Goal: Task Accomplishment & Management: Complete application form

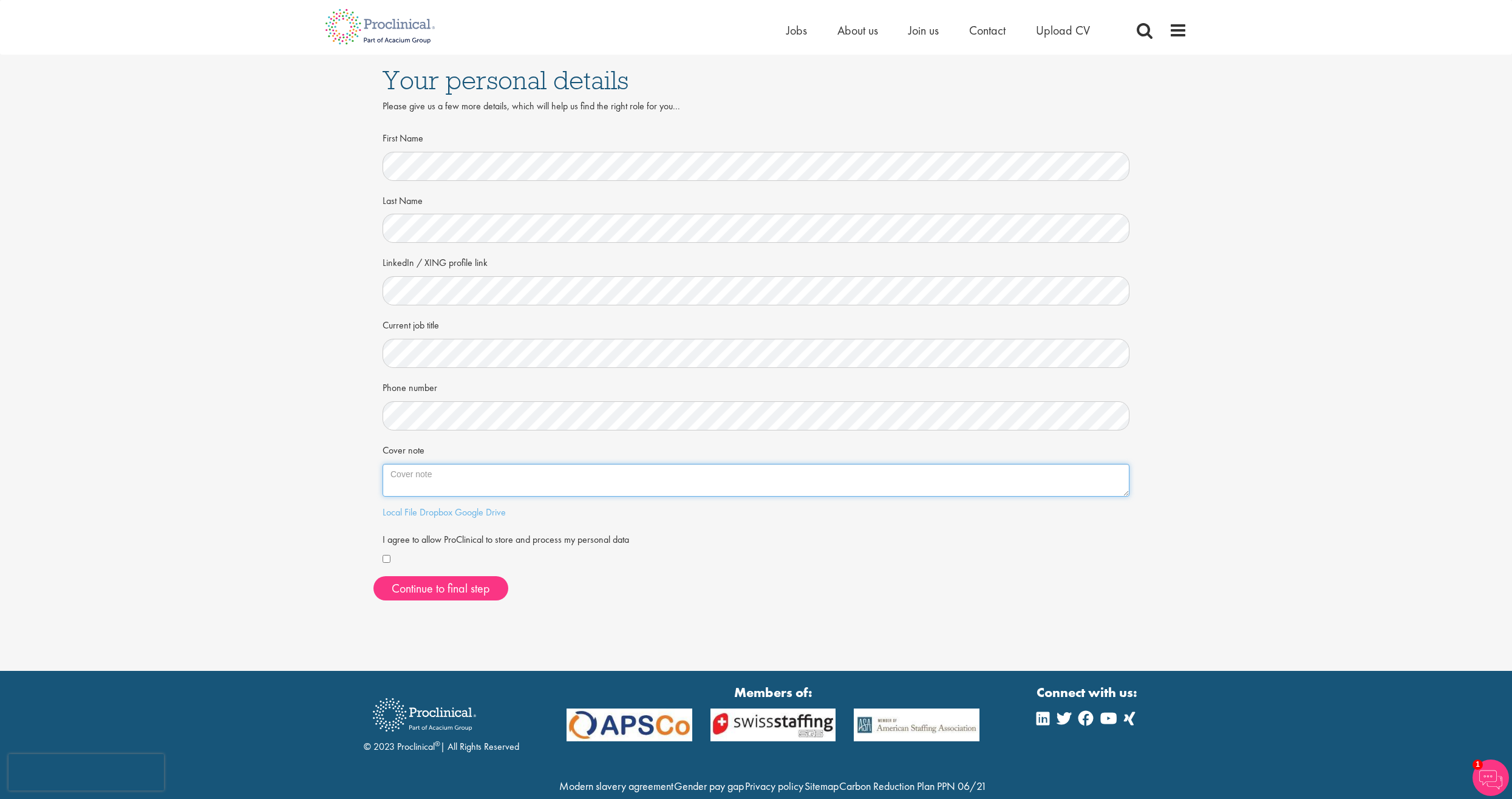
click at [424, 487] on textarea "Cover note" at bounding box center [756, 479] width 746 height 32
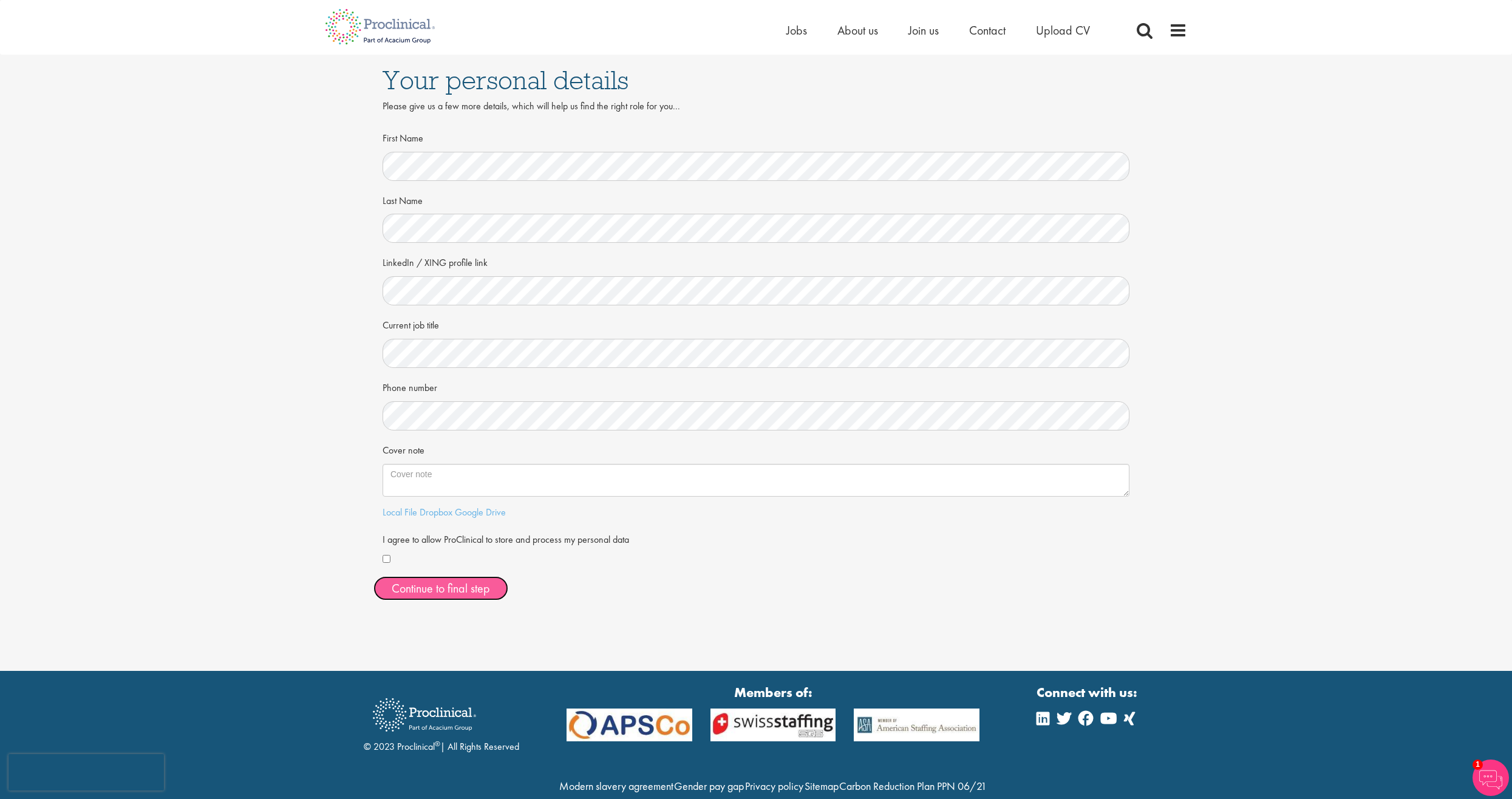
click at [421, 596] on button "Continue to final step" at bounding box center [441, 588] width 135 height 24
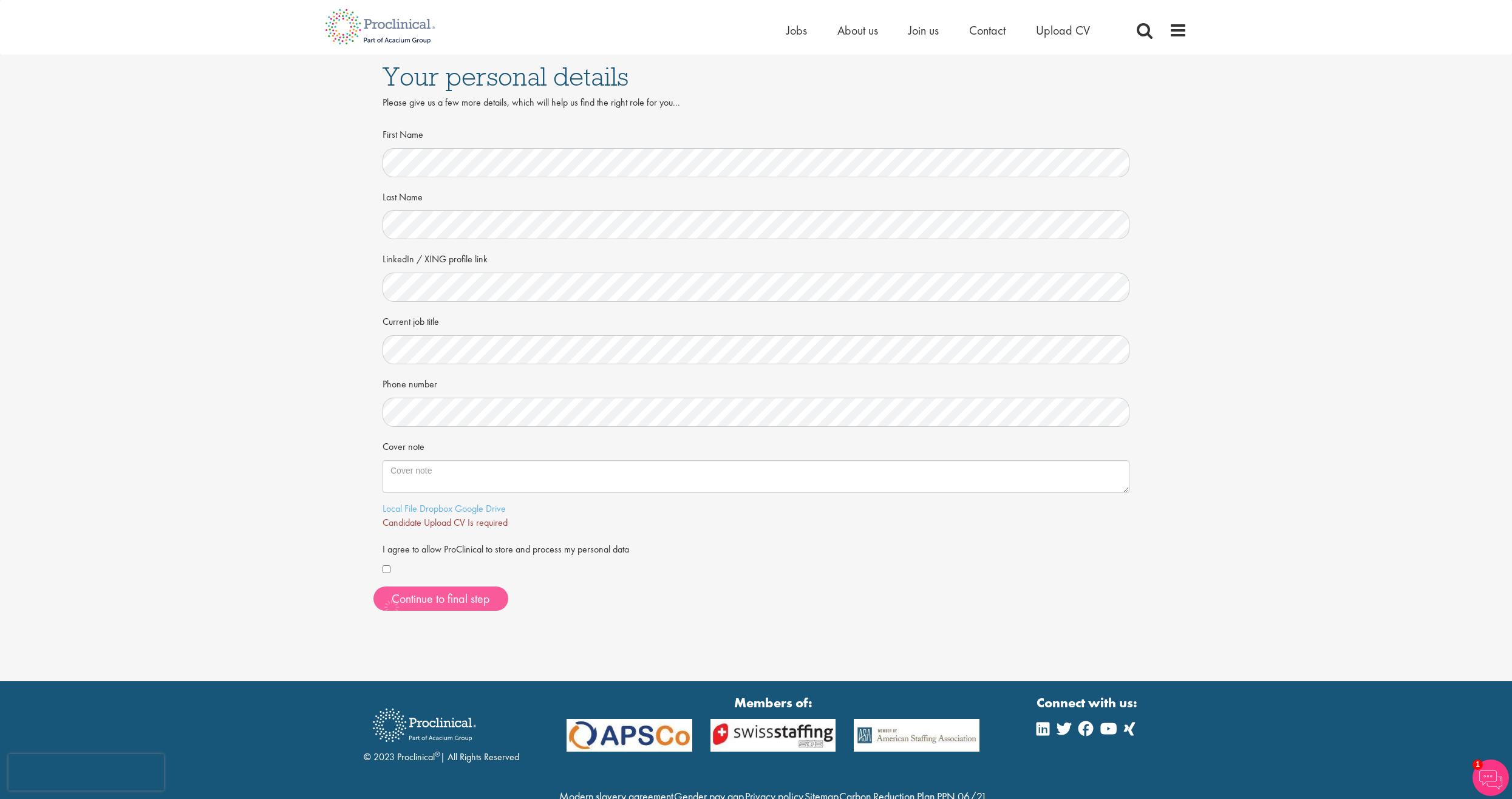
scroll to position [6, 0]
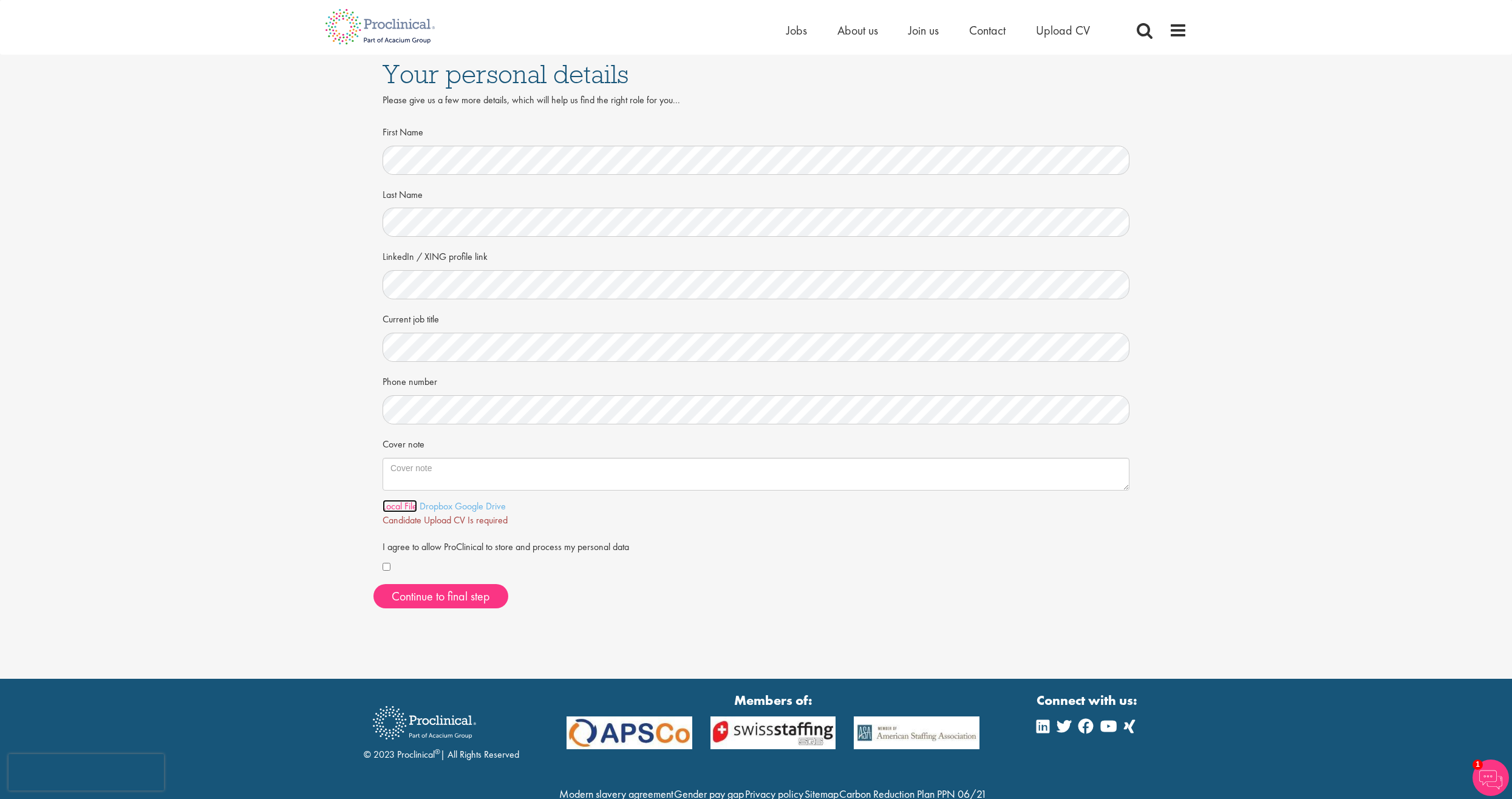
click at [395, 500] on link "Local File" at bounding box center [400, 505] width 35 height 12
click at [404, 505] on link "Local File" at bounding box center [400, 505] width 35 height 12
click at [407, 598] on span "Continue to final step" at bounding box center [441, 596] width 98 height 16
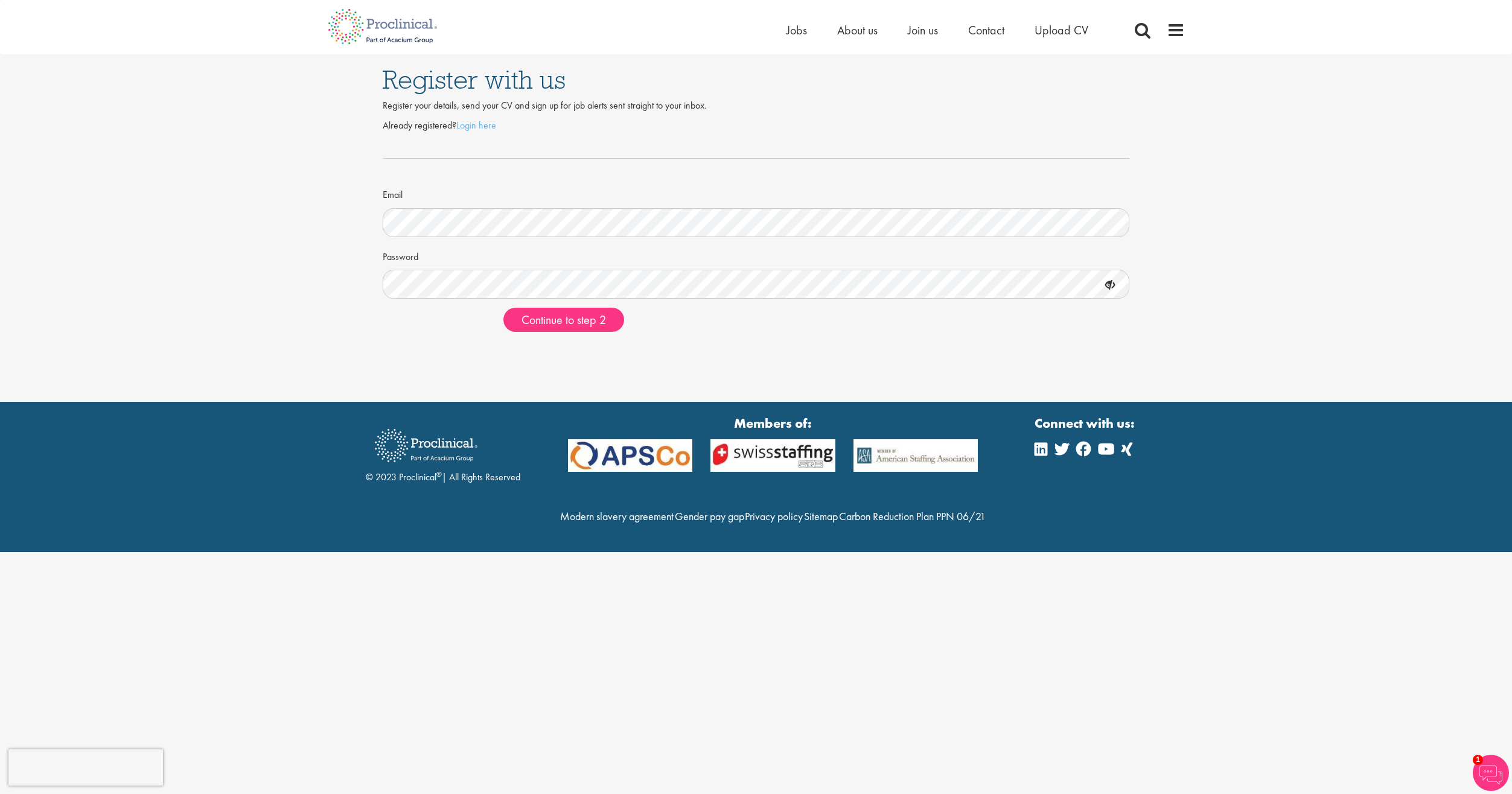
click at [1107, 284] on icon at bounding box center [1109, 285] width 21 height 21
click at [586, 329] on button "Continue to step 2" at bounding box center [563, 319] width 121 height 24
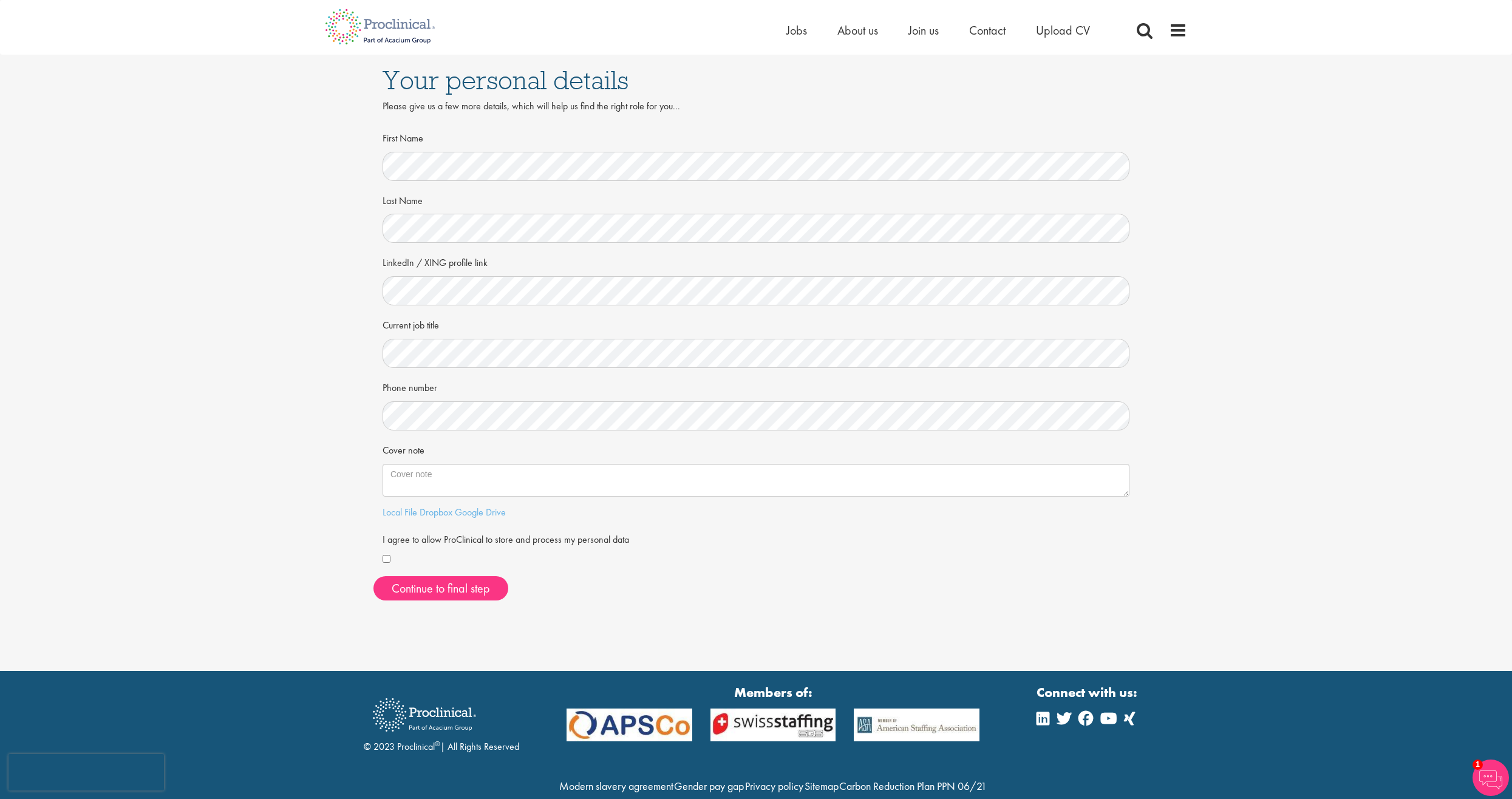
click at [309, 628] on div "Your personal details Please give us a few more details, which will help us fin…" at bounding box center [756, 335] width 1512 height 671
click at [437, 178] on form "First Name Last Name LinkedIn / XING profile link Current job title Phone numbe…" at bounding box center [756, 347] width 729 height 440
drag, startPoint x: 213, startPoint y: 279, endPoint x: 203, endPoint y: 274, distance: 11.2
click at [214, 280] on div "Your personal details Please give us a few more details, which will help us fin…" at bounding box center [756, 333] width 1530 height 556
drag, startPoint x: 309, startPoint y: 384, endPoint x: 379, endPoint y: 374, distance: 70.7
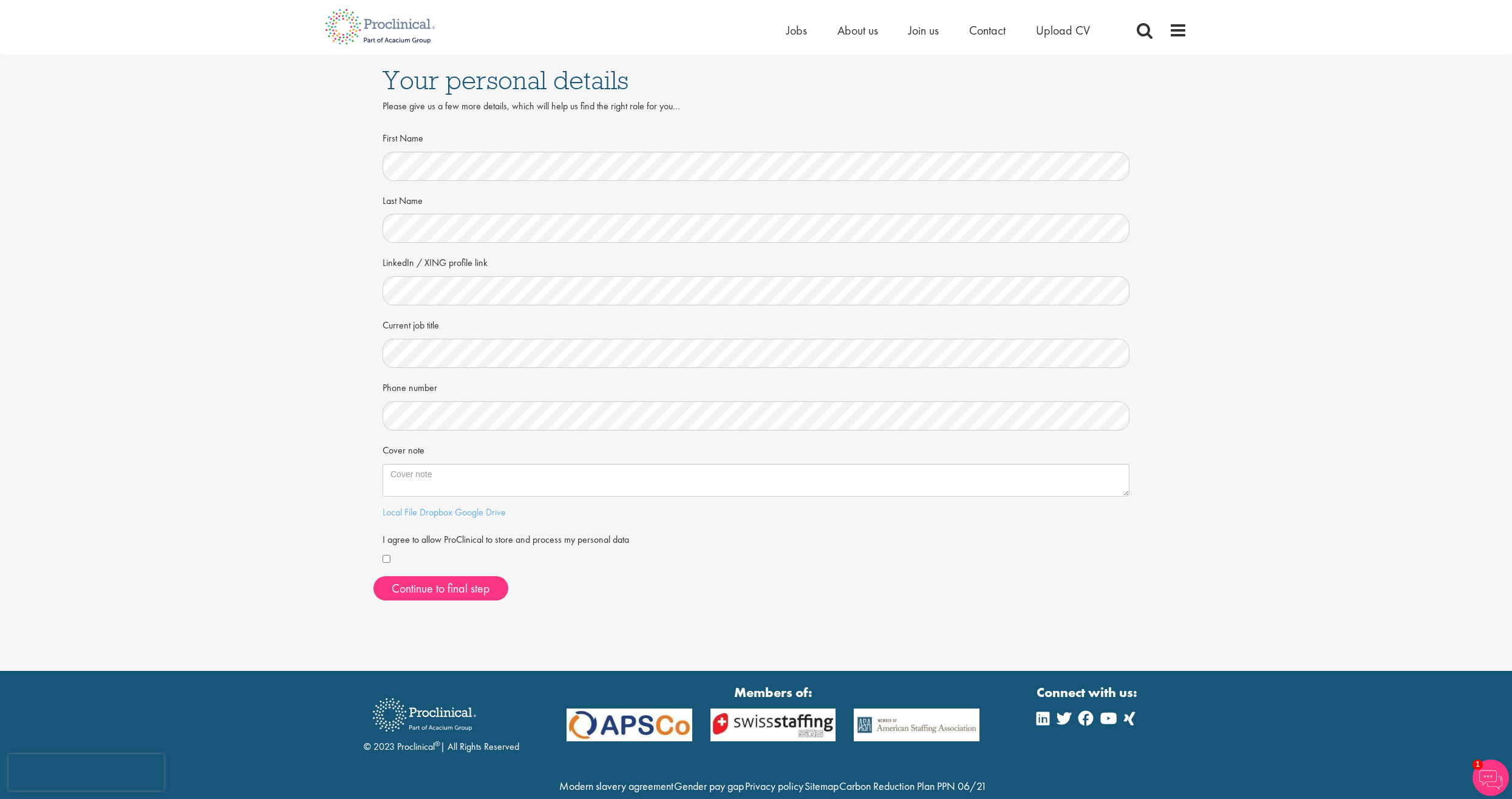
click at [310, 383] on div "Your personal details Please give us a few more details, which will help us fin…" at bounding box center [756, 333] width 1530 height 556
click at [382, 558] on div "First Name Last Name LinkedIn / XING profile link Current job title Phone numbe…" at bounding box center [756, 369] width 765 height 483
click at [406, 590] on button "Continue to final step" at bounding box center [441, 588] width 135 height 24
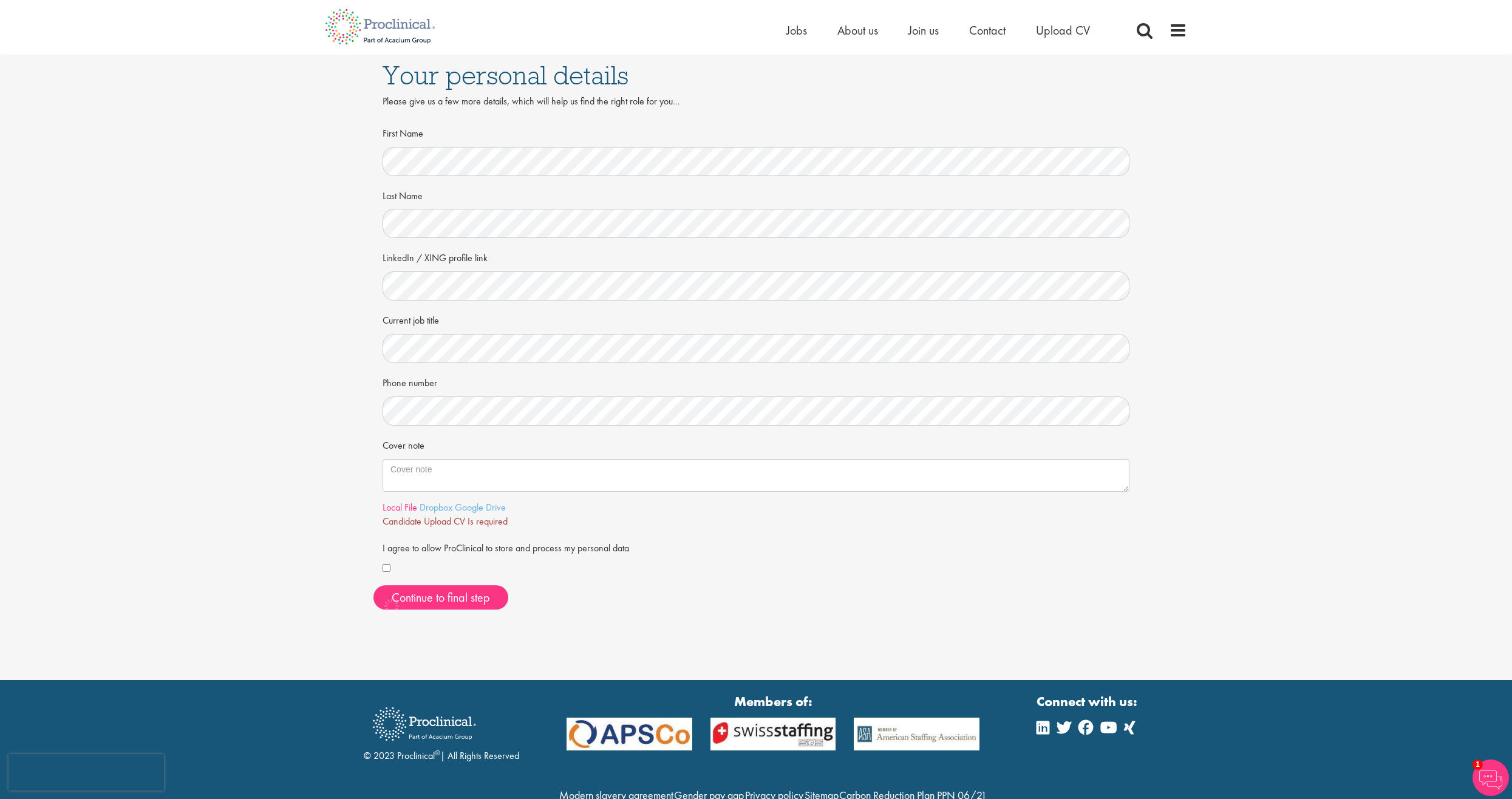
scroll to position [6, 0]
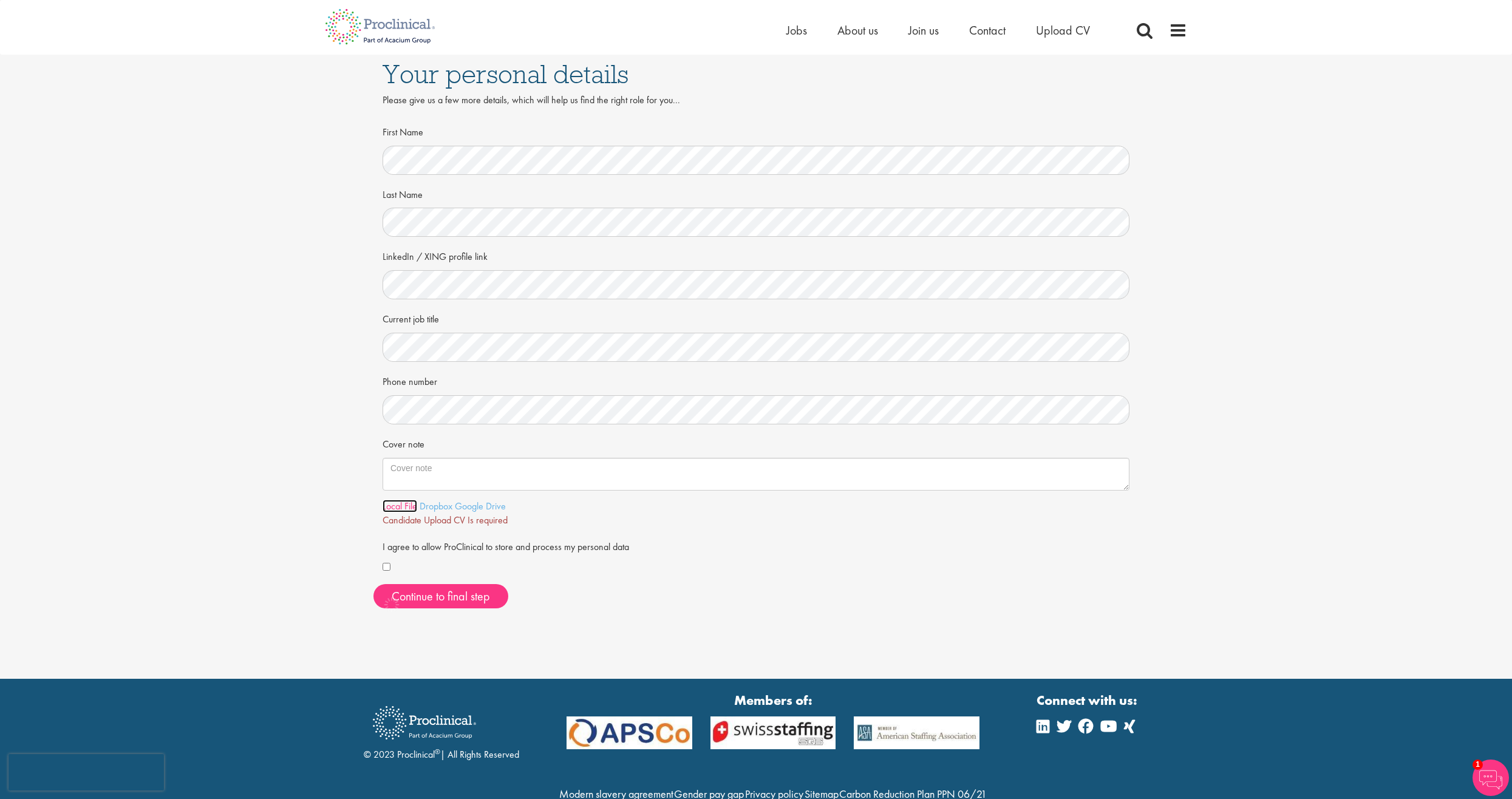
click at [400, 508] on link "Local File" at bounding box center [400, 505] width 35 height 12
click at [424, 594] on span "Continue to final step" at bounding box center [441, 596] width 98 height 16
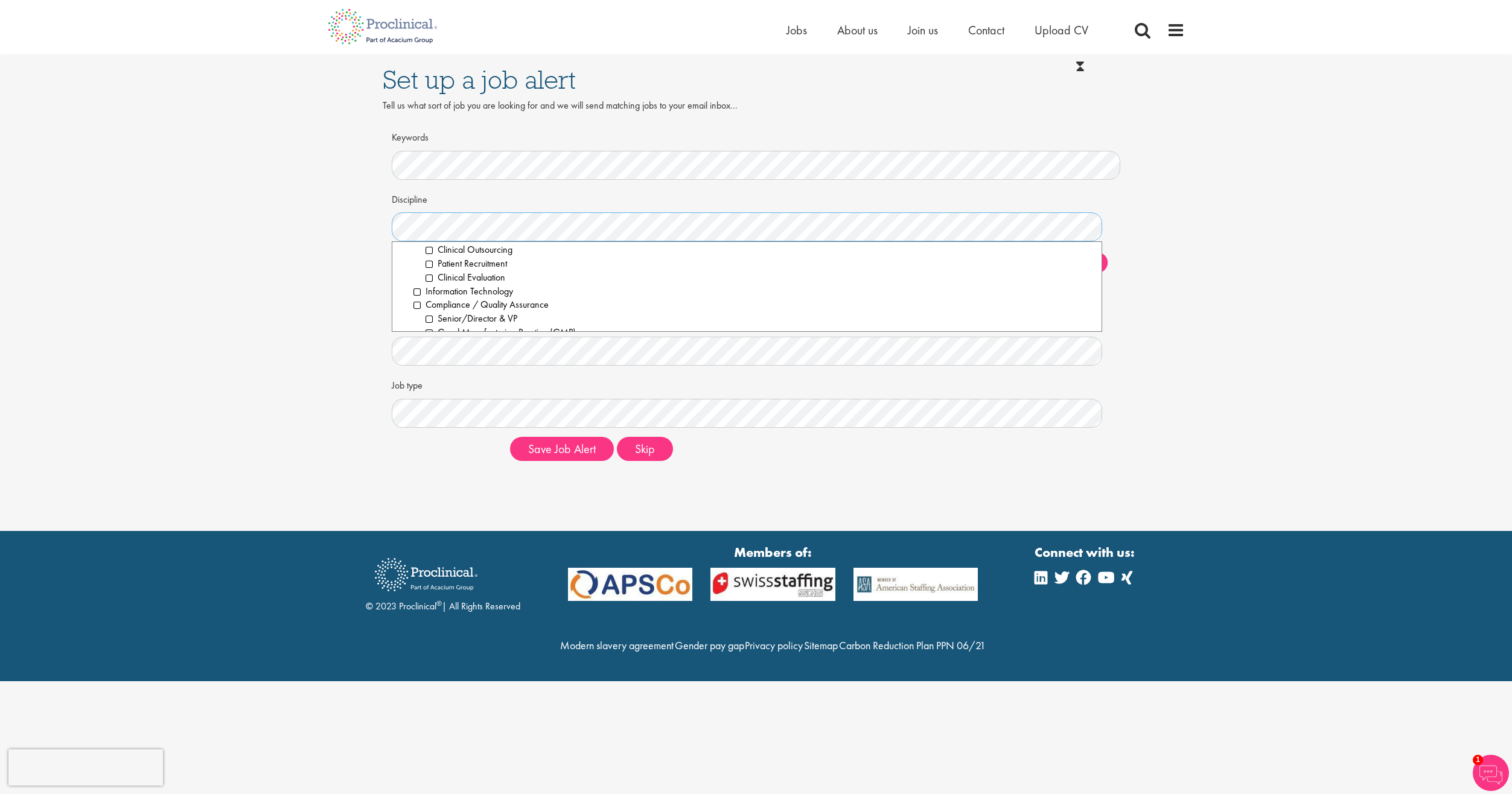
scroll to position [423, 0]
click at [429, 303] on li "Good Manufacturing Practice (GMP)" at bounding box center [758, 301] width 667 height 14
click at [425, 280] on li "Good Laboratory Practice (GLP)" at bounding box center [758, 282] width 667 height 14
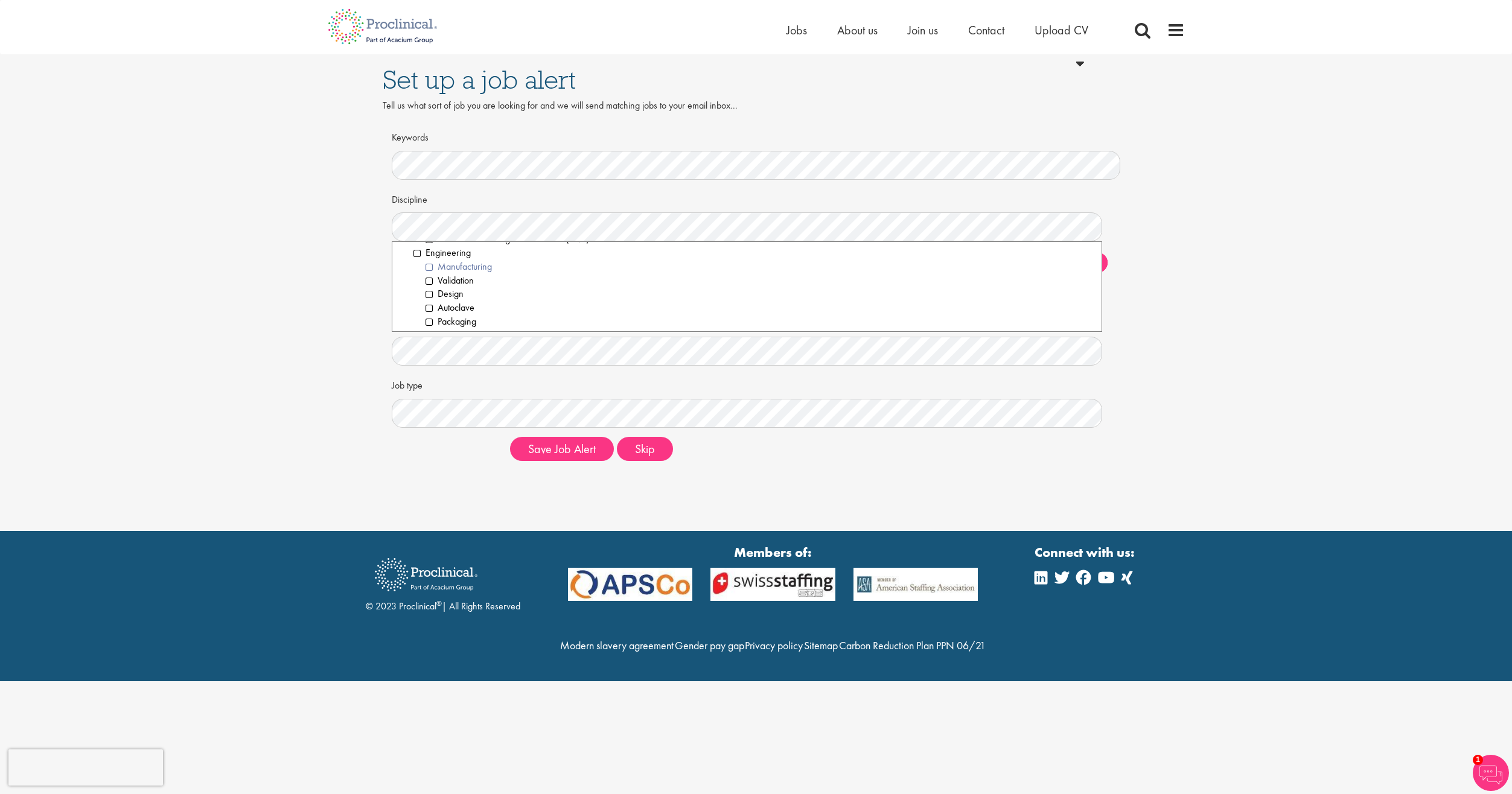
click at [429, 269] on li "Manufacturing" at bounding box center [758, 266] width 667 height 14
click at [429, 289] on li "Biological Sciences" at bounding box center [758, 285] width 667 height 14
click at [428, 299] on li "Bioprocessing" at bounding box center [758, 299] width 667 height 14
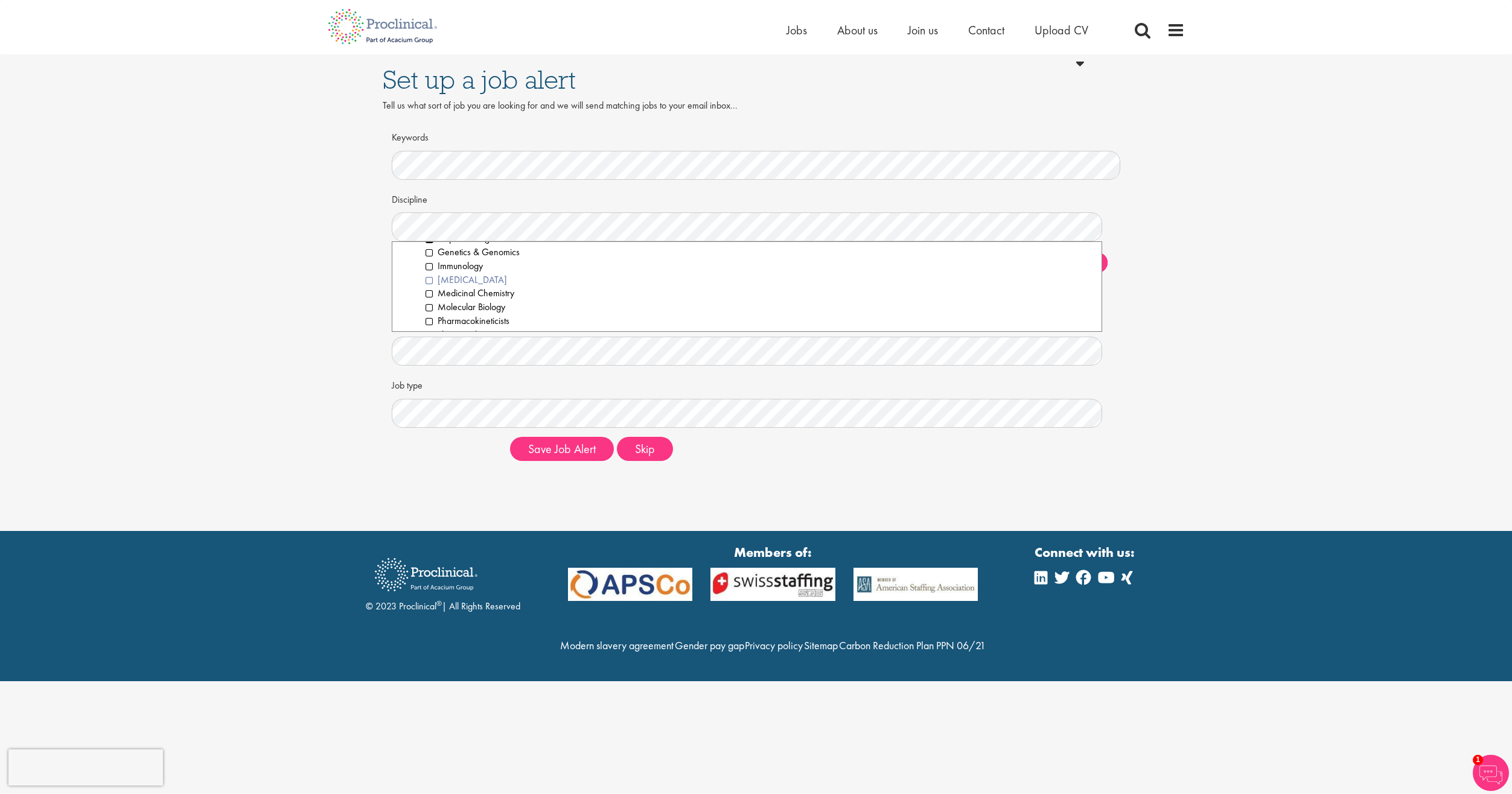
click at [428, 282] on li "Laboratory Technician" at bounding box center [758, 280] width 667 height 14
click at [236, 383] on div "Set up a job alert Tell us what sort of job you are looking for and we will sen…" at bounding box center [756, 262] width 1530 height 416
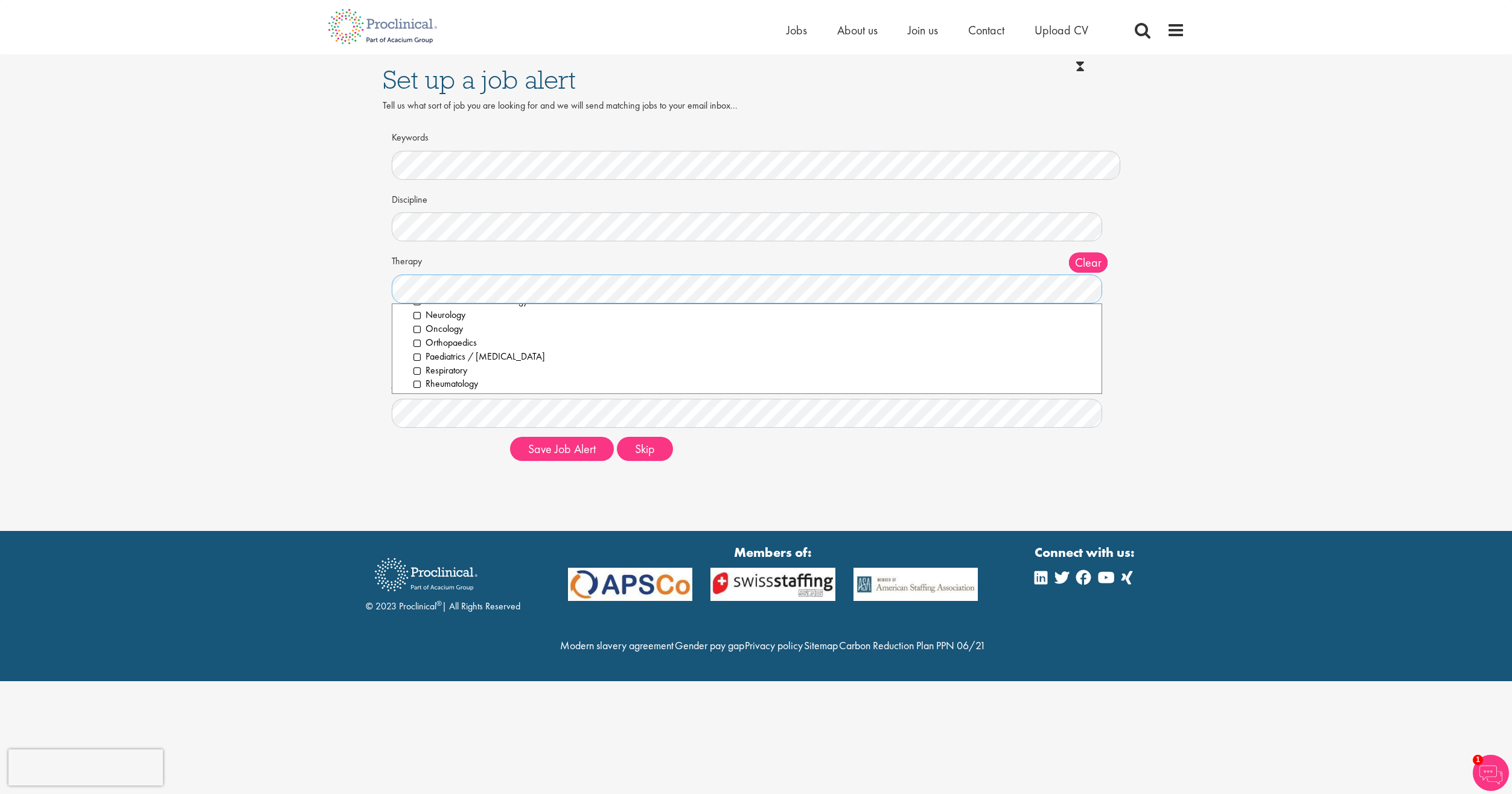
scroll to position [240, 0]
click at [195, 368] on div "Set up a job alert Tell us what sort of job you are looking for and we will sen…" at bounding box center [756, 262] width 1530 height 416
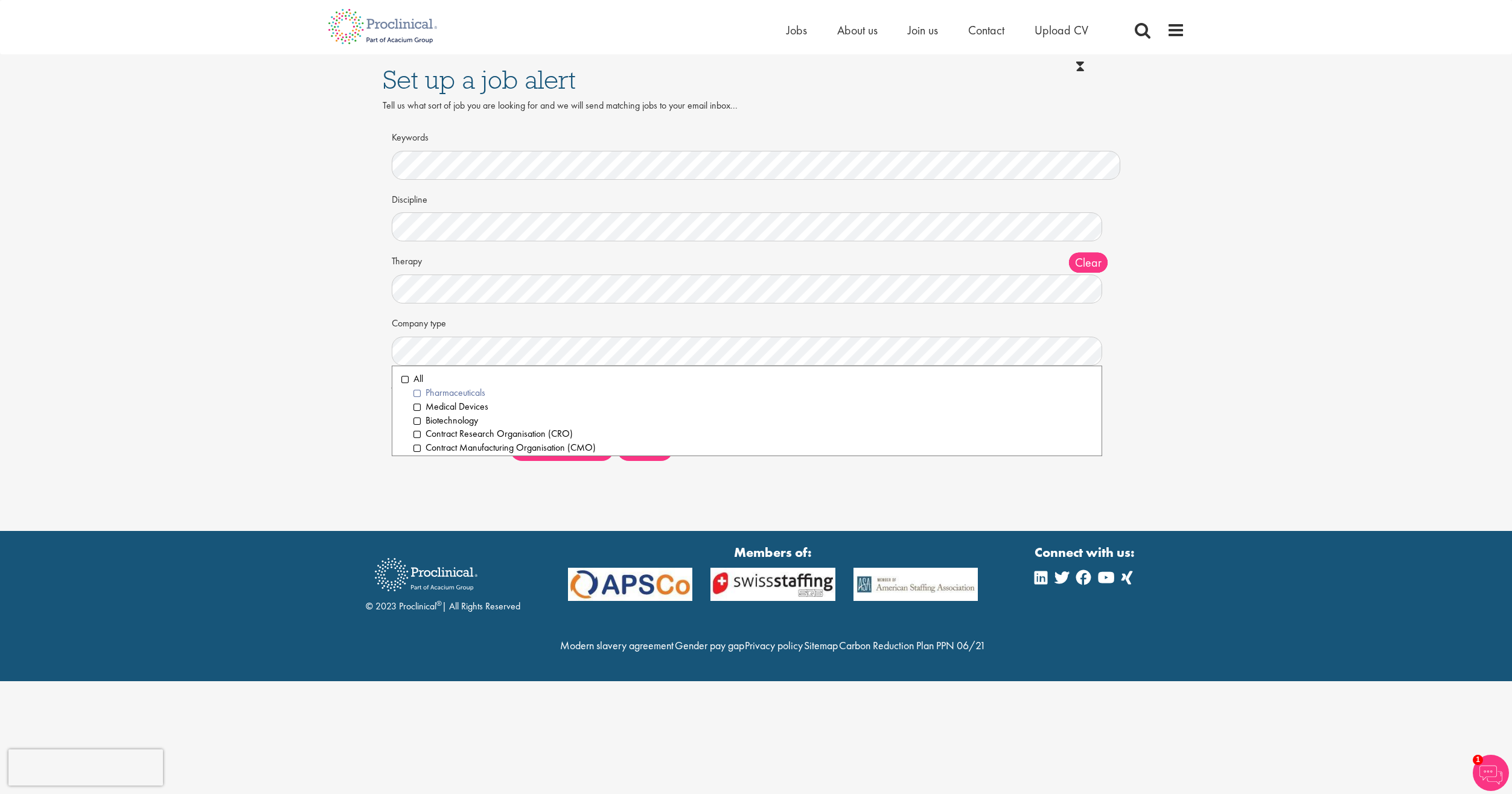
click at [414, 394] on li "Pharmaceuticals" at bounding box center [754, 393] width 680 height 14
click at [419, 407] on li "Medical Devices" at bounding box center [754, 407] width 680 height 14
click at [420, 419] on li "Biotechnology" at bounding box center [754, 421] width 680 height 14
click at [418, 437] on li "Contract Research Organisation (CRO)" at bounding box center [754, 434] width 680 height 14
click at [421, 447] on li "Contract Manufacturing Organisation (CMO)" at bounding box center [754, 447] width 680 height 14
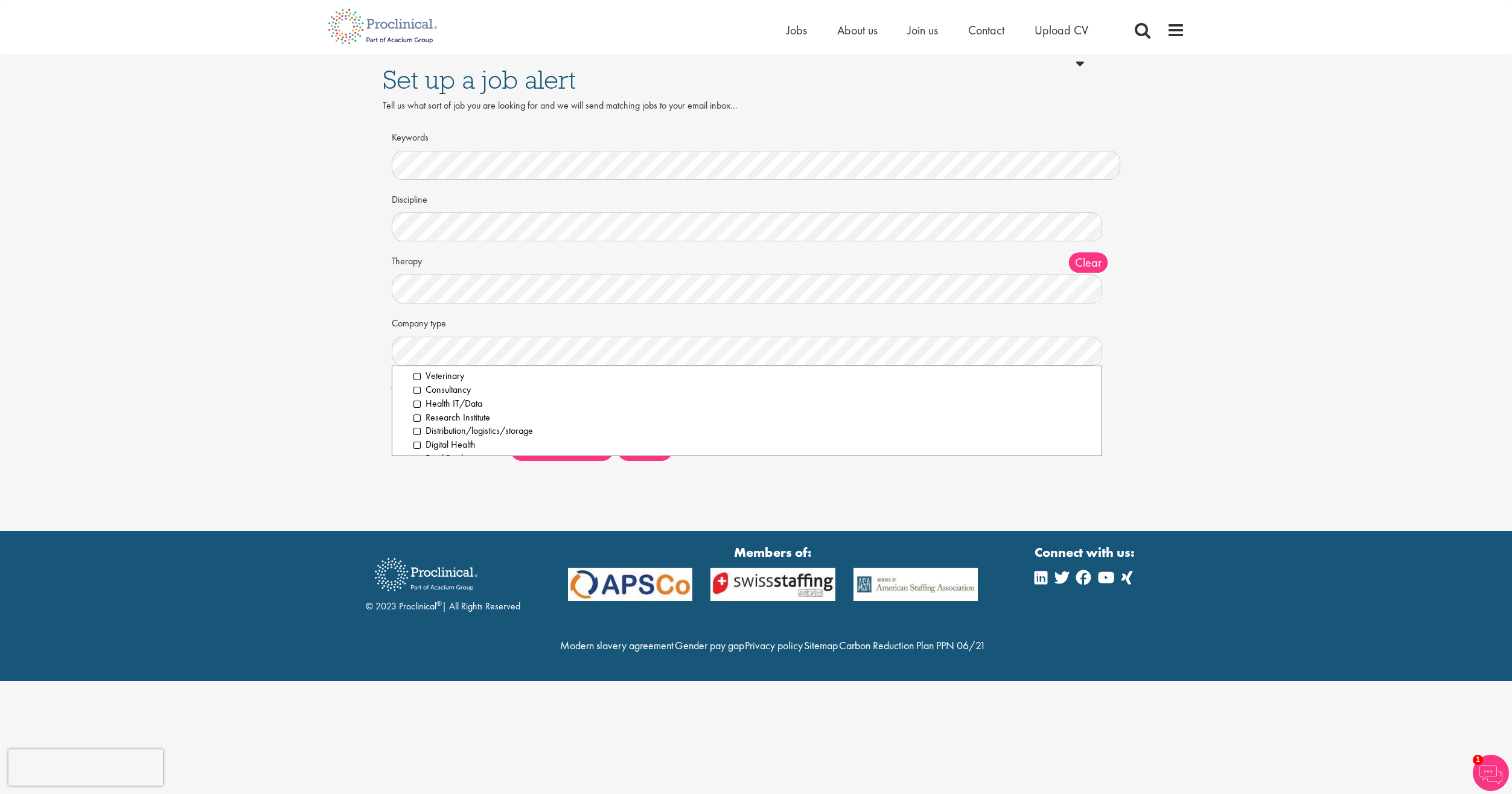
scroll to position [121, 0]
click at [417, 395] on li "Research Institute" at bounding box center [754, 396] width 680 height 14
click at [301, 462] on div "Set up a job alert Tell us what sort of job you are looking for and we will sen…" at bounding box center [756, 262] width 1530 height 416
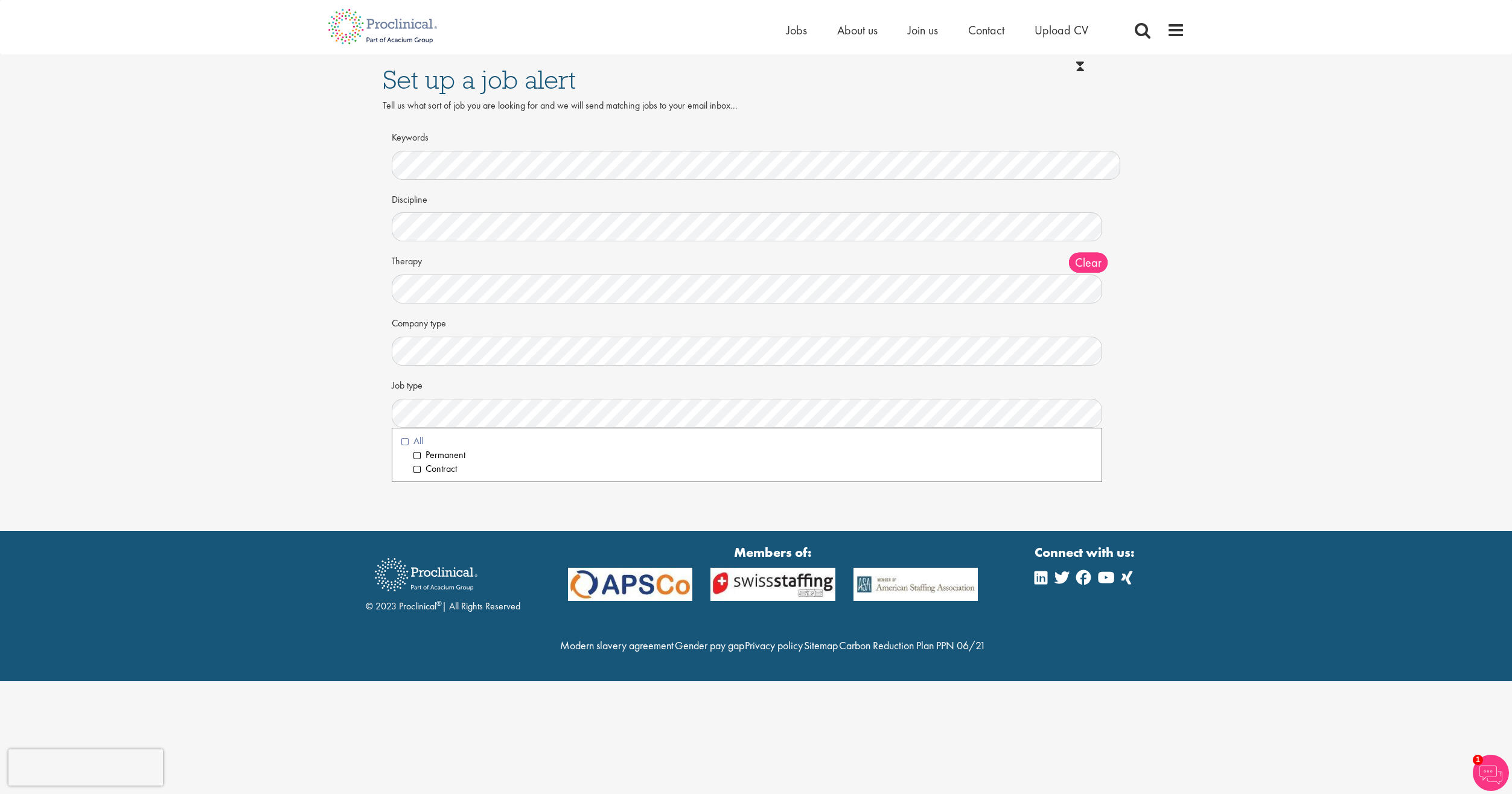
click at [406, 439] on li "All" at bounding box center [747, 441] width 691 height 14
click at [309, 464] on div "Set up a job alert Tell us what sort of job you are looking for and we will sen…" at bounding box center [756, 262] width 1530 height 416
click at [557, 454] on button "Save Job Alert" at bounding box center [562, 448] width 103 height 24
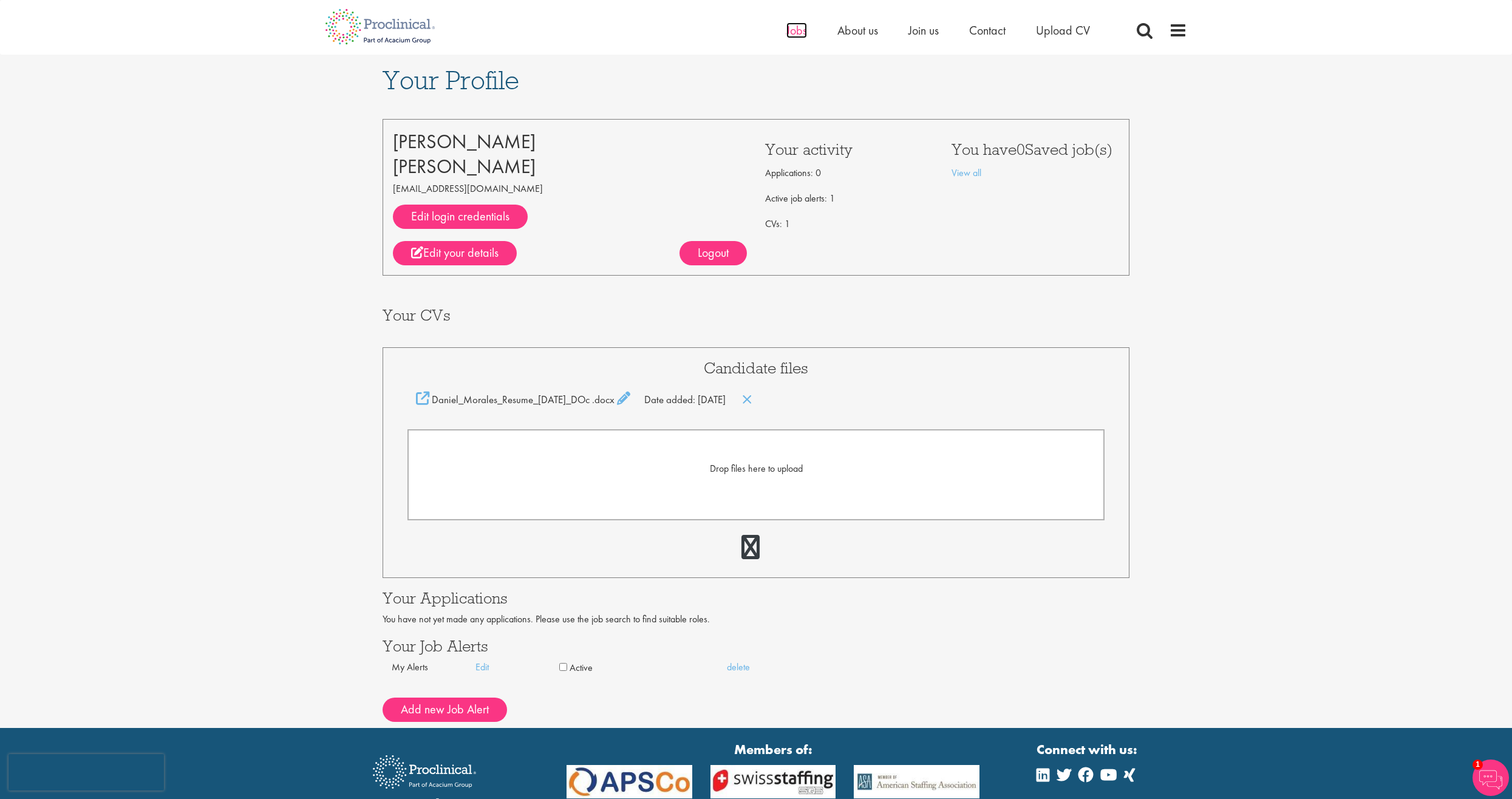
click at [792, 35] on span "Jobs" at bounding box center [796, 30] width 21 height 16
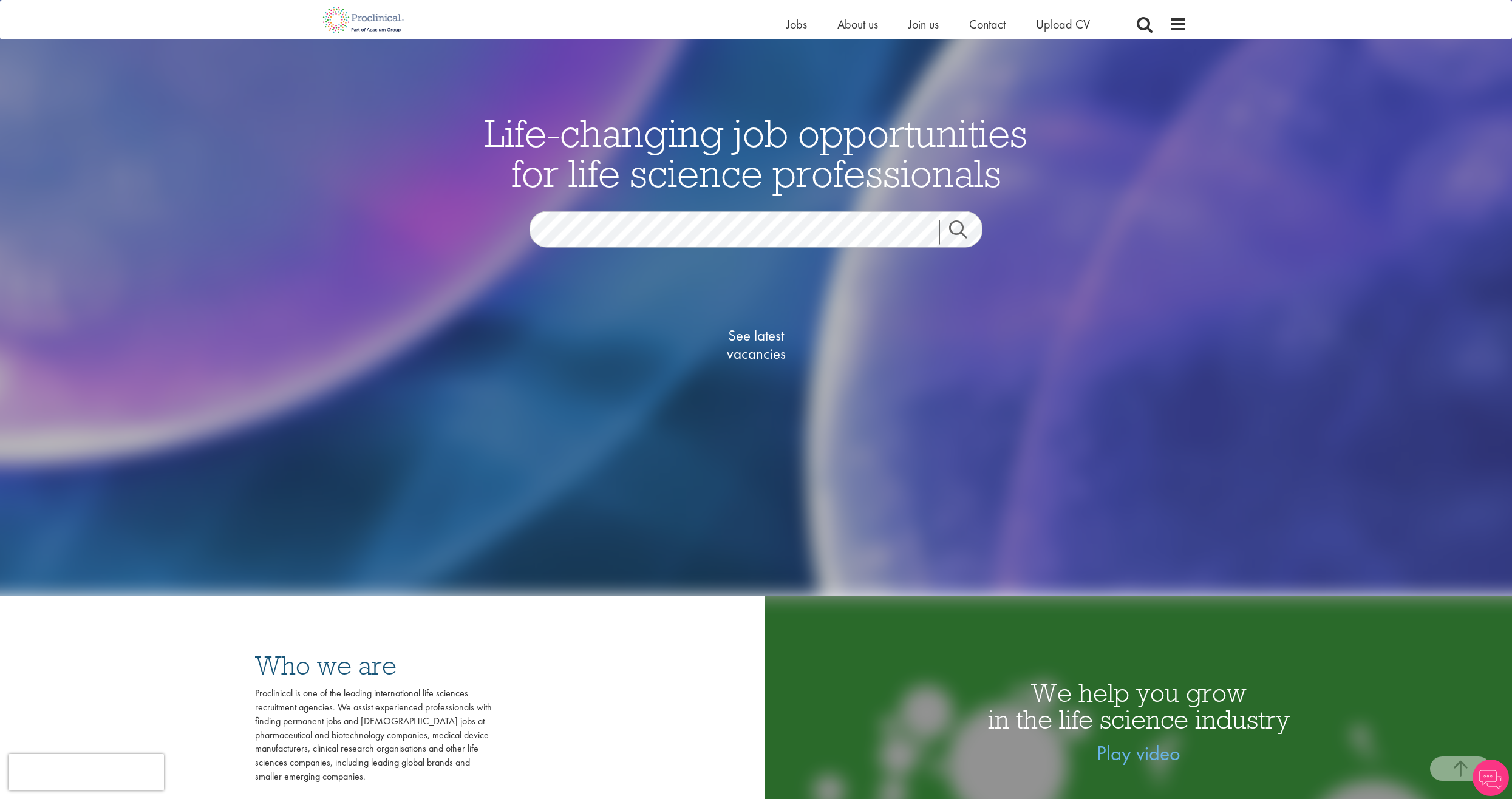
scroll to position [425, 0]
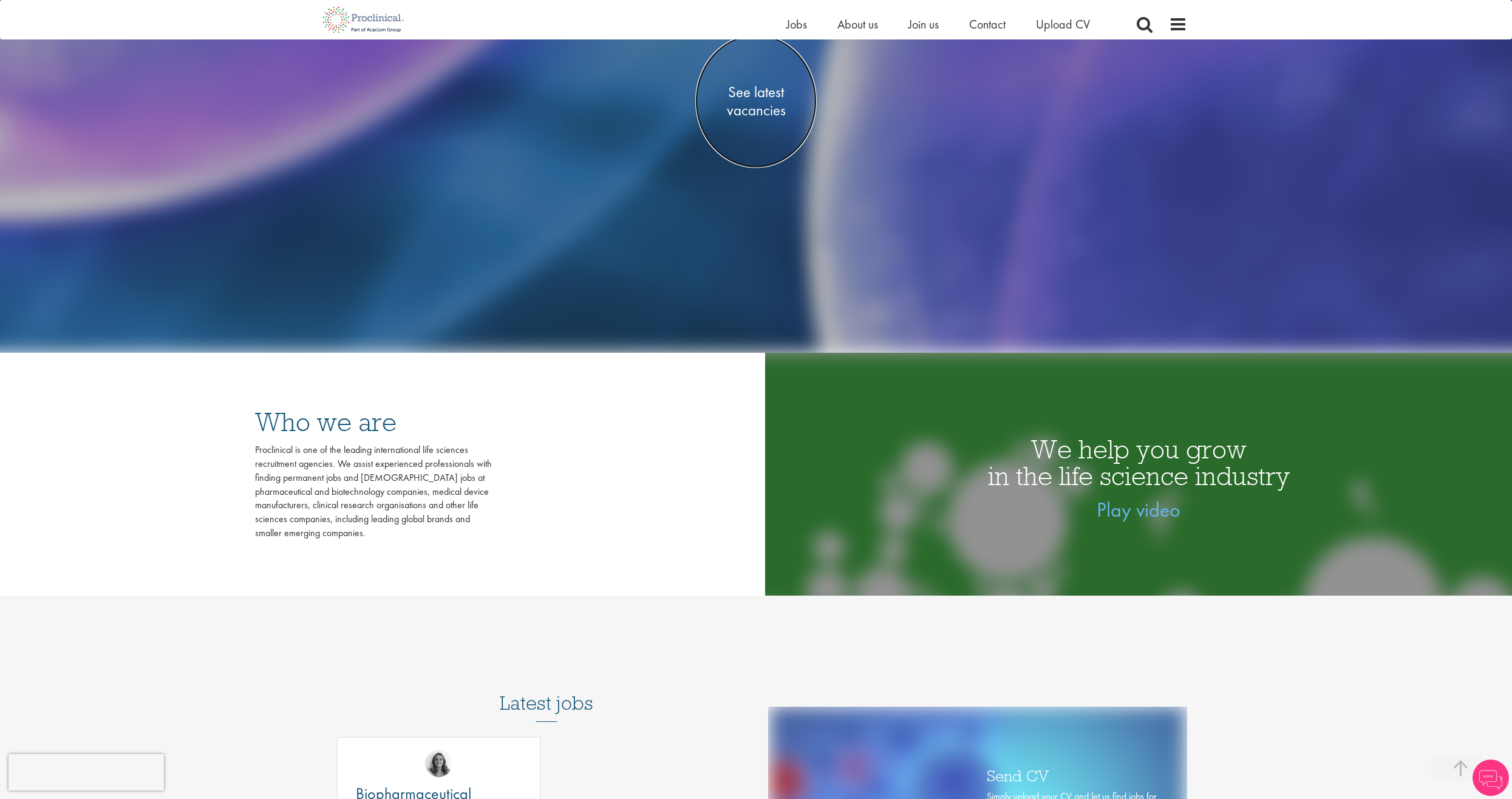
click at [763, 87] on span "See latest vacancies" at bounding box center [756, 101] width 121 height 37
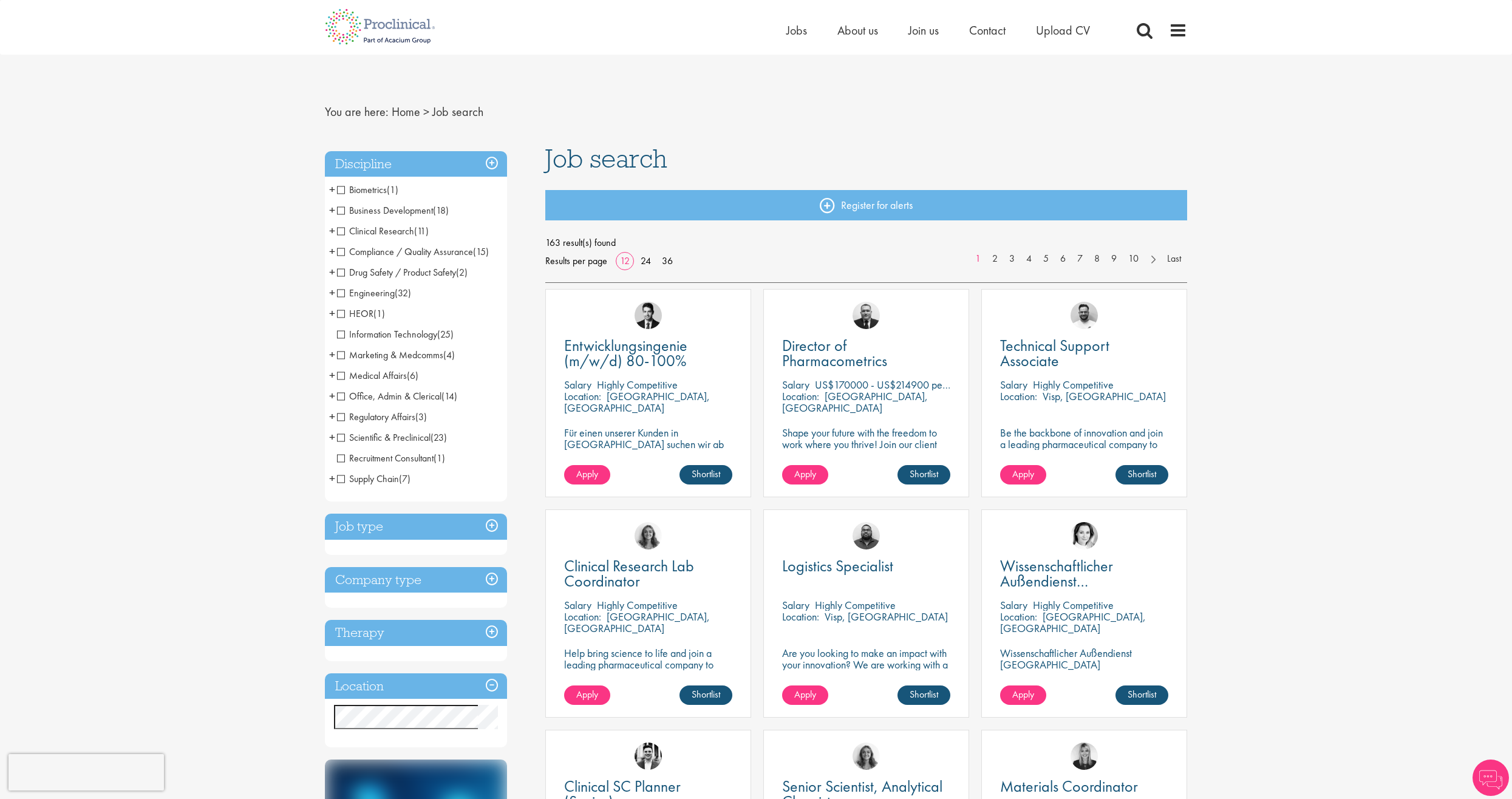
scroll to position [243, 0]
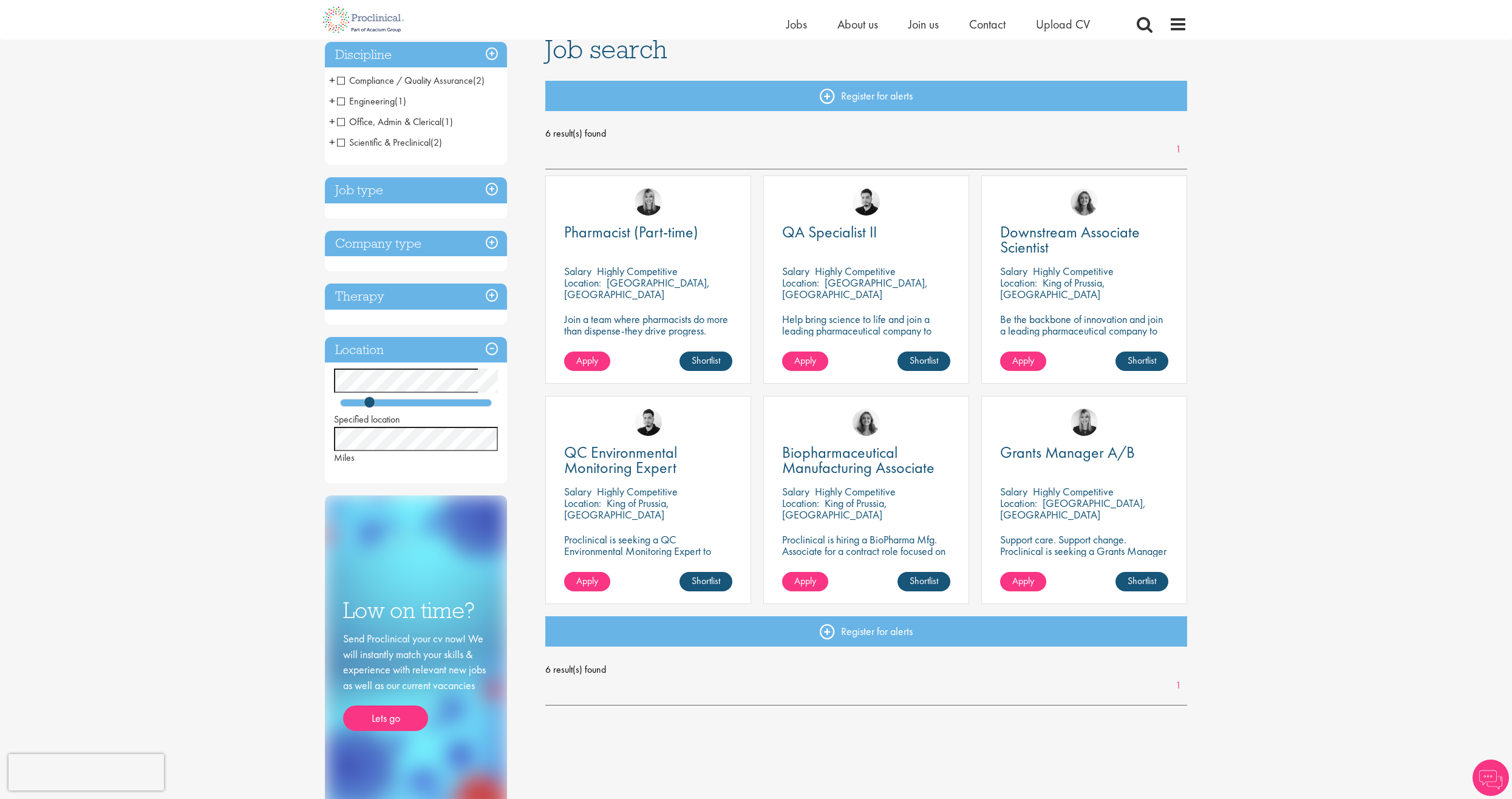
scroll to position [122, 0]
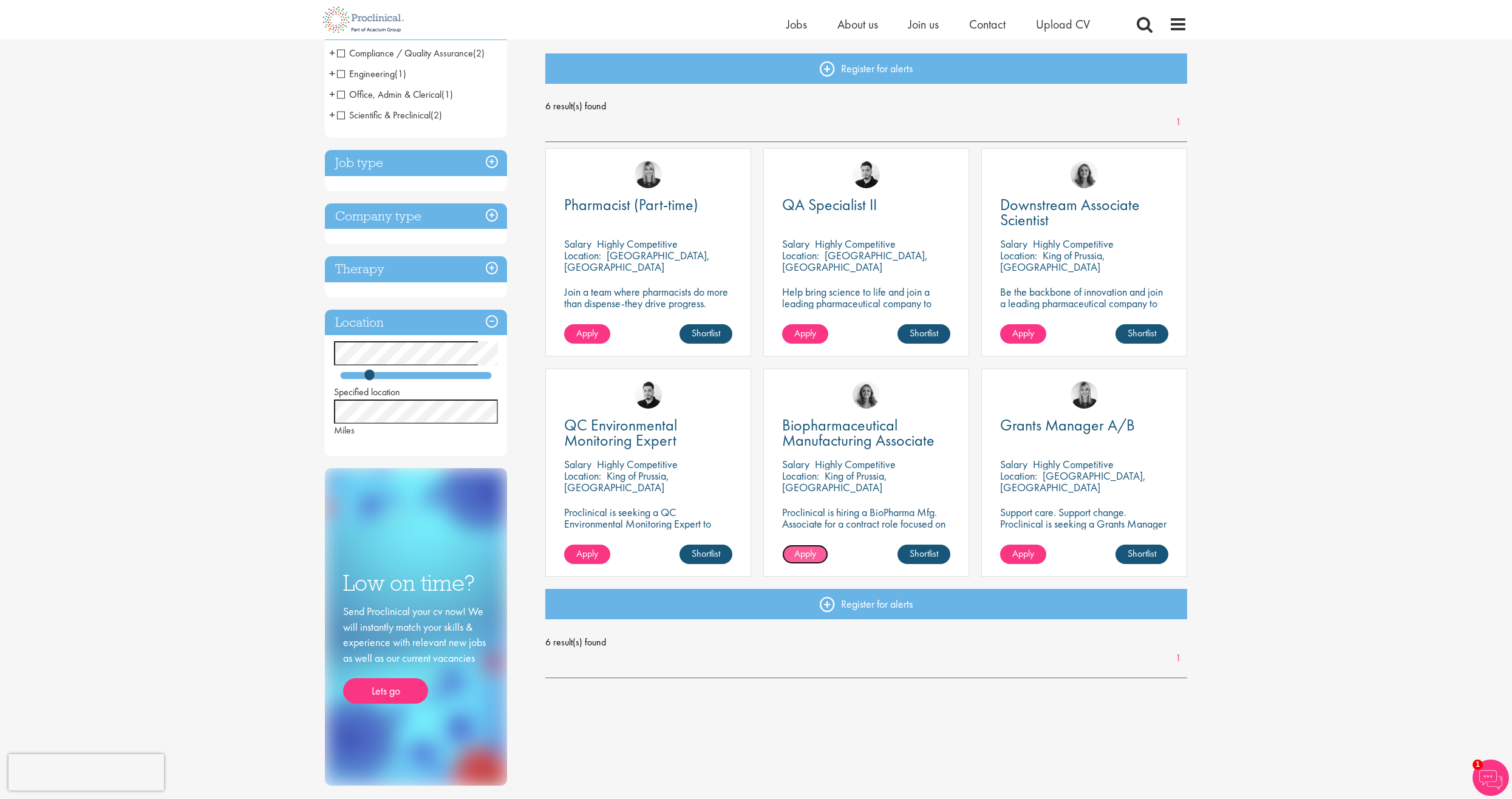
click at [807, 551] on span "Apply" at bounding box center [805, 553] width 22 height 12
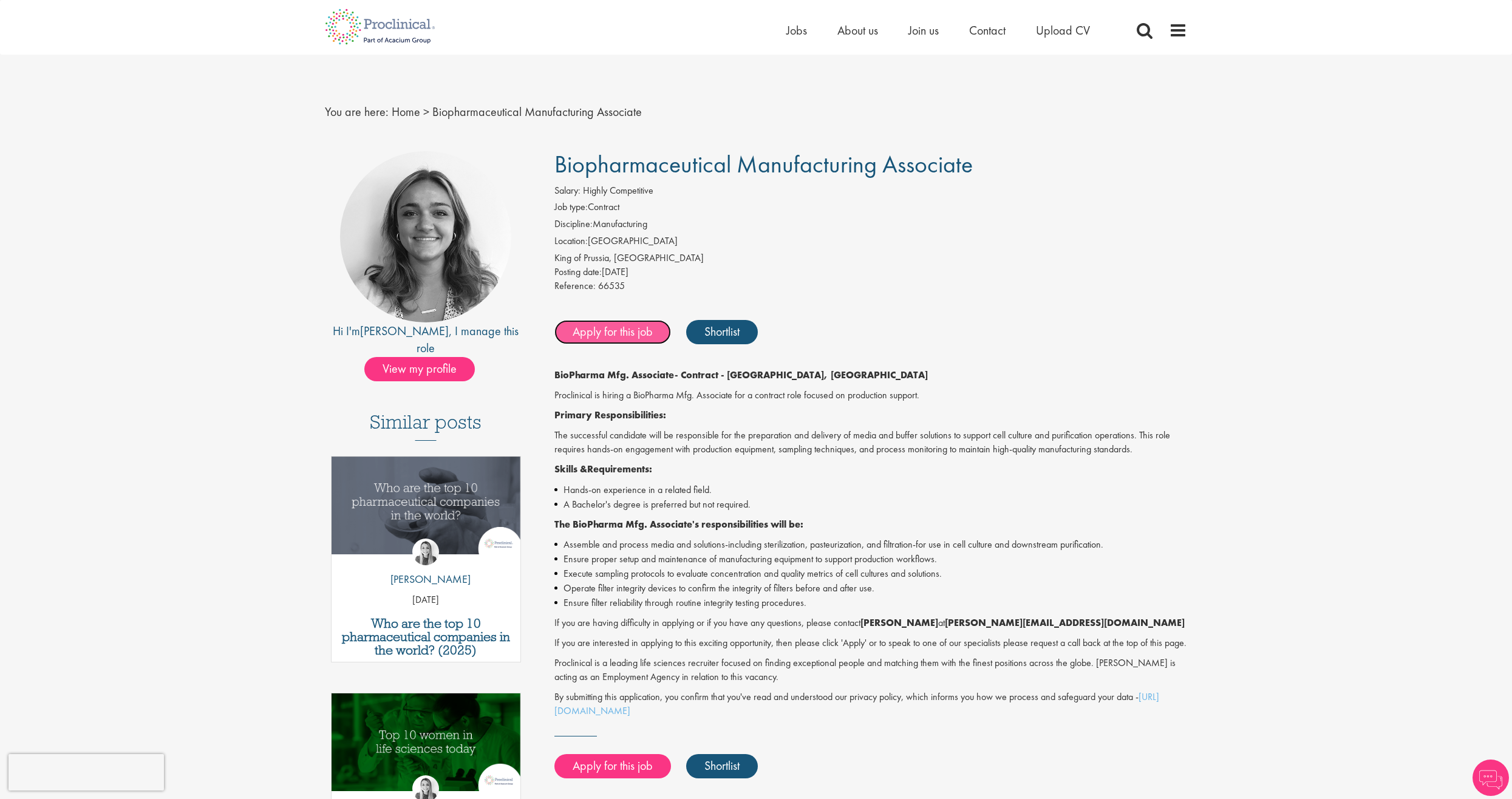
click at [618, 330] on link "Apply for this job" at bounding box center [612, 332] width 116 height 24
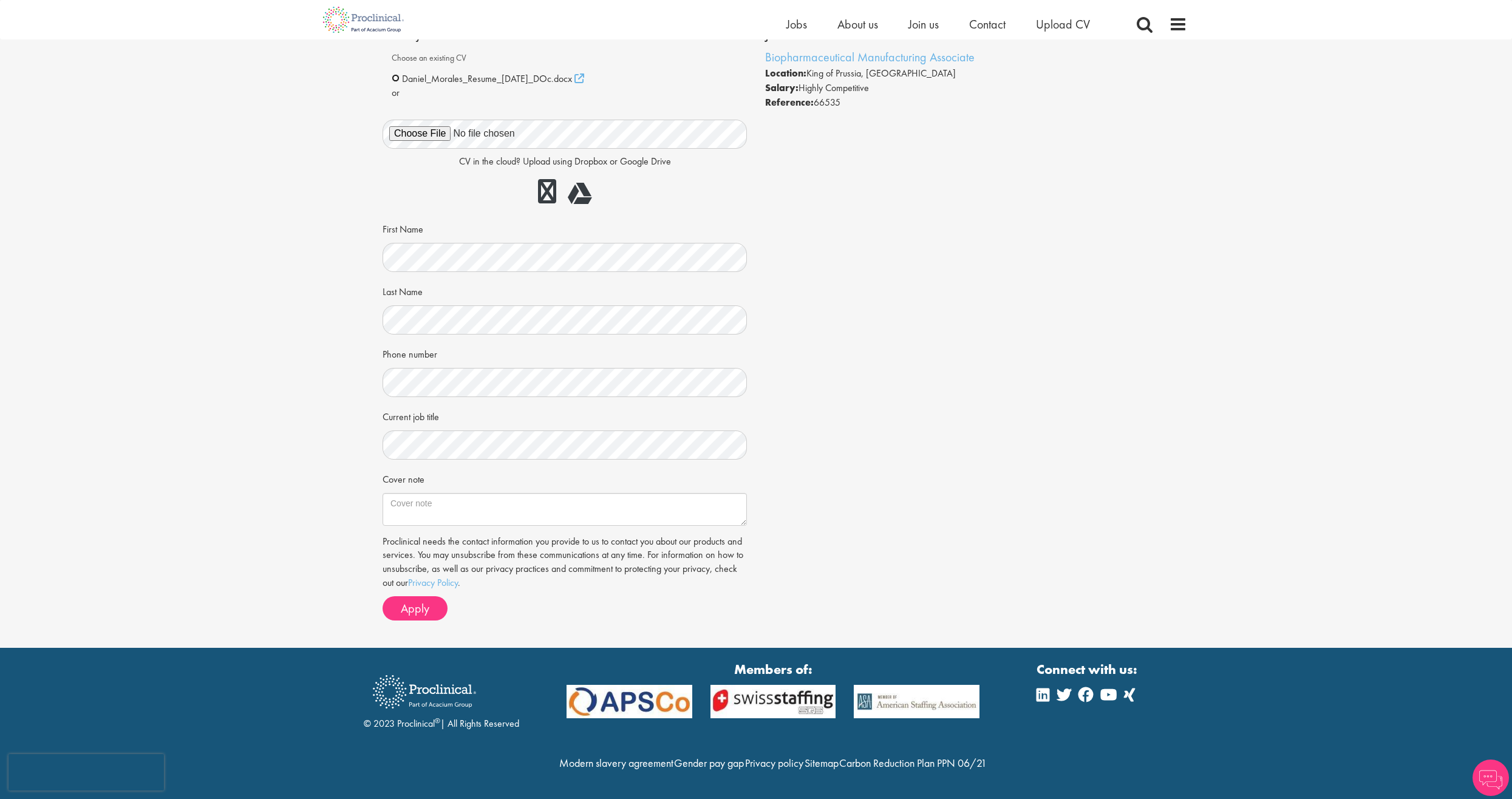
scroll to position [107, 0]
click at [399, 596] on button "Apply" at bounding box center [415, 608] width 65 height 24
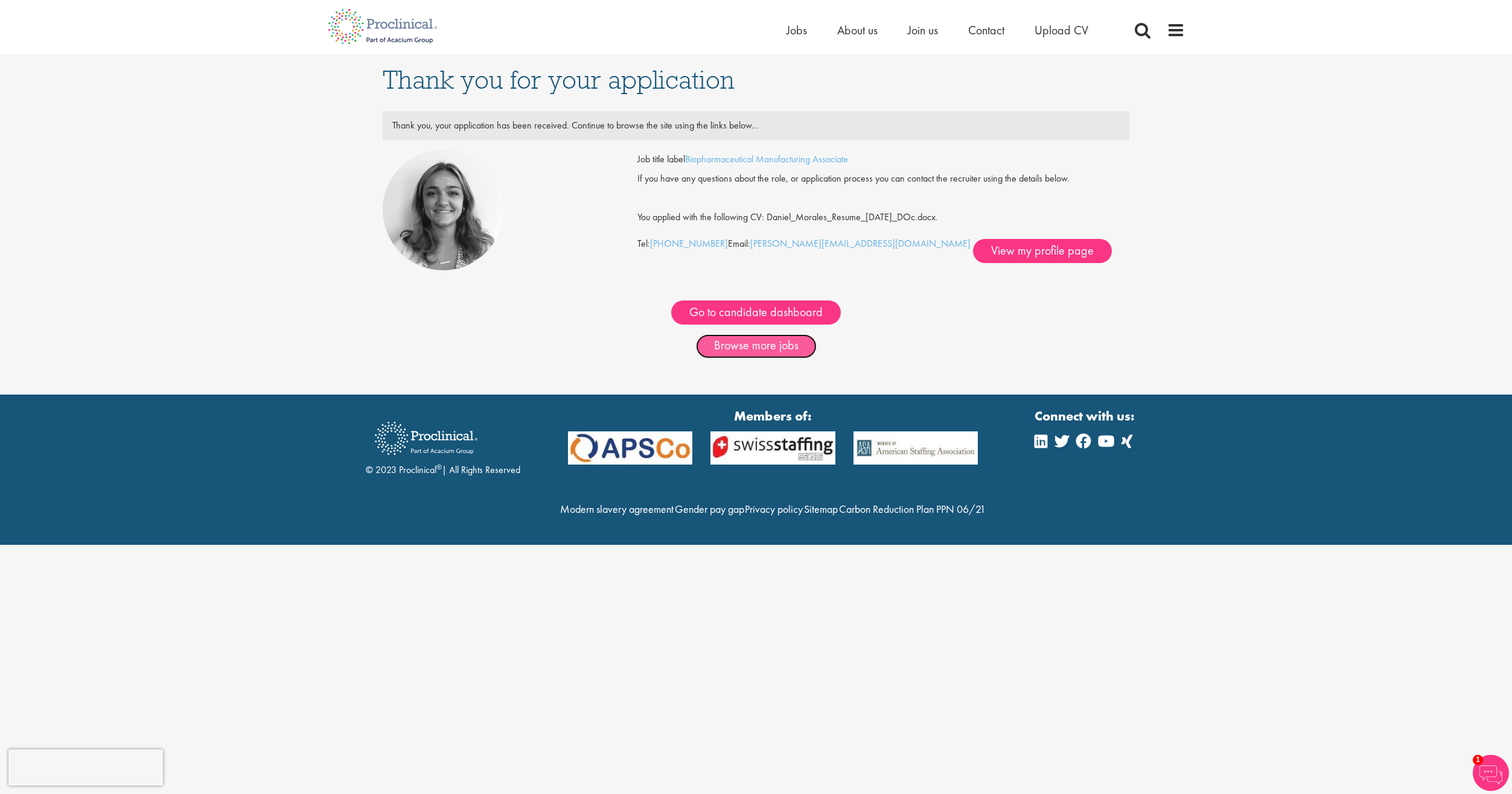
click at [754, 347] on link "Browse more jobs" at bounding box center [756, 346] width 121 height 24
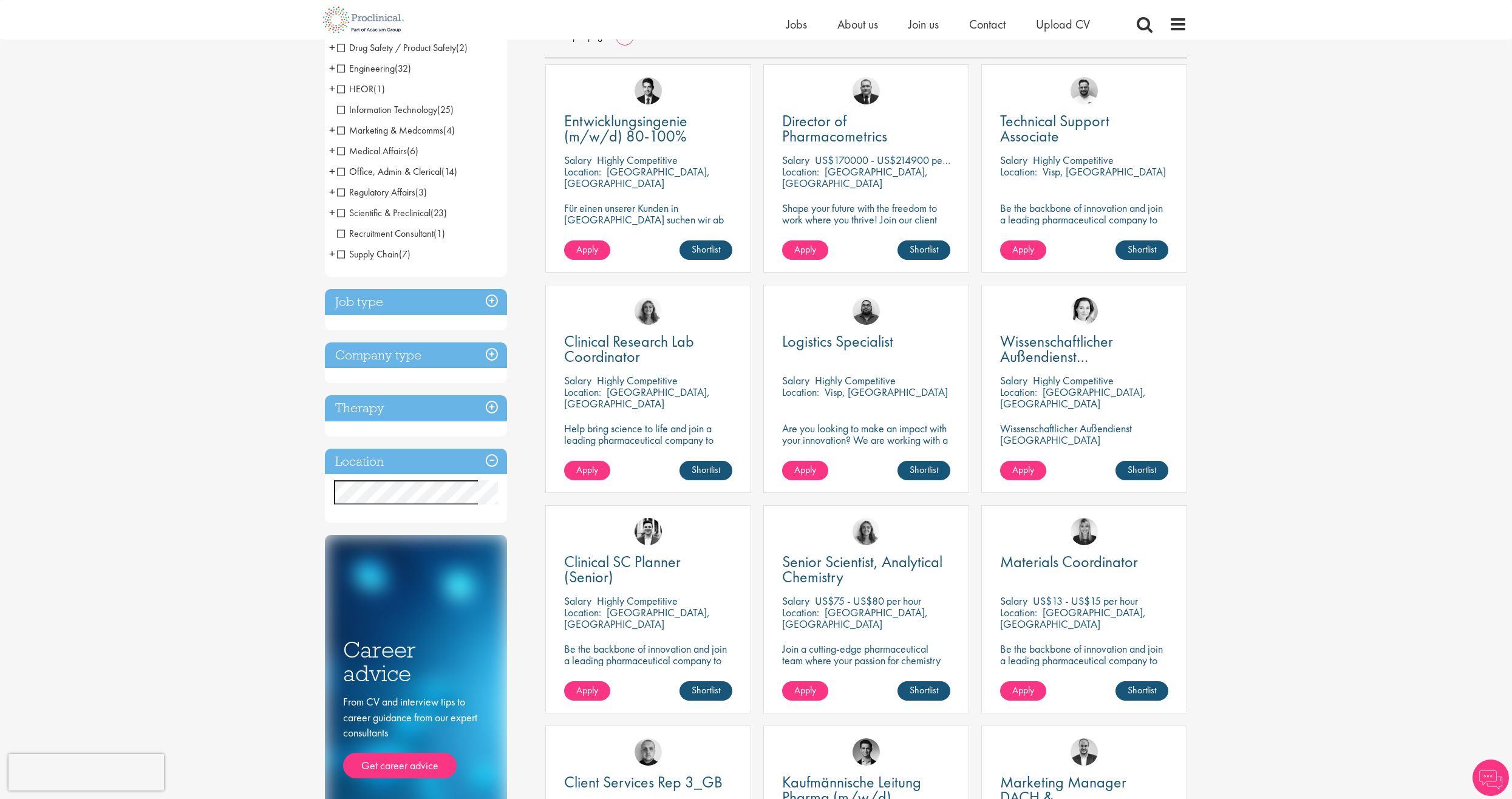
scroll to position [243, 0]
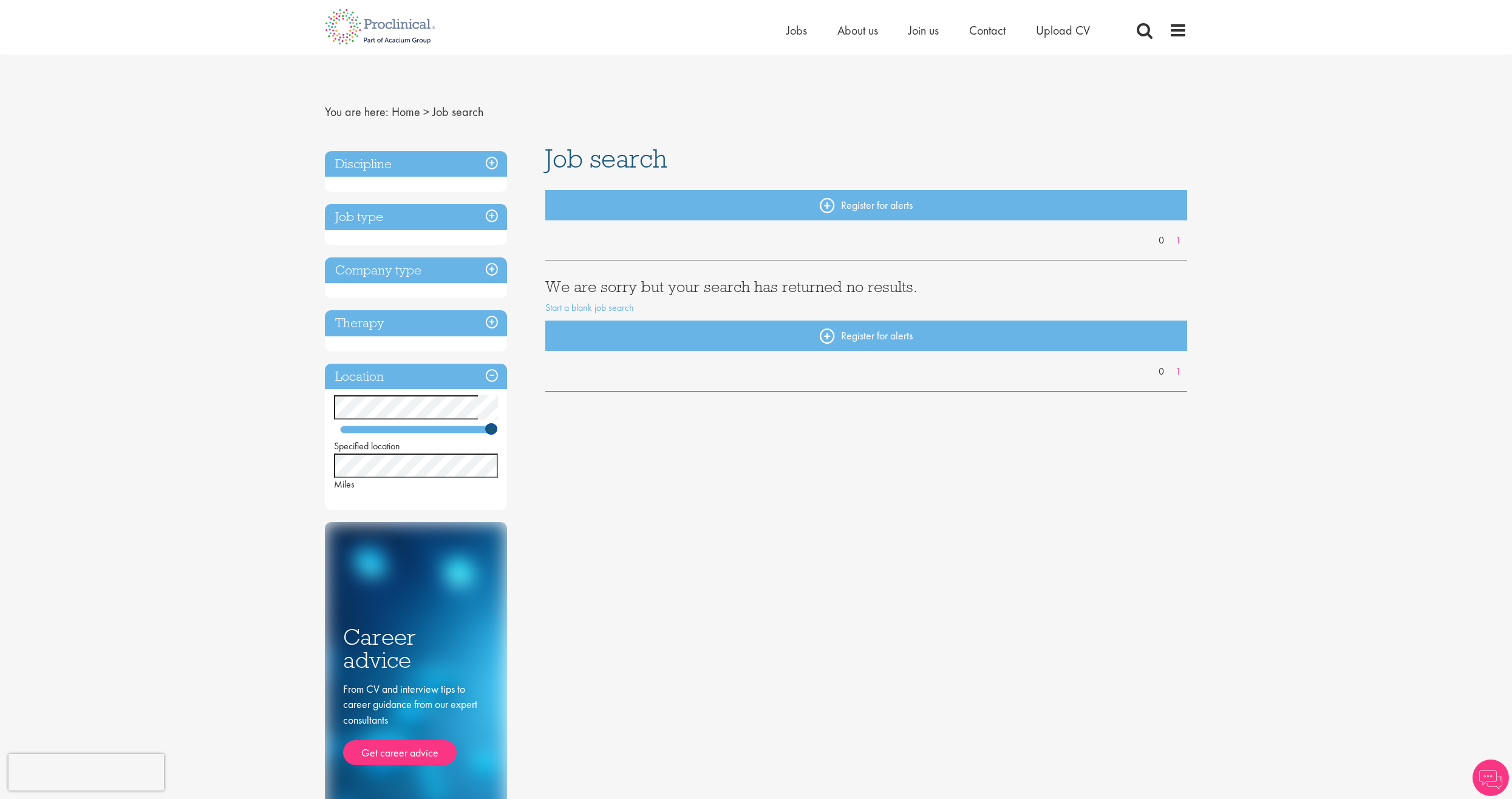
drag, startPoint x: 369, startPoint y: 428, endPoint x: 547, endPoint y: 431, distance: 178.0
click at [547, 431] on div "Discipline Job type Company type Therapy Location Specified location Miles Care…" at bounding box center [756, 492] width 880 height 695
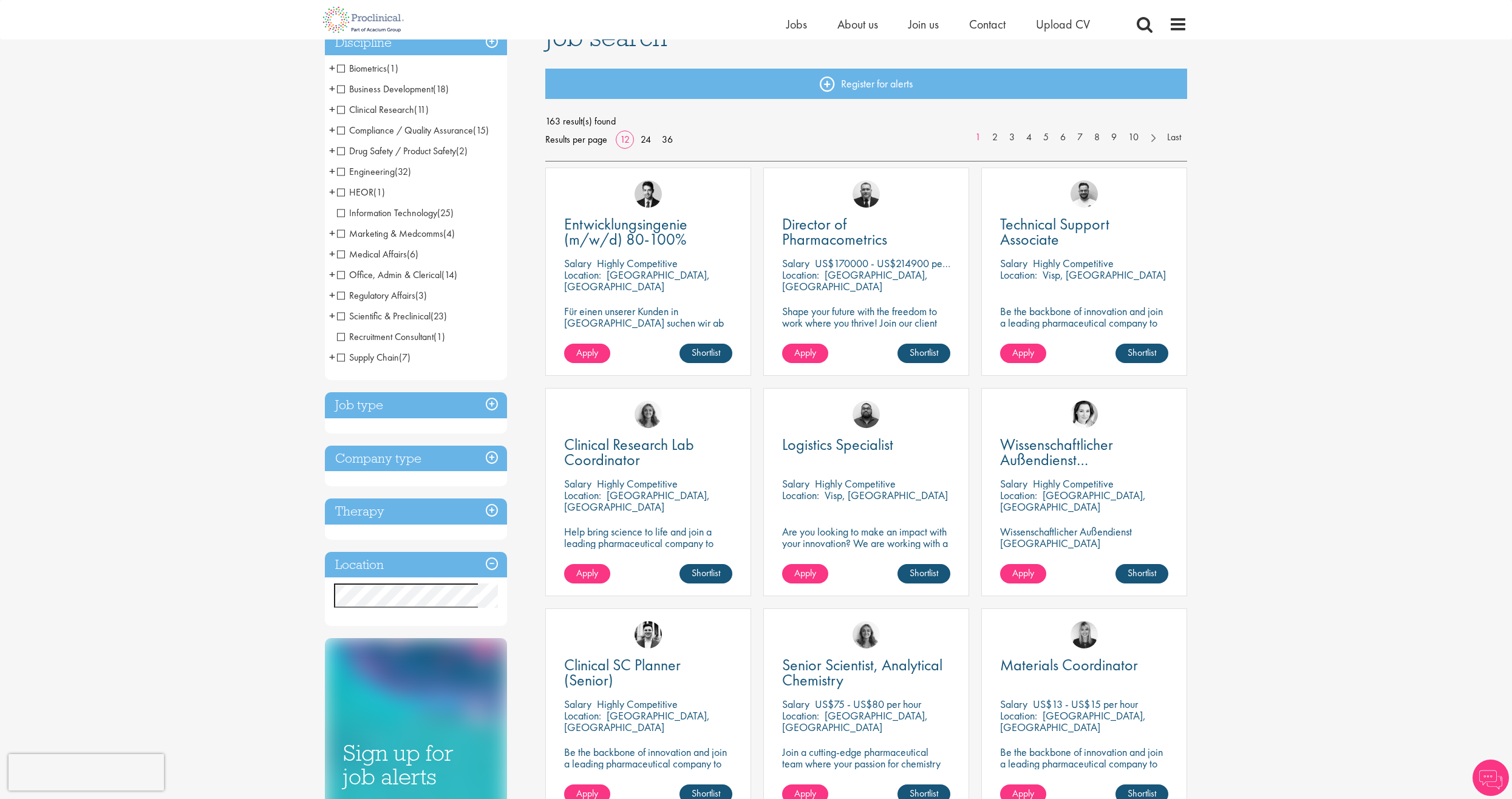
scroll to position [243, 0]
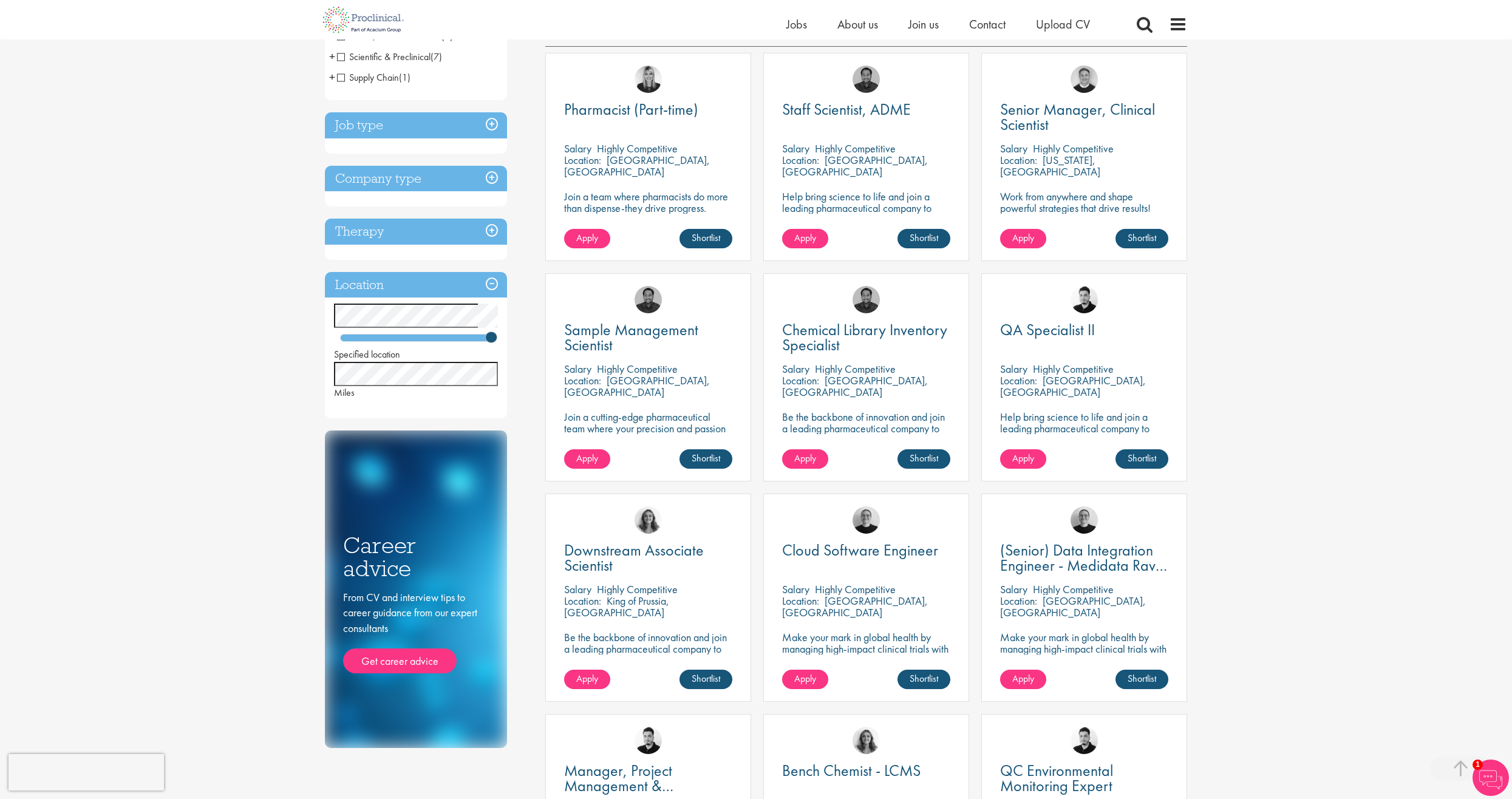
scroll to position [243, 0]
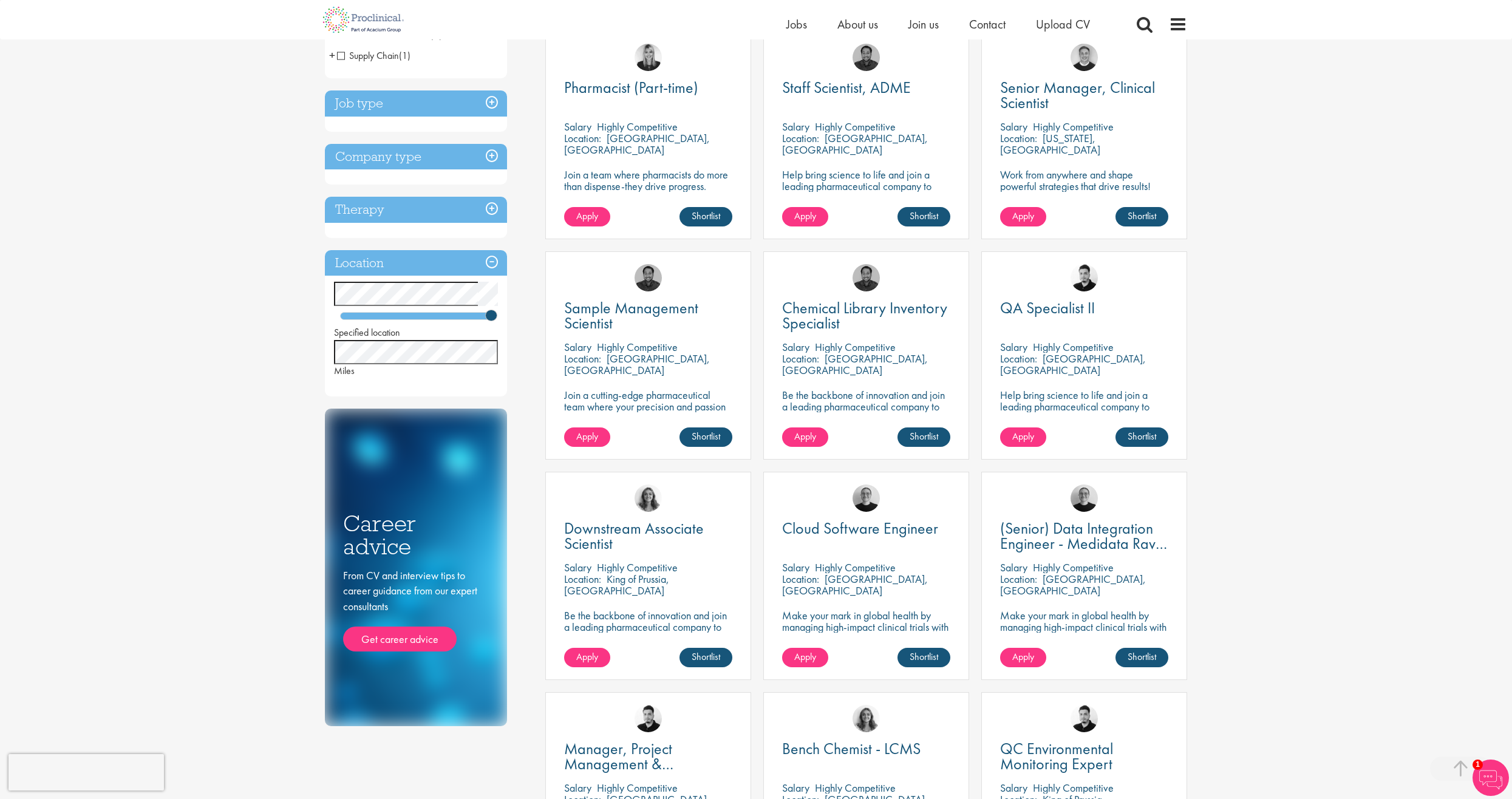
click at [408, 160] on h3 "Company type" at bounding box center [415, 156] width 182 height 26
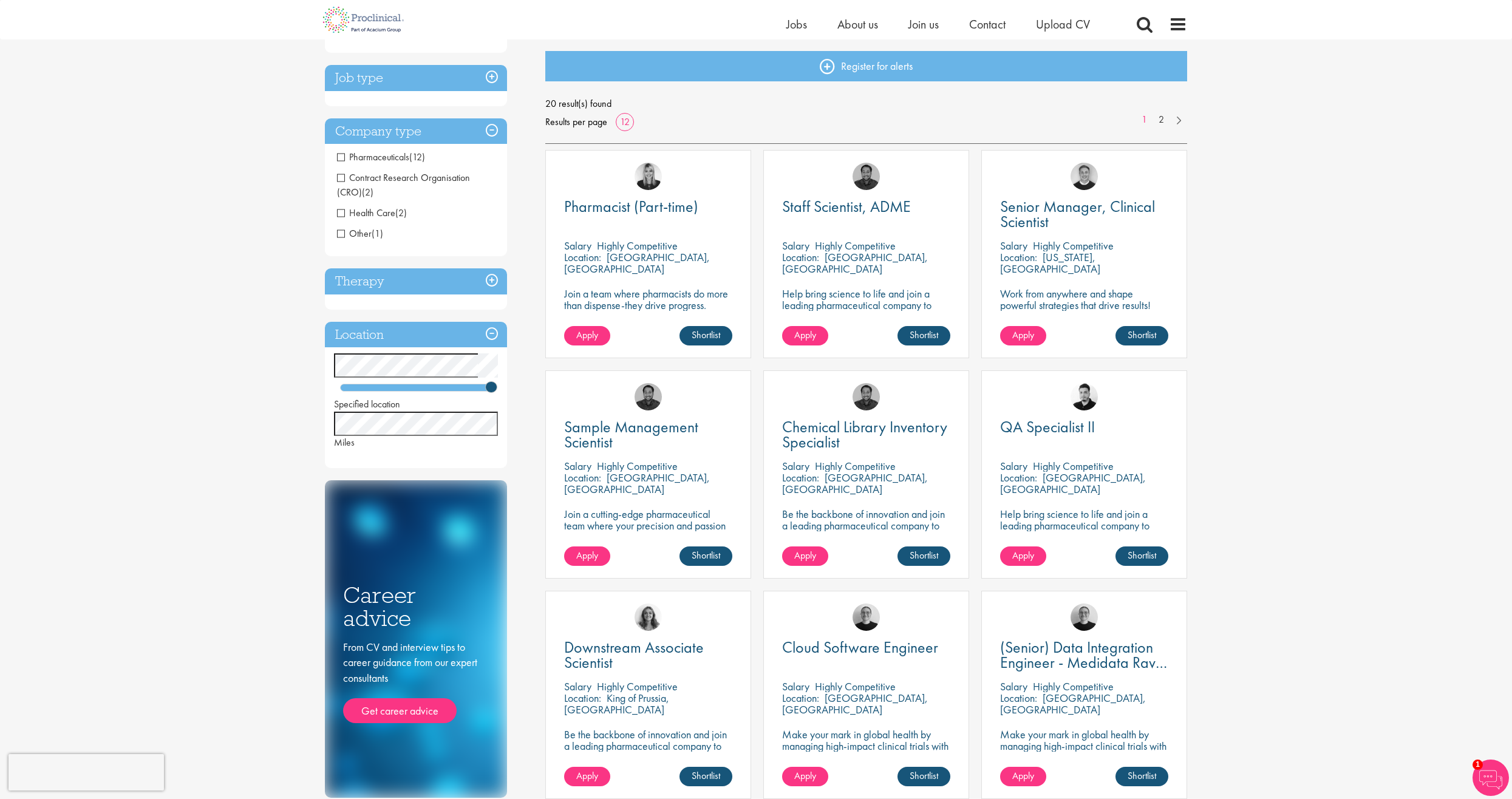
scroll to position [121, 0]
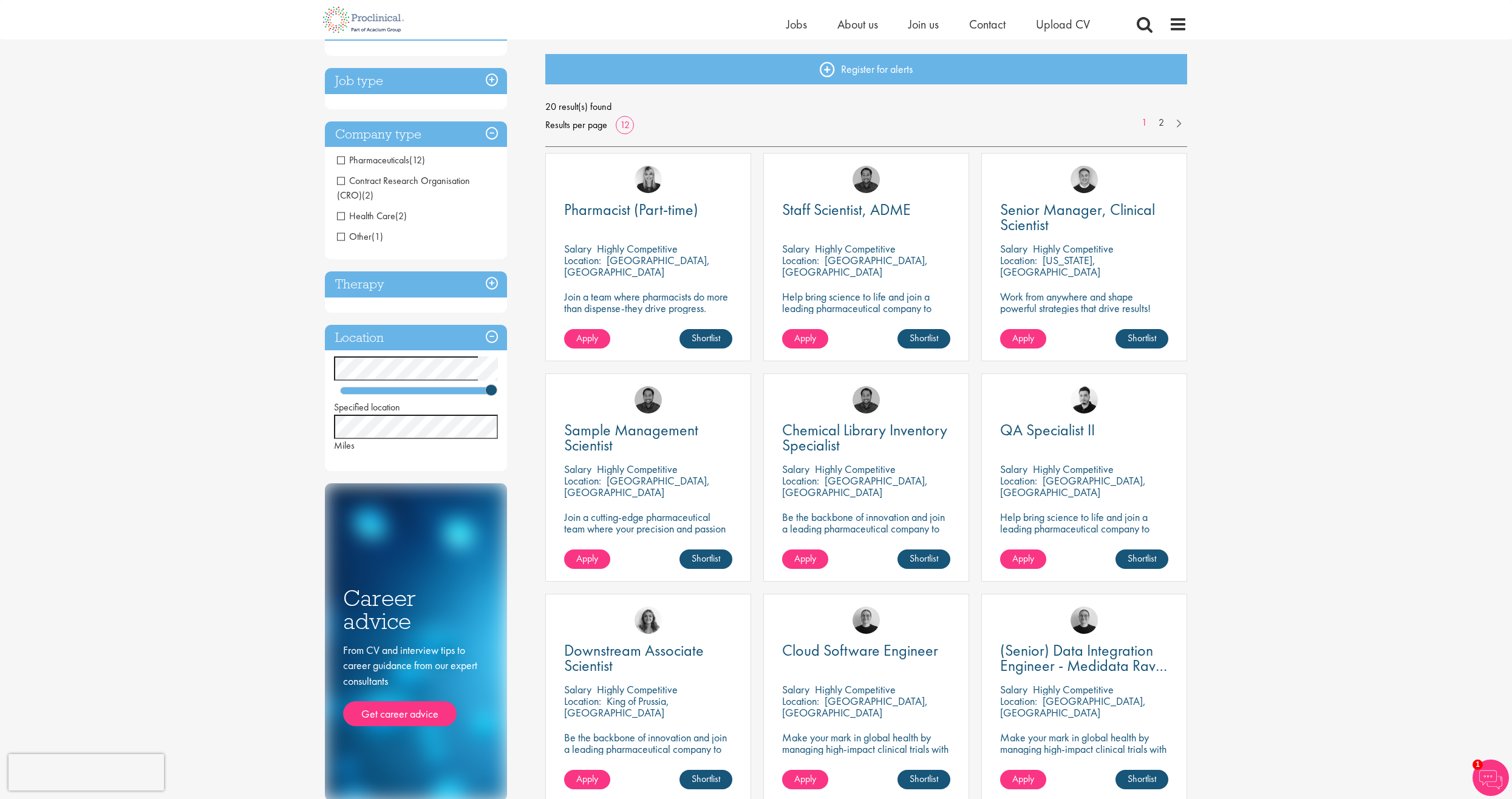
click at [450, 74] on h3 "Job type" at bounding box center [415, 81] width 182 height 26
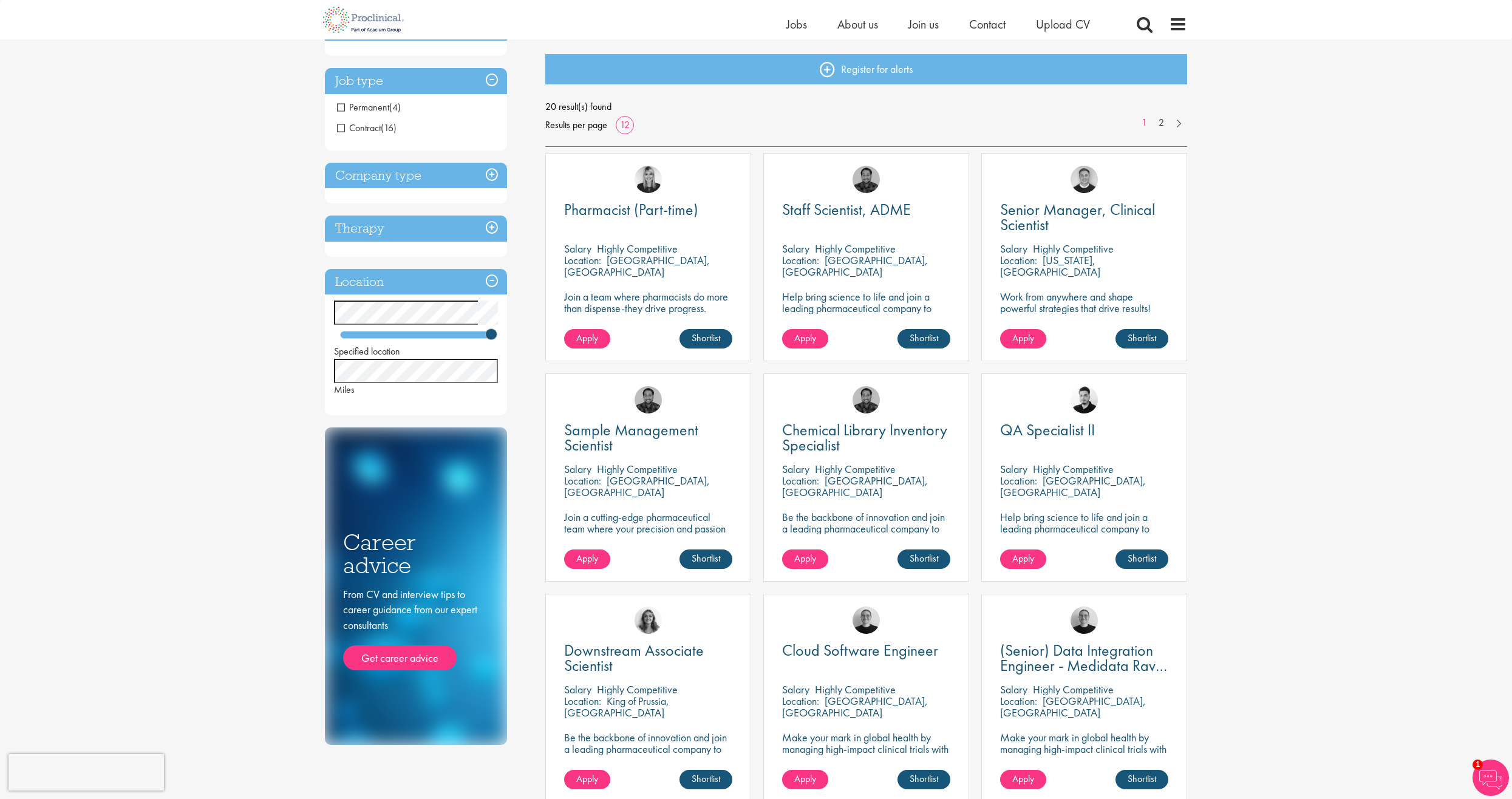
click at [412, 223] on h3 "Therapy" at bounding box center [415, 228] width 182 height 26
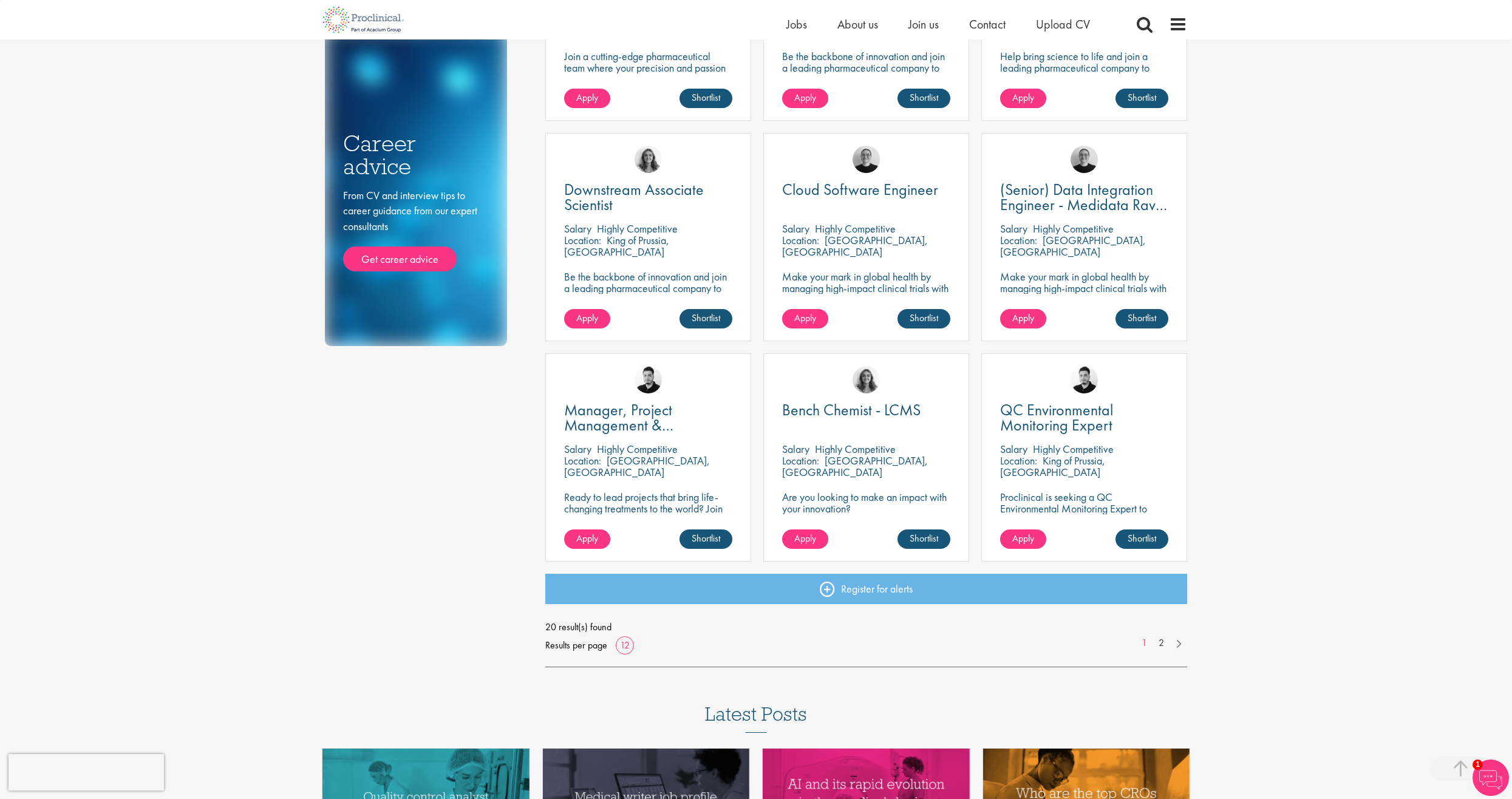
scroll to position [607, 0]
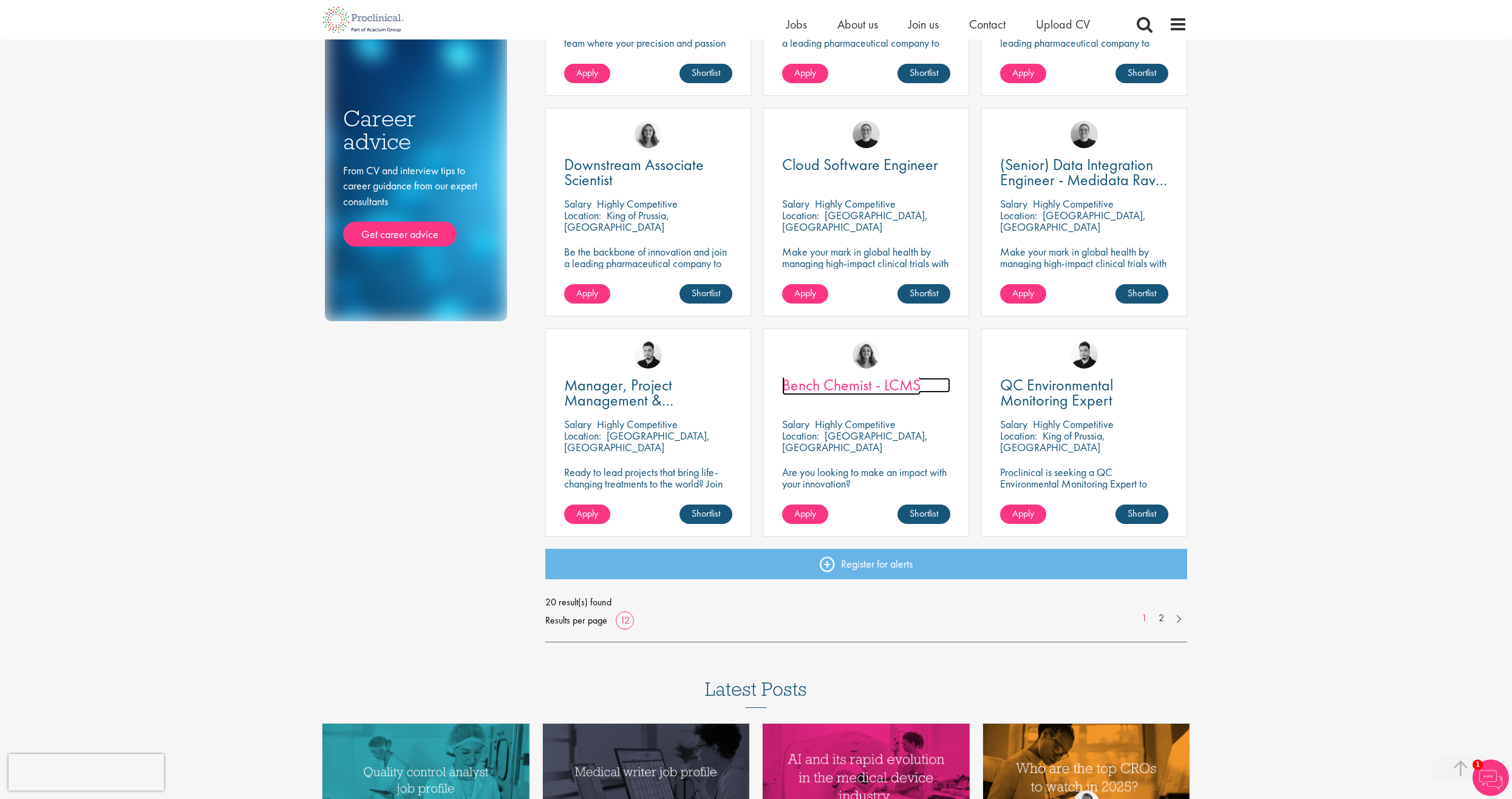
click at [845, 383] on span "Bench Chemist - LCMS" at bounding box center [851, 385] width 138 height 21
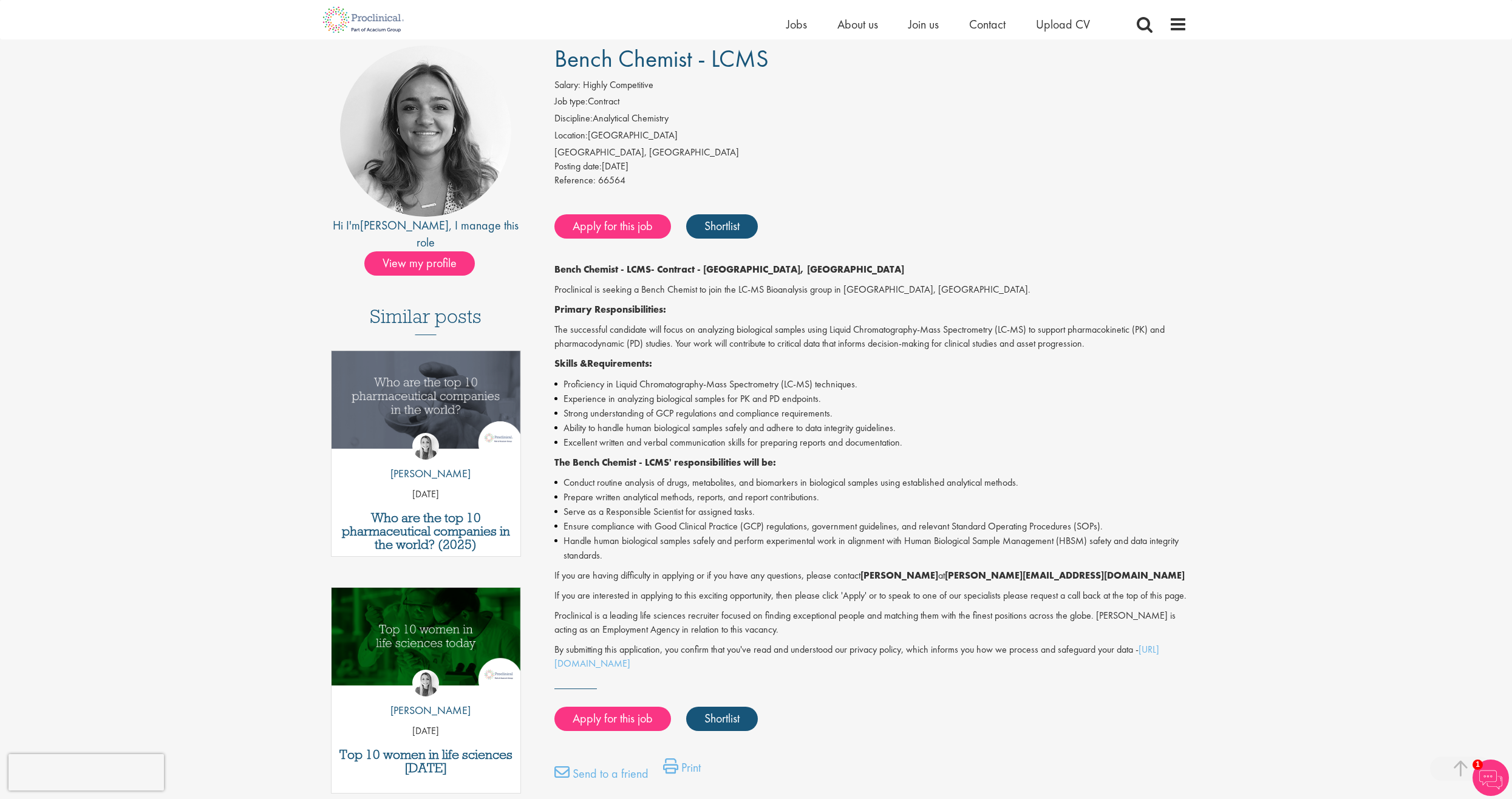
scroll to position [61, 0]
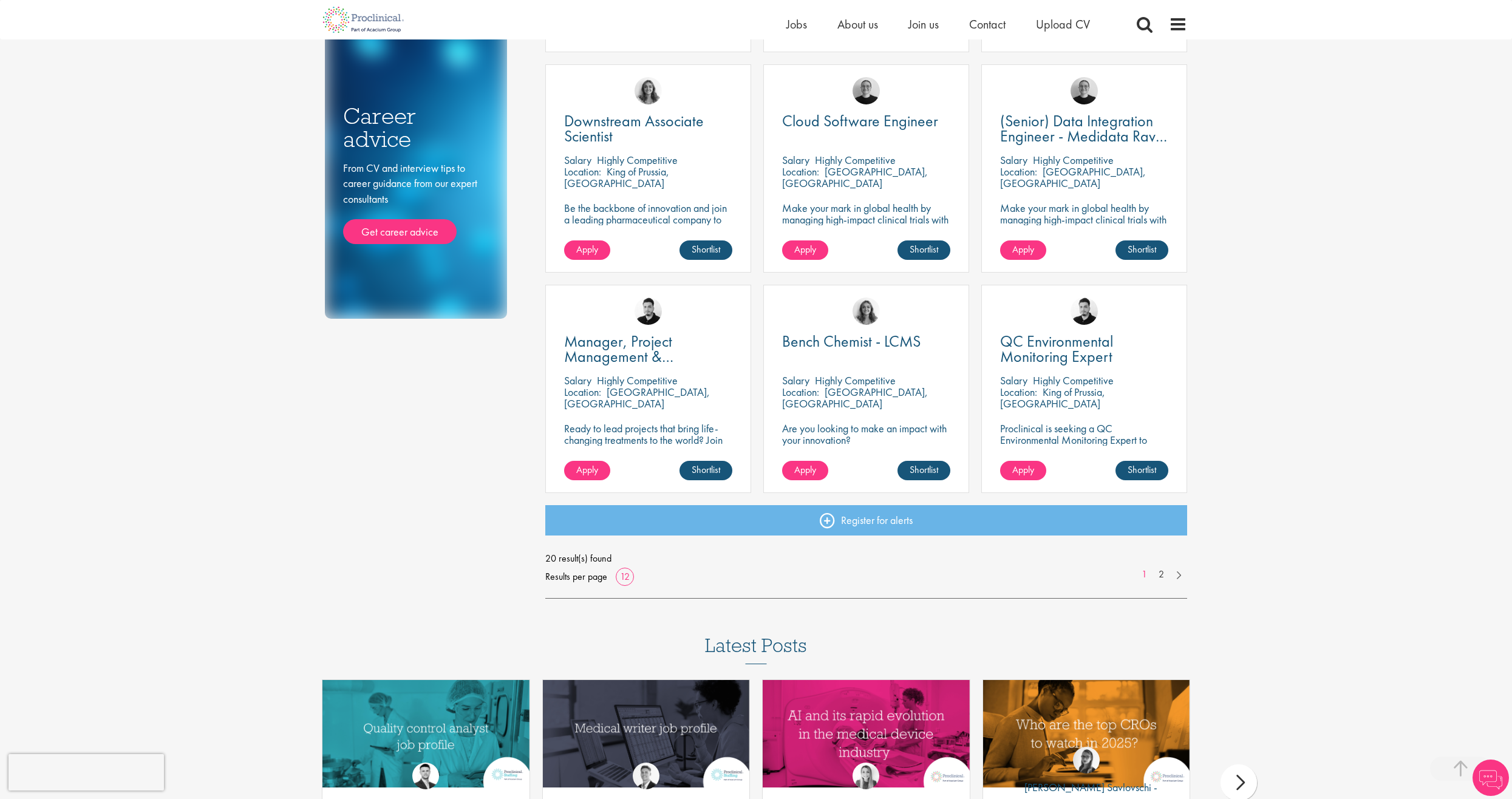
scroll to position [656, 0]
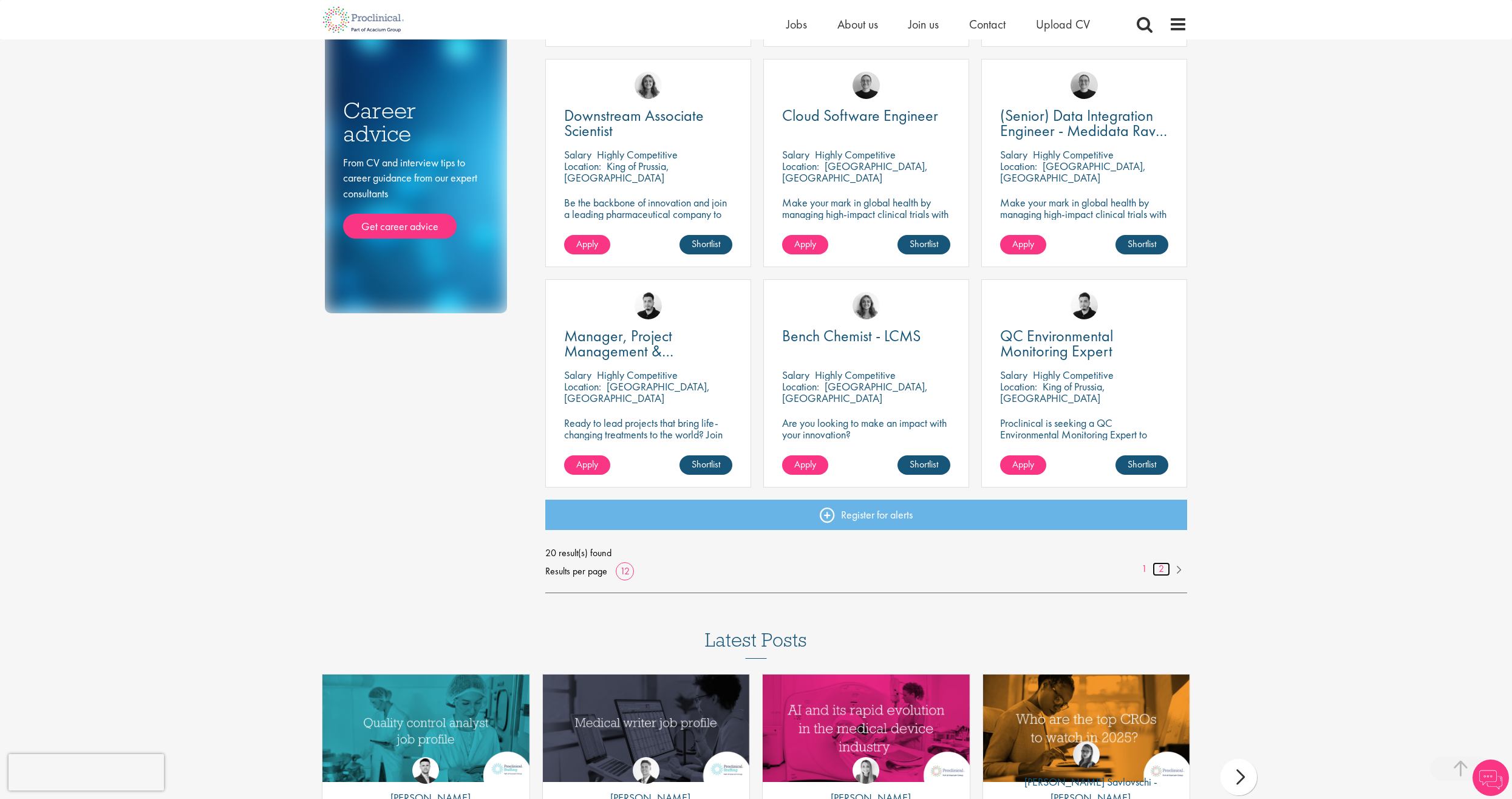
click at [1162, 569] on link "2" at bounding box center [1161, 569] width 17 height 14
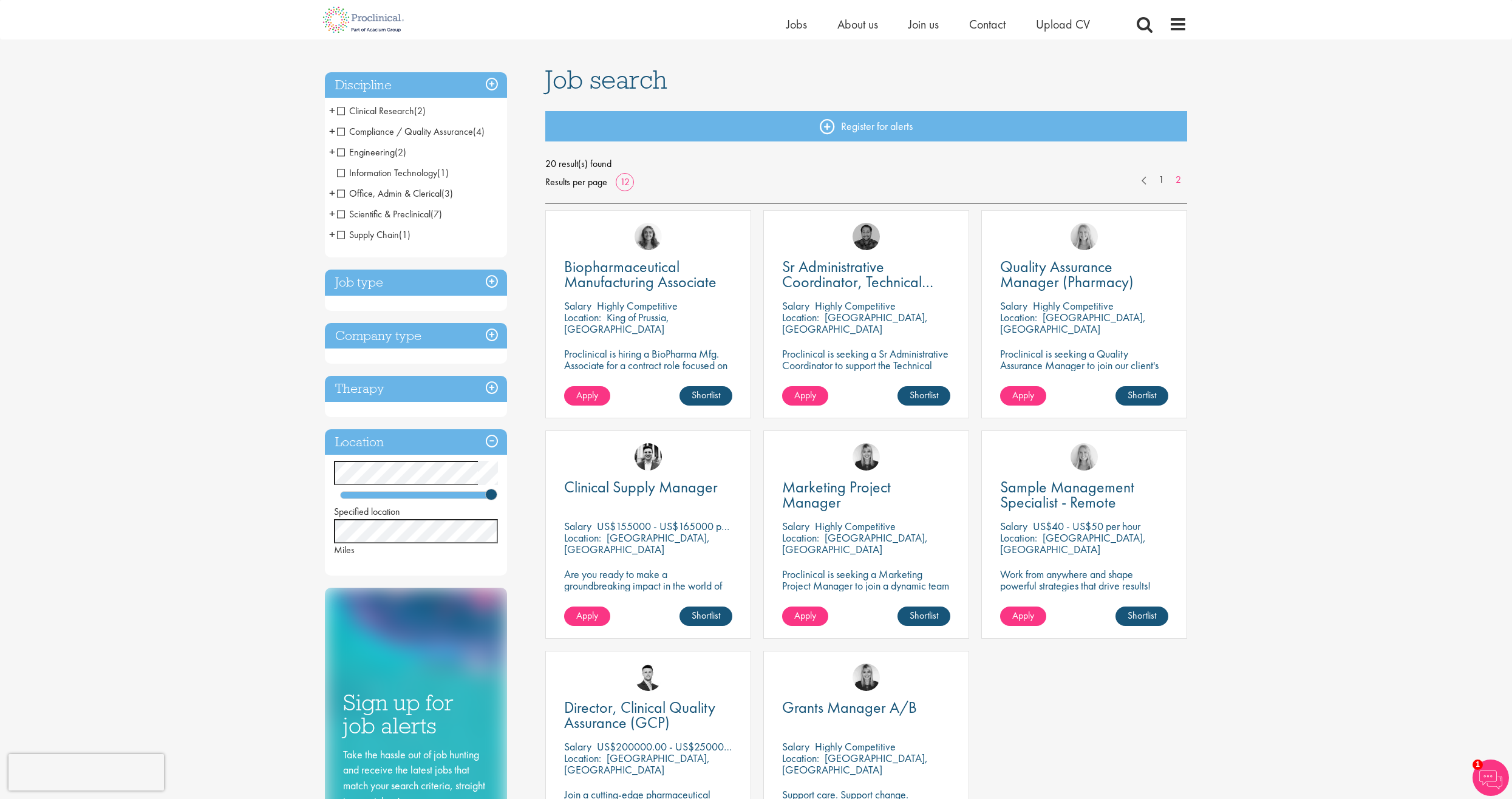
scroll to position [61, 0]
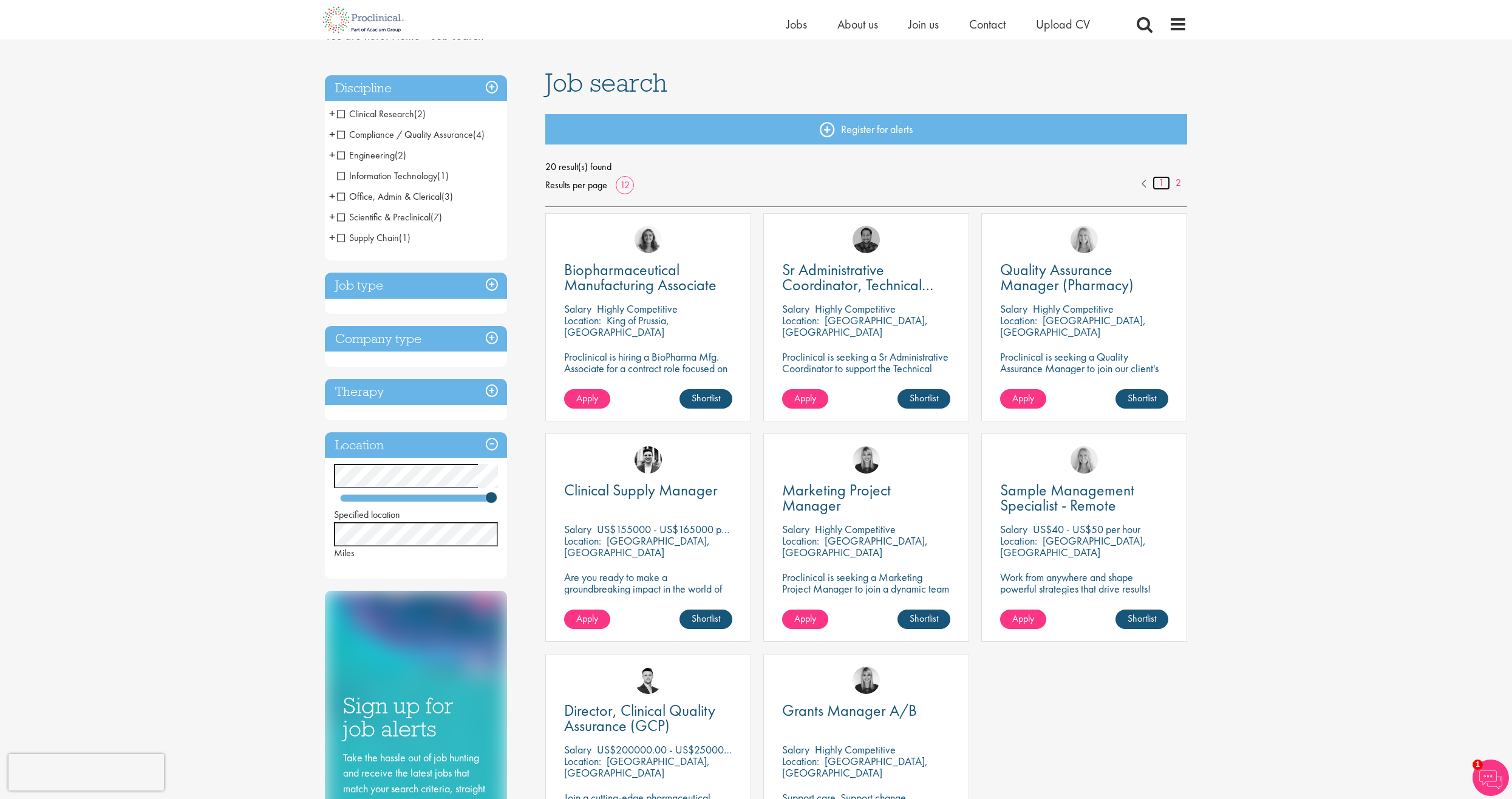
click at [1160, 183] on link "1" at bounding box center [1161, 183] width 17 height 14
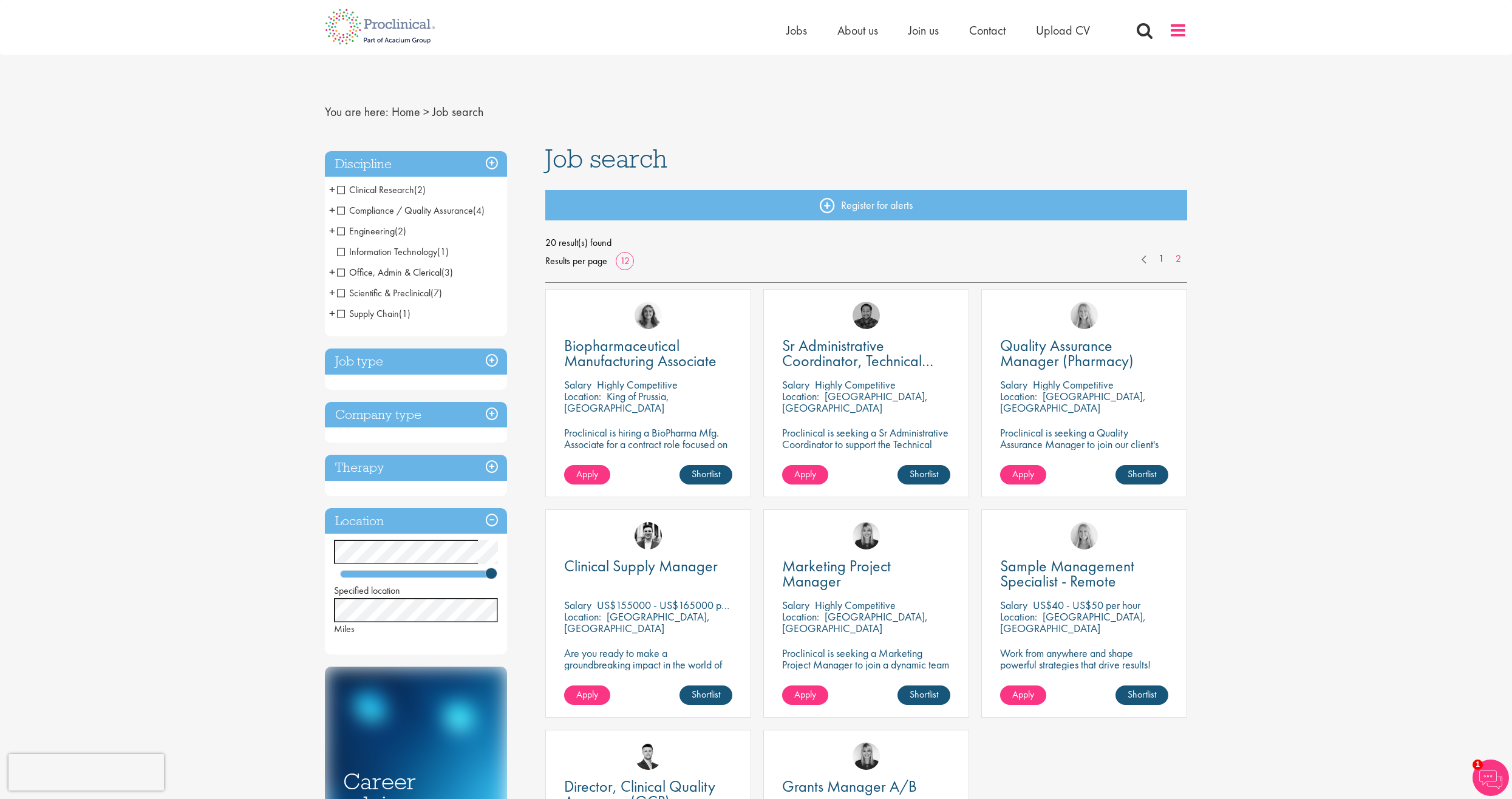
click at [1183, 29] on span at bounding box center [1177, 31] width 18 height 18
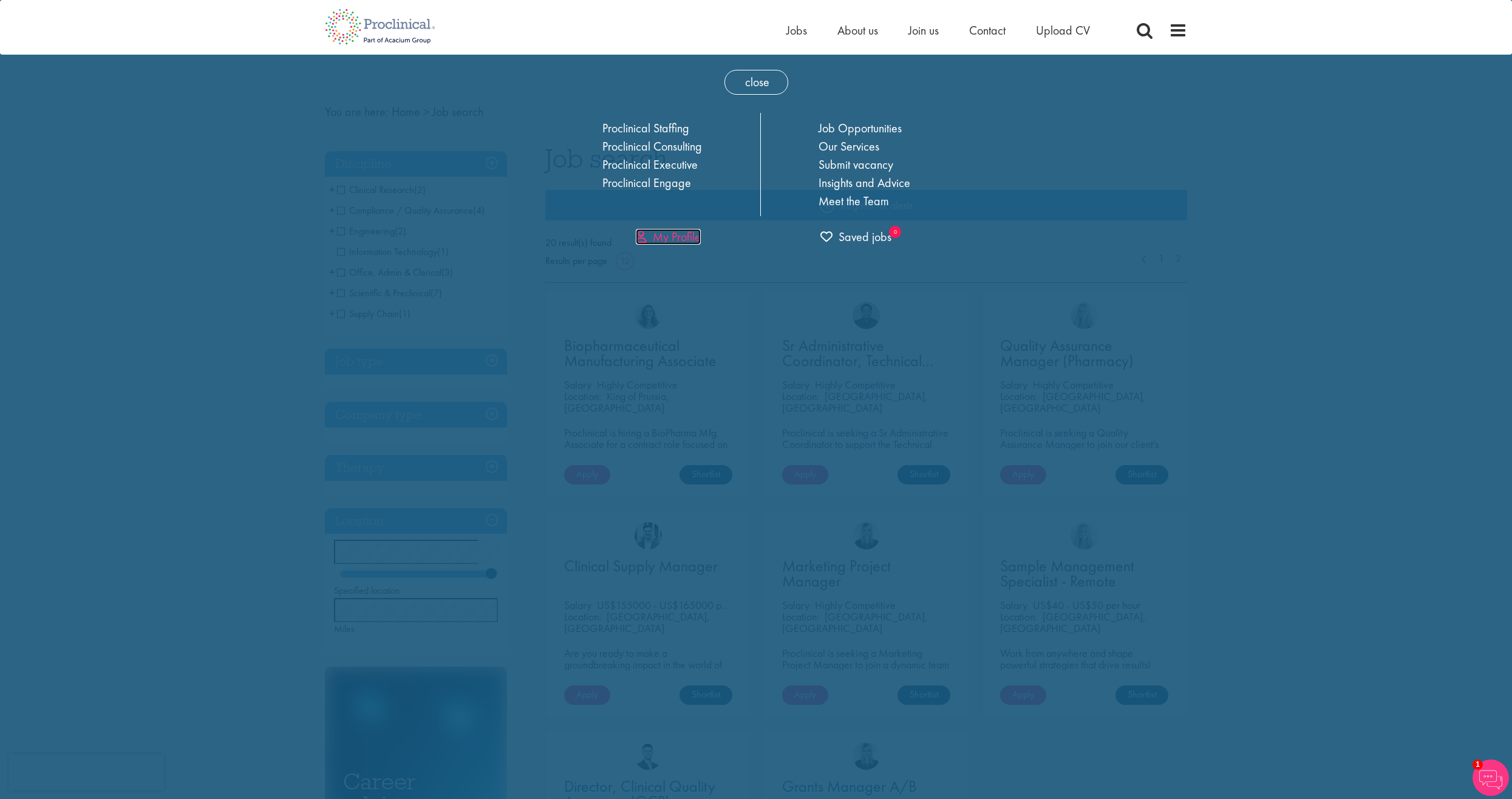
click at [672, 234] on link "My Profile" at bounding box center [668, 236] width 65 height 16
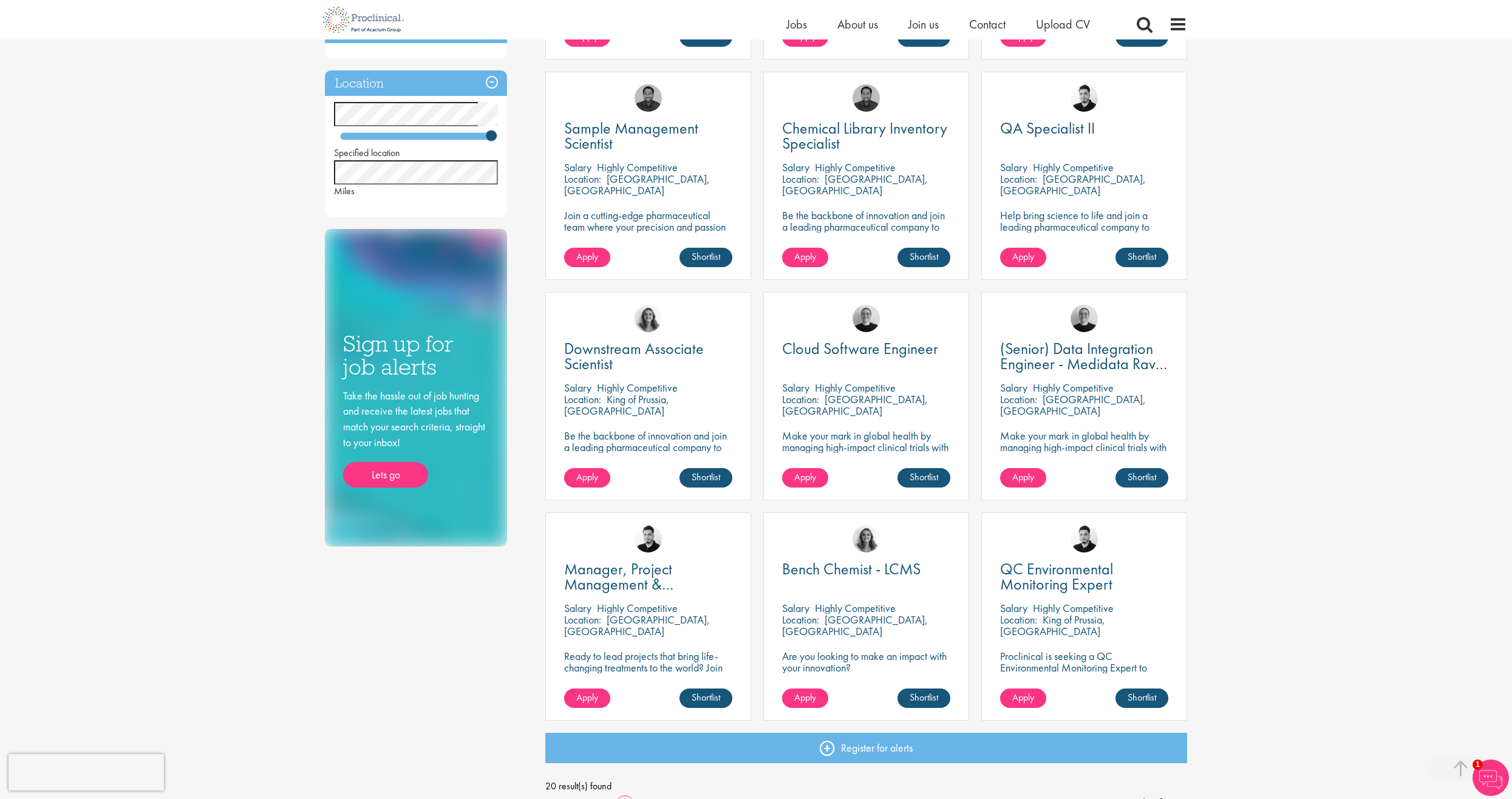
scroll to position [425, 0]
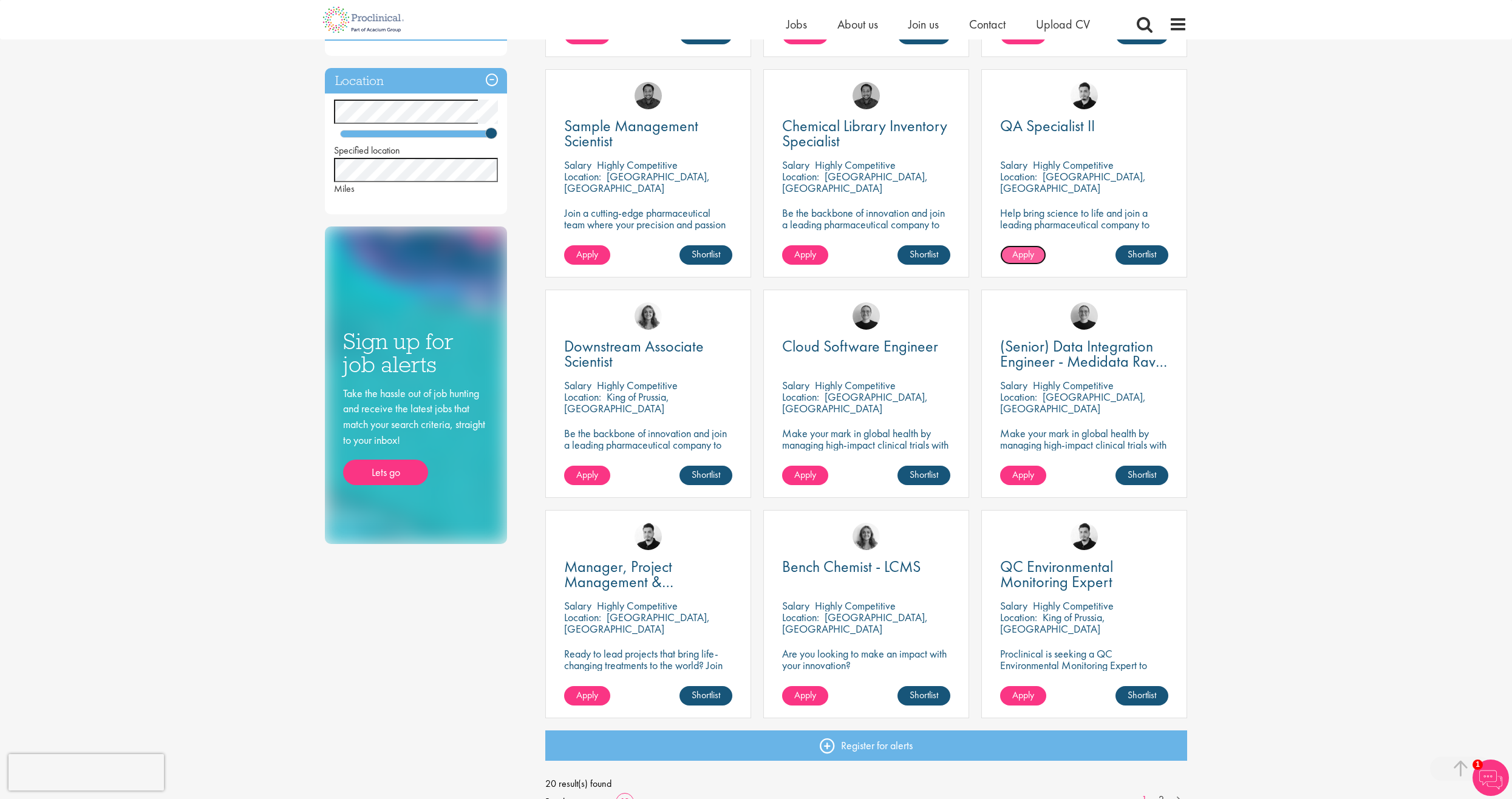
click at [1020, 248] on span "Apply" at bounding box center [1023, 254] width 22 height 12
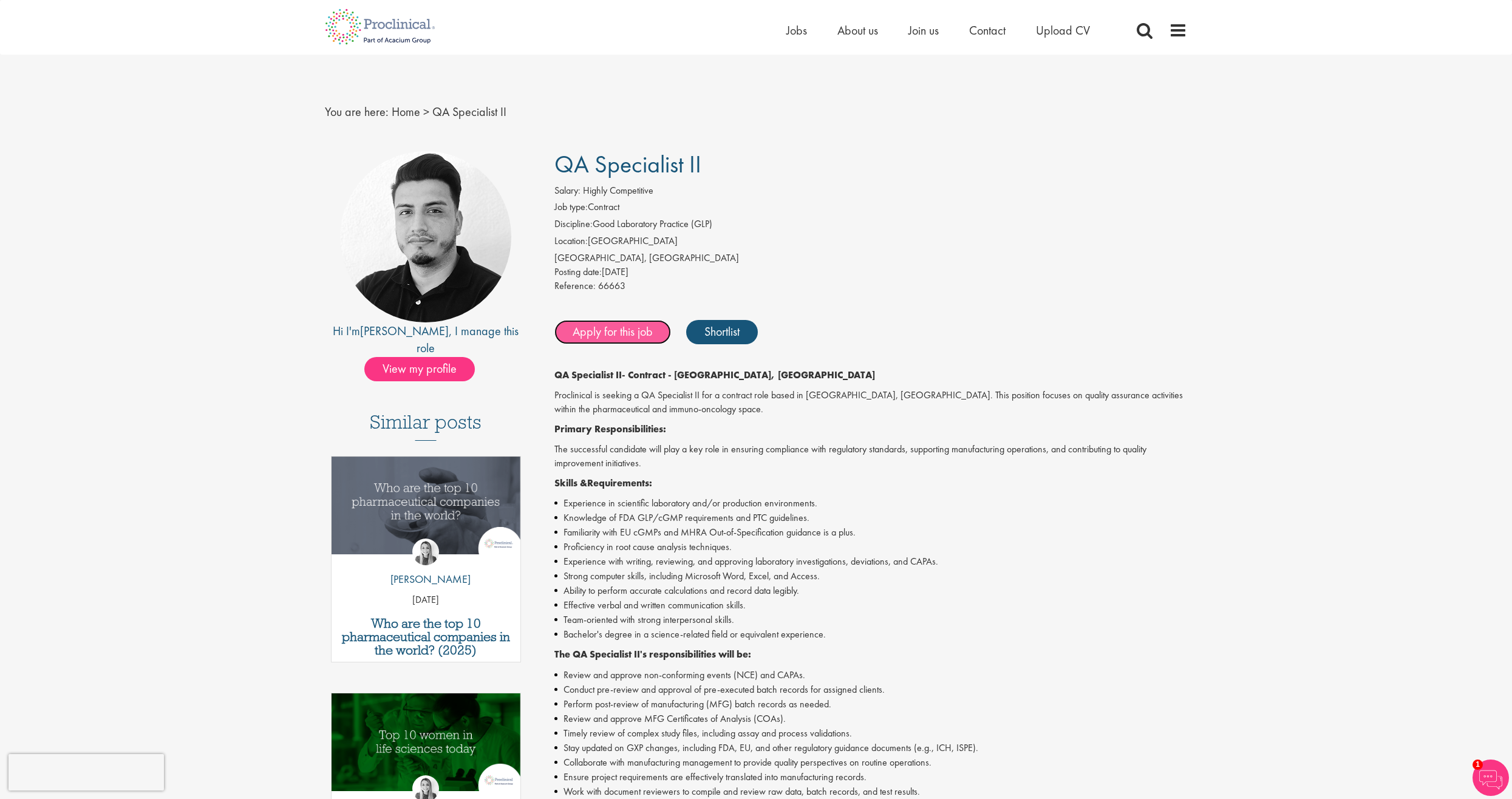
click at [598, 340] on link "Apply for this job" at bounding box center [612, 332] width 116 height 24
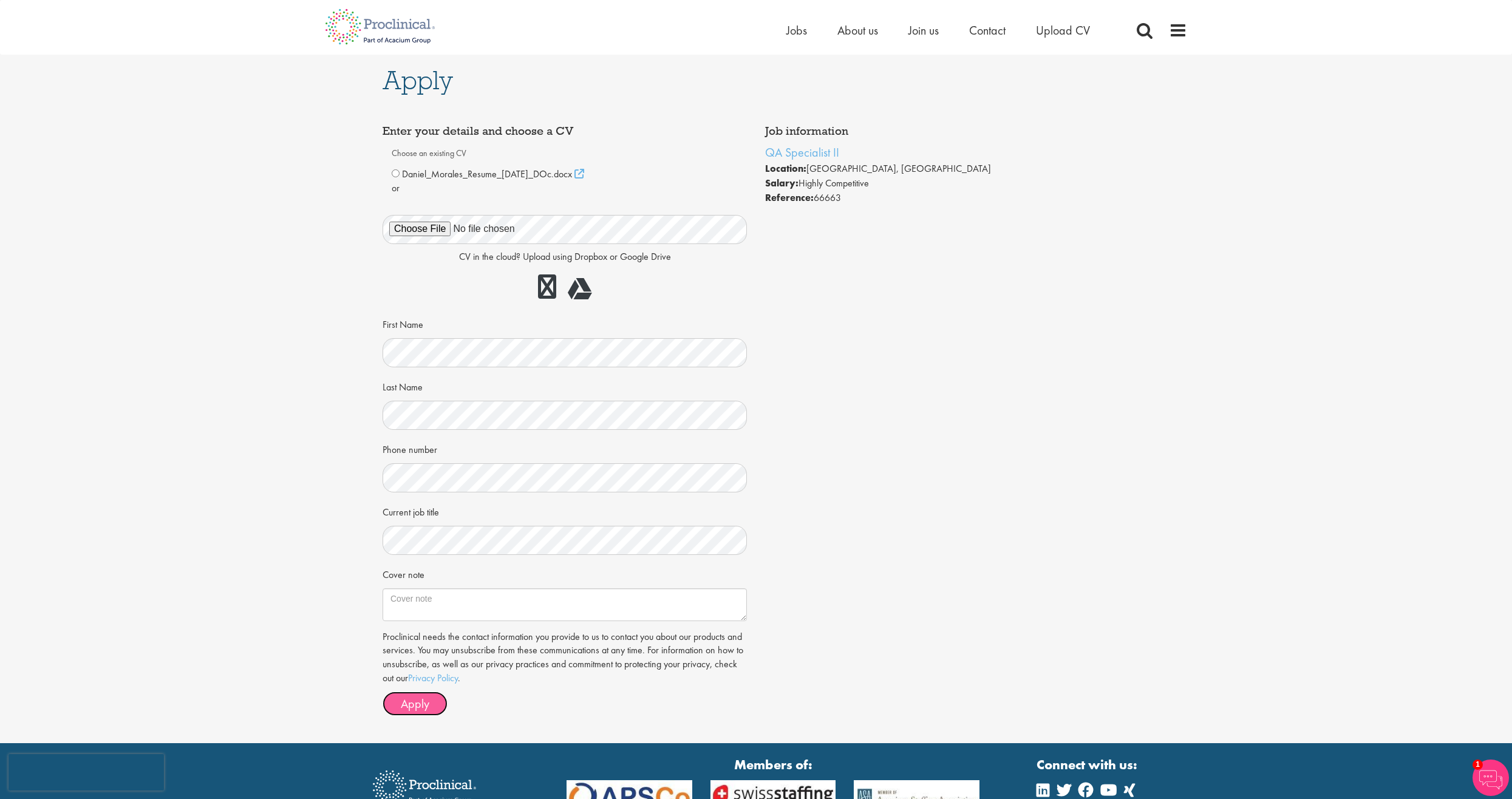
click at [414, 699] on span "Apply" at bounding box center [415, 703] width 28 height 16
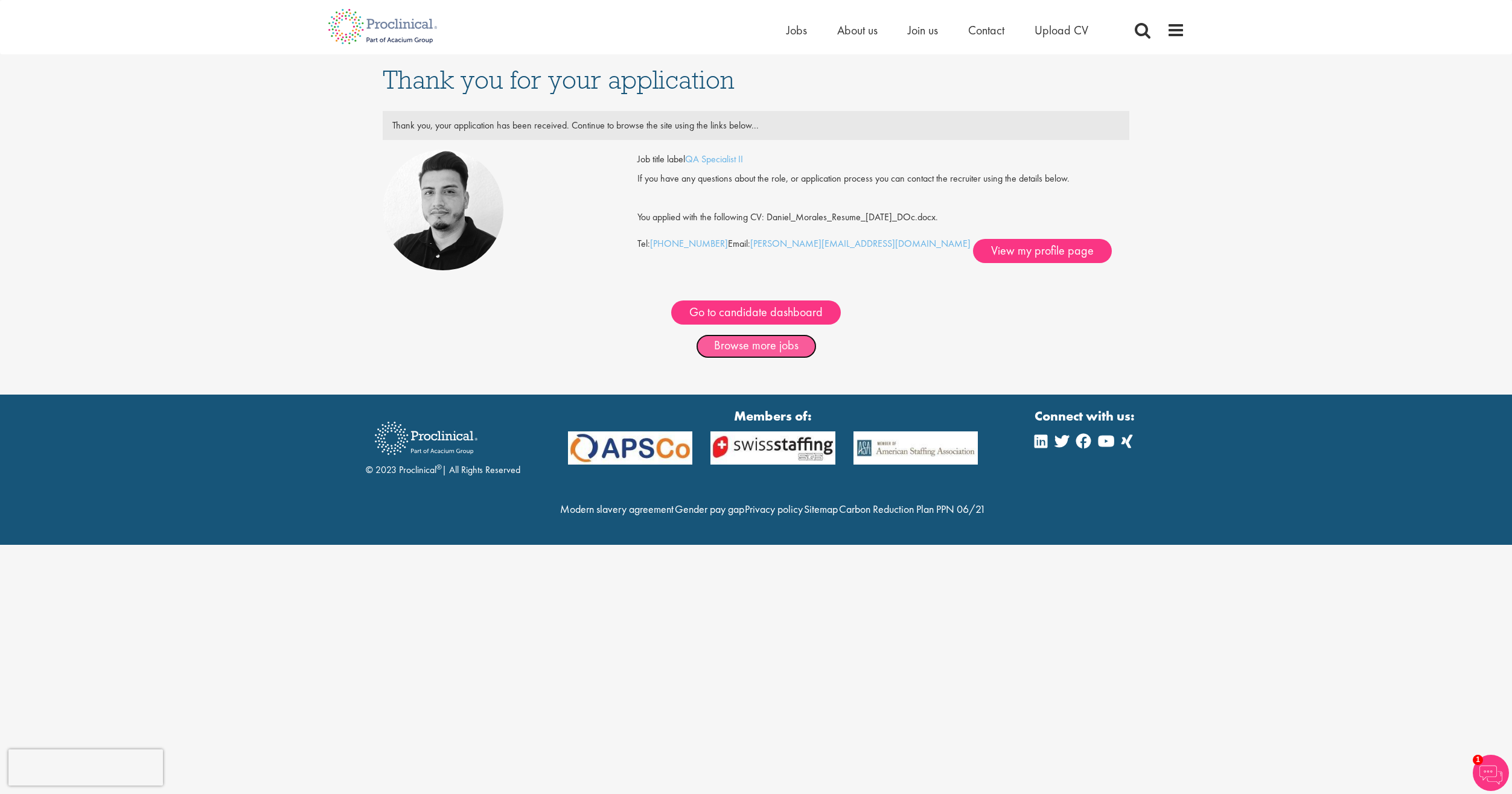
click at [737, 347] on link "Browse more jobs" at bounding box center [756, 346] width 121 height 24
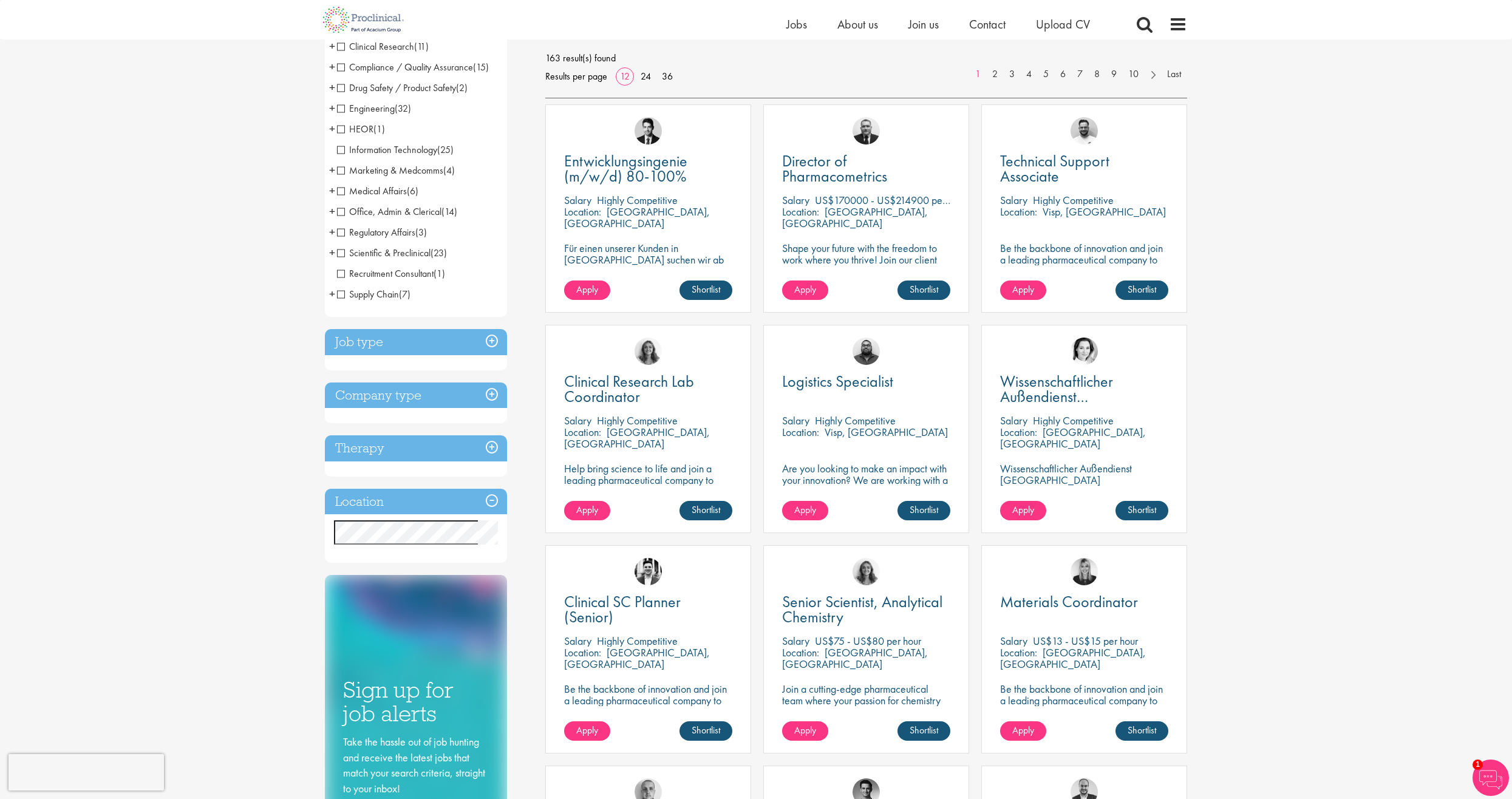
scroll to position [182, 0]
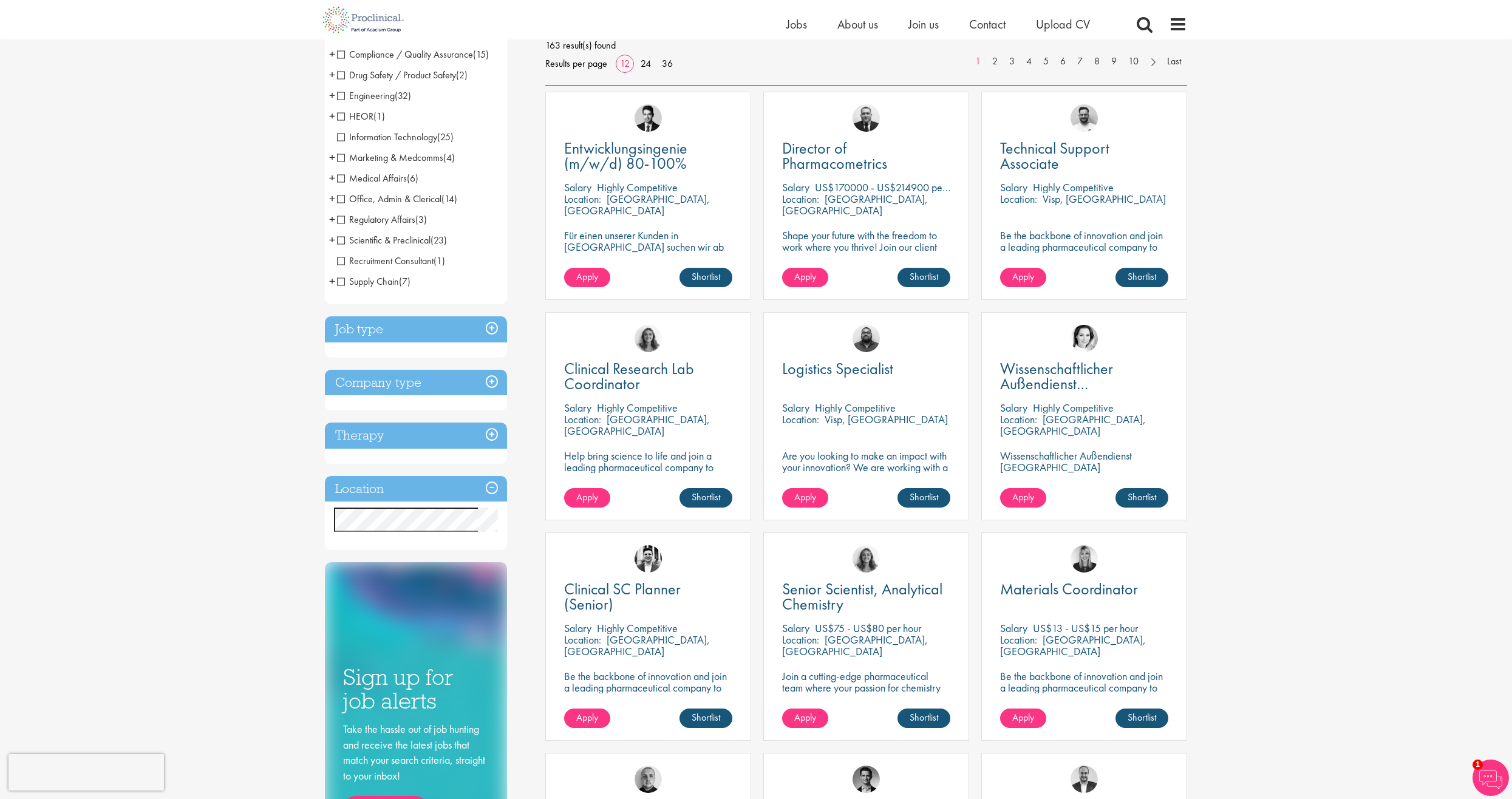
click at [390, 386] on h3 "Company type" at bounding box center [415, 382] width 182 height 26
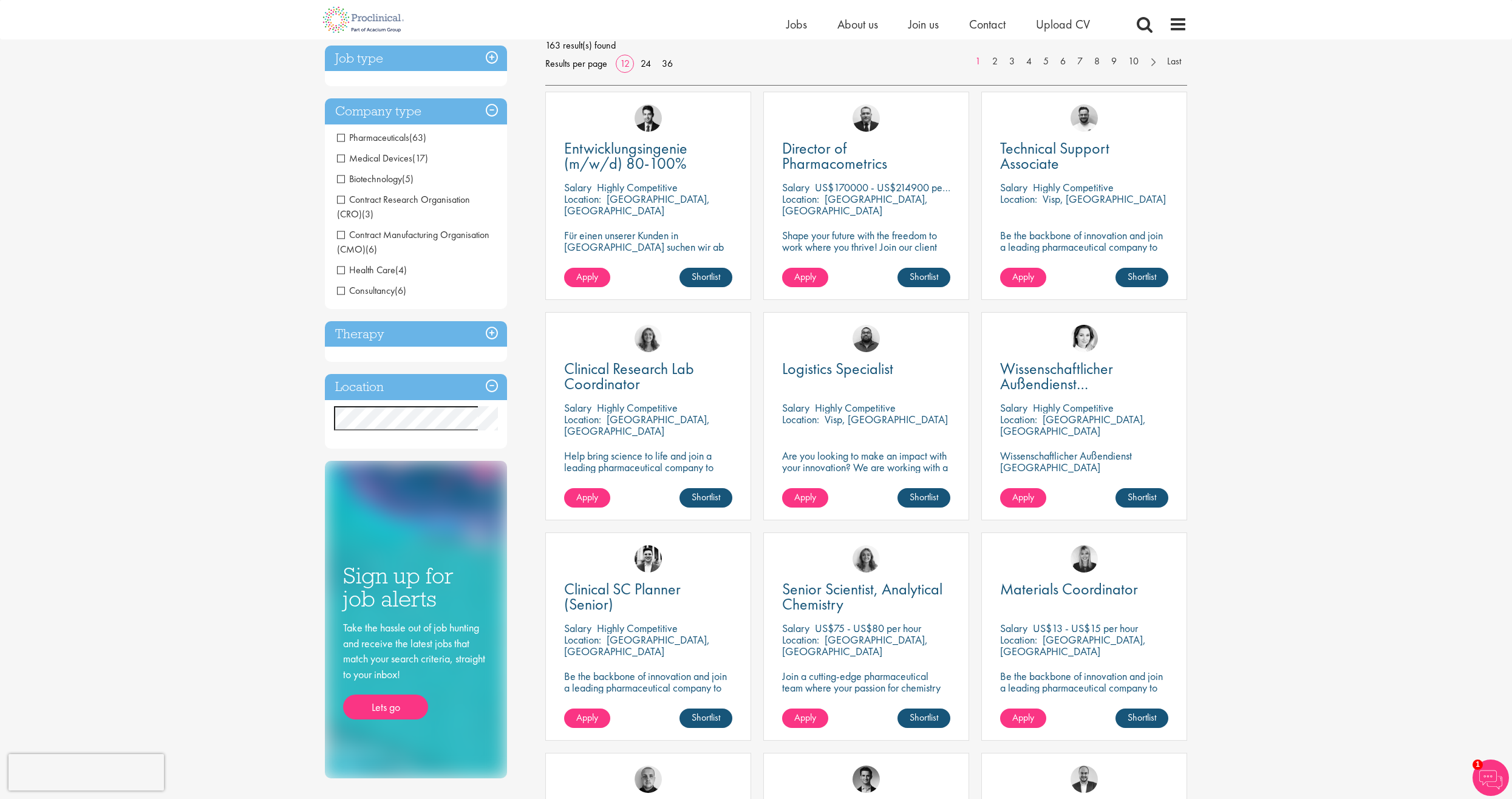
scroll to position [181, 0]
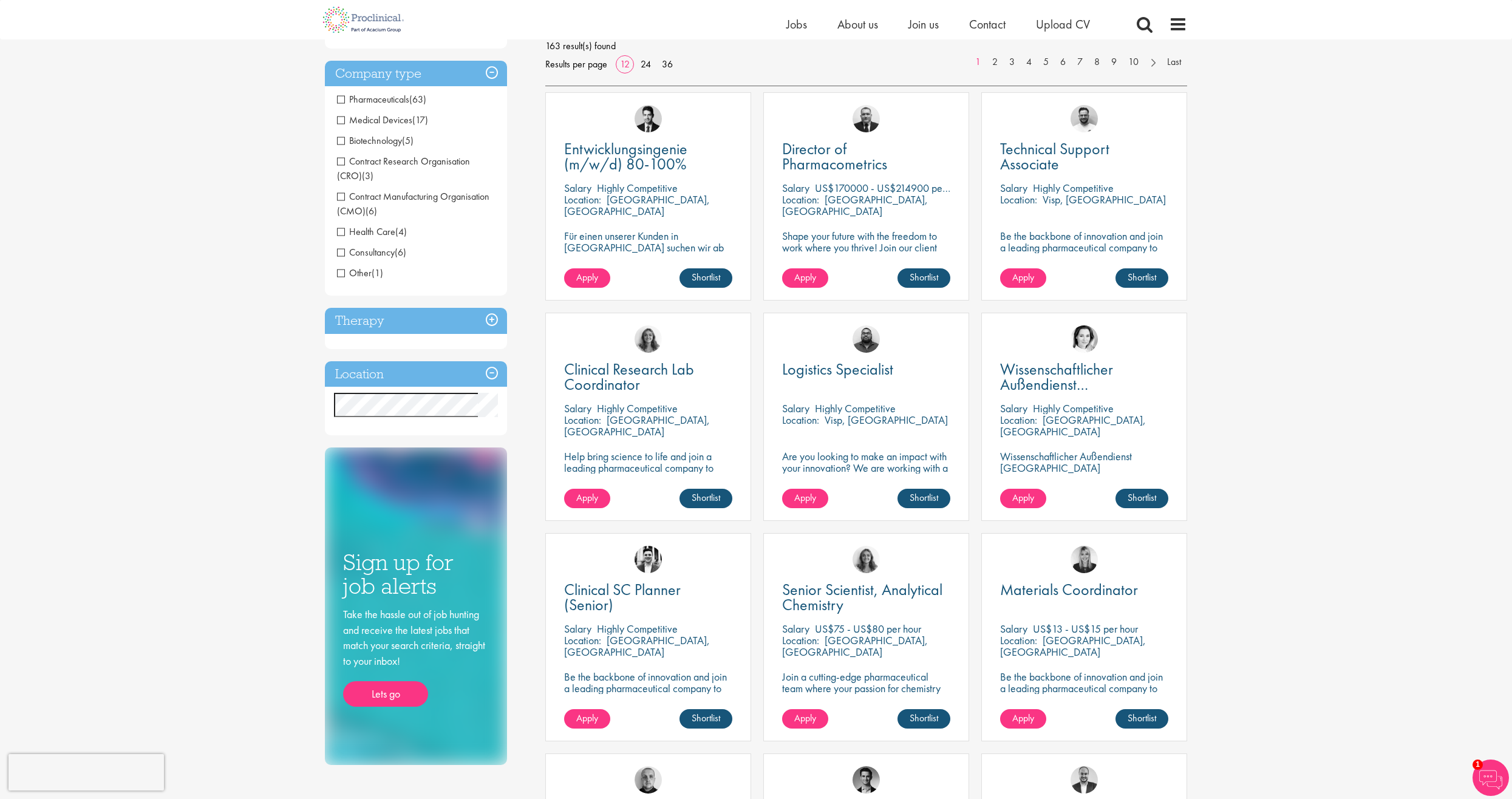
click at [342, 196] on span "Contract Manufacturing Organisation (CMO)" at bounding box center [413, 203] width 152 height 27
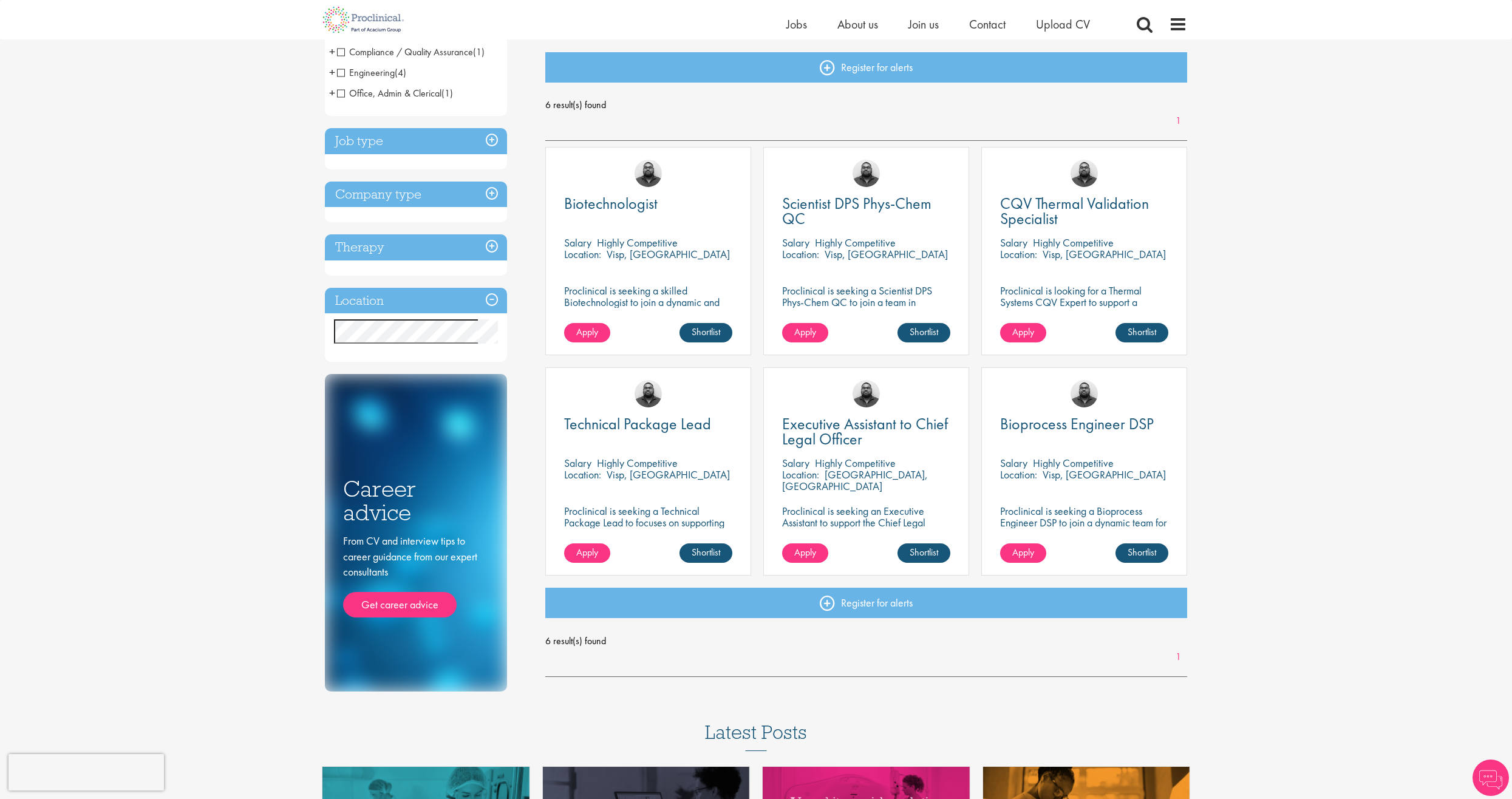
scroll to position [182, 0]
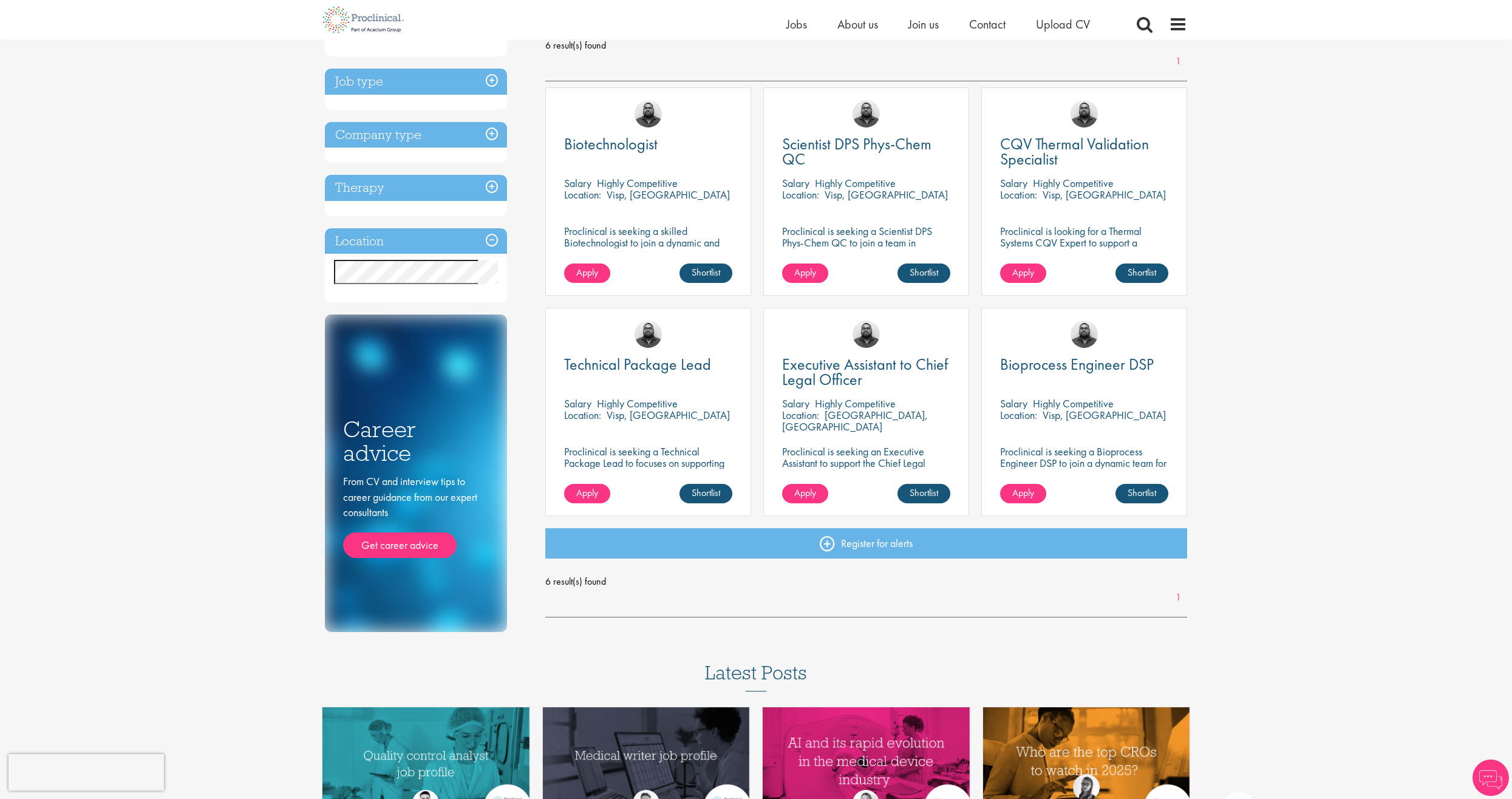
click at [395, 139] on h3 "Company type" at bounding box center [415, 135] width 182 height 26
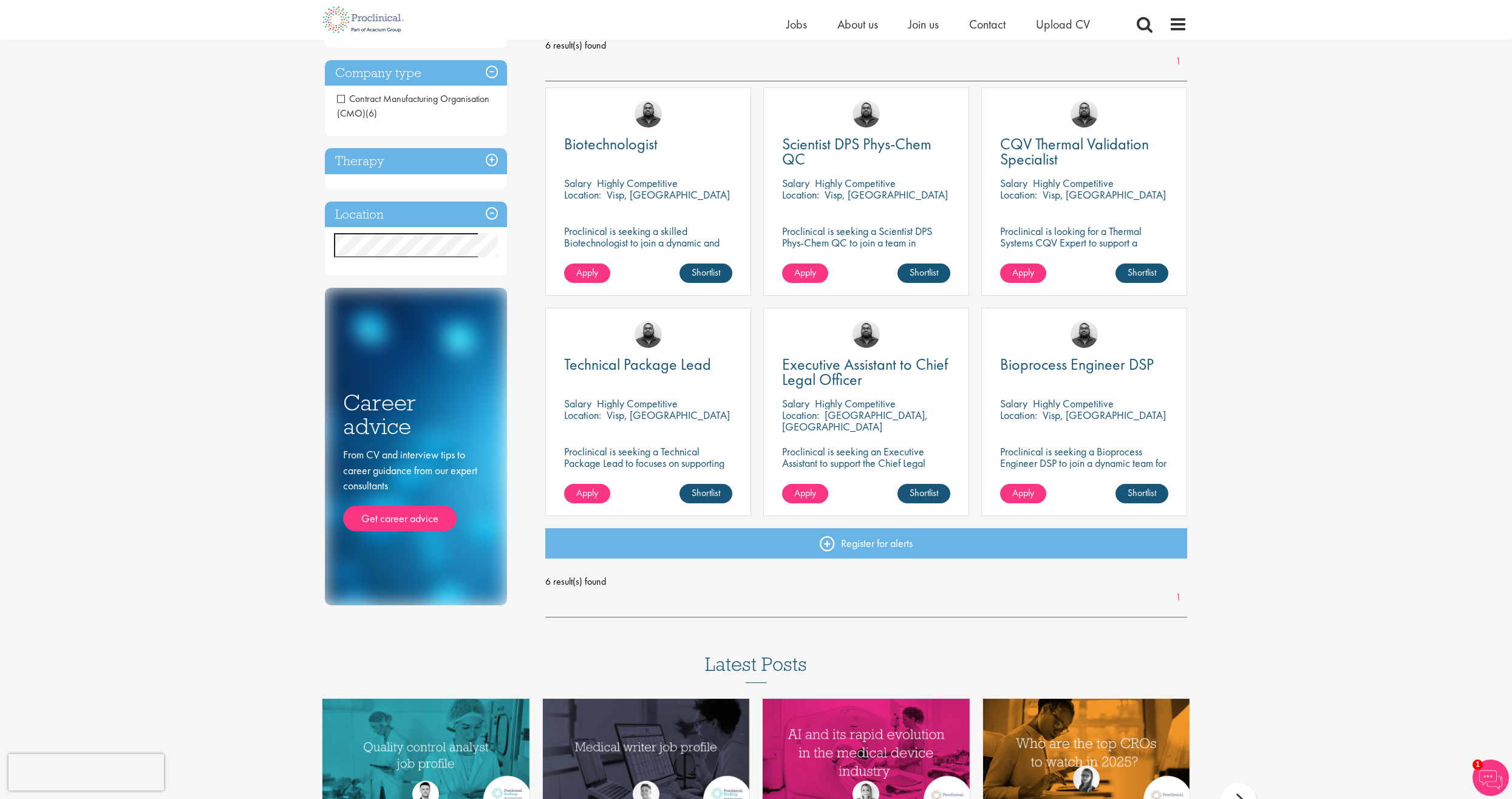
click at [340, 96] on span "Contract Manufacturing Organisation (CMO)" at bounding box center [413, 106] width 152 height 27
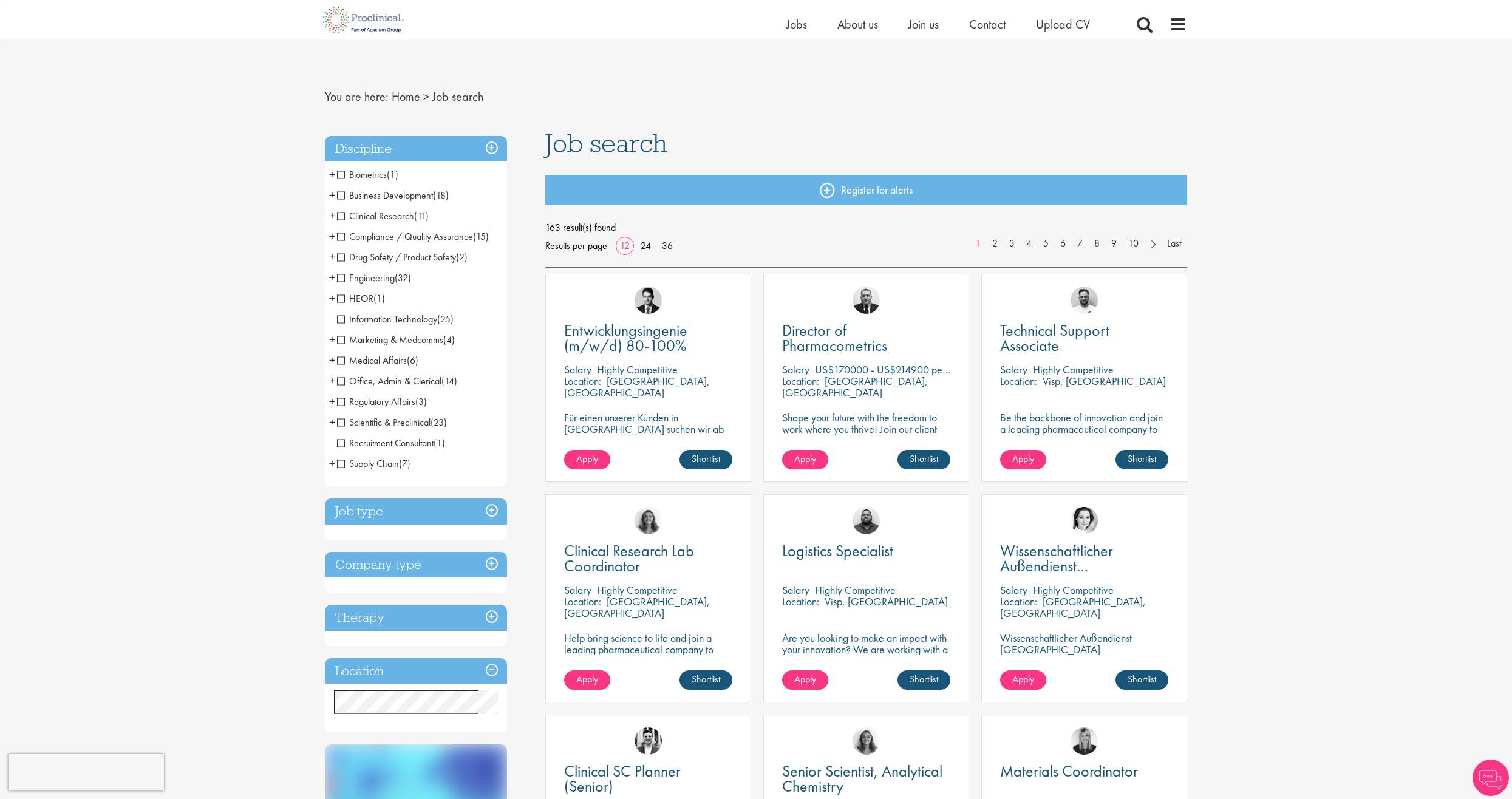
scroll to position [61, 0]
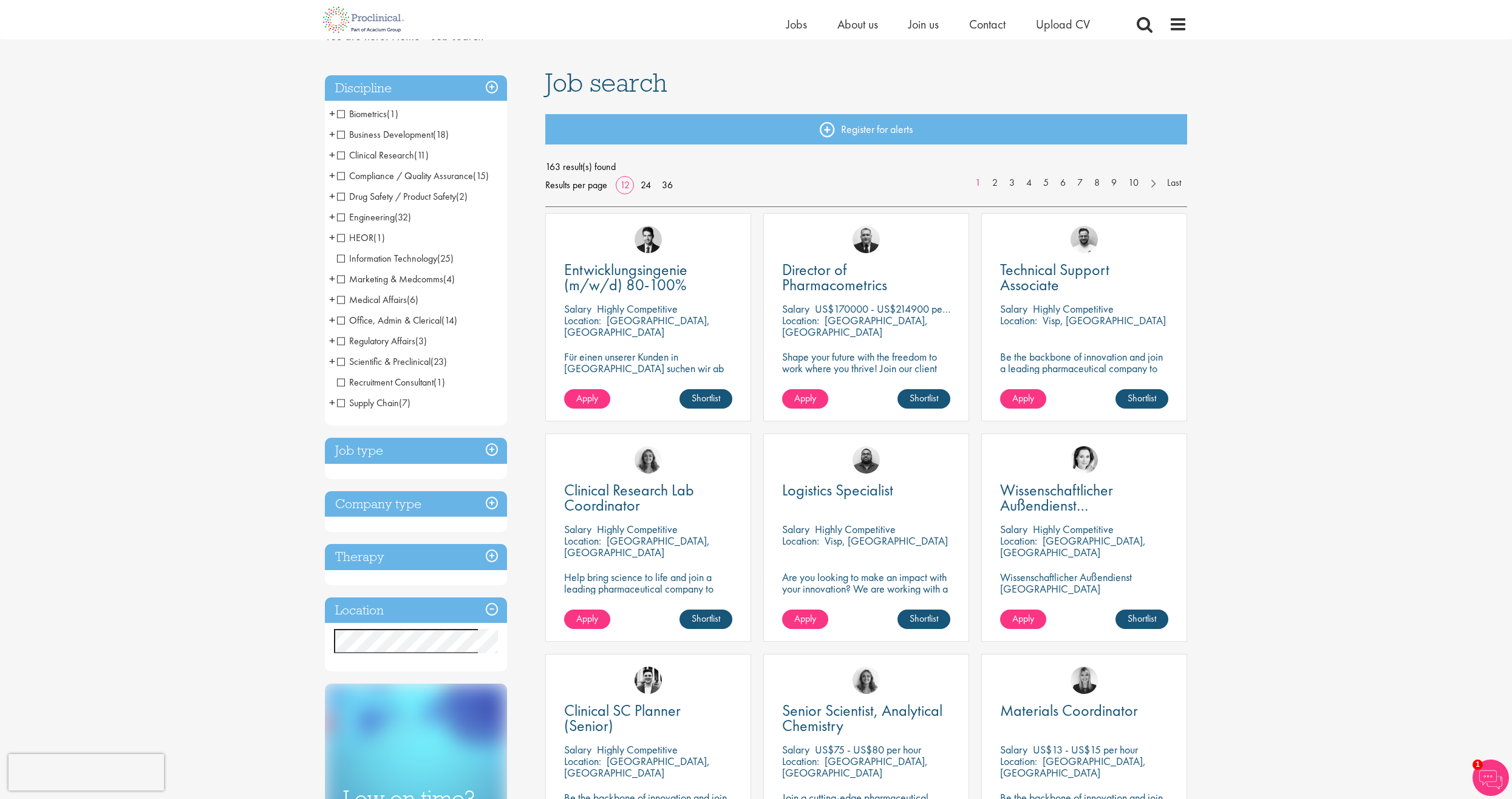
click at [330, 357] on span "+" at bounding box center [331, 361] width 6 height 18
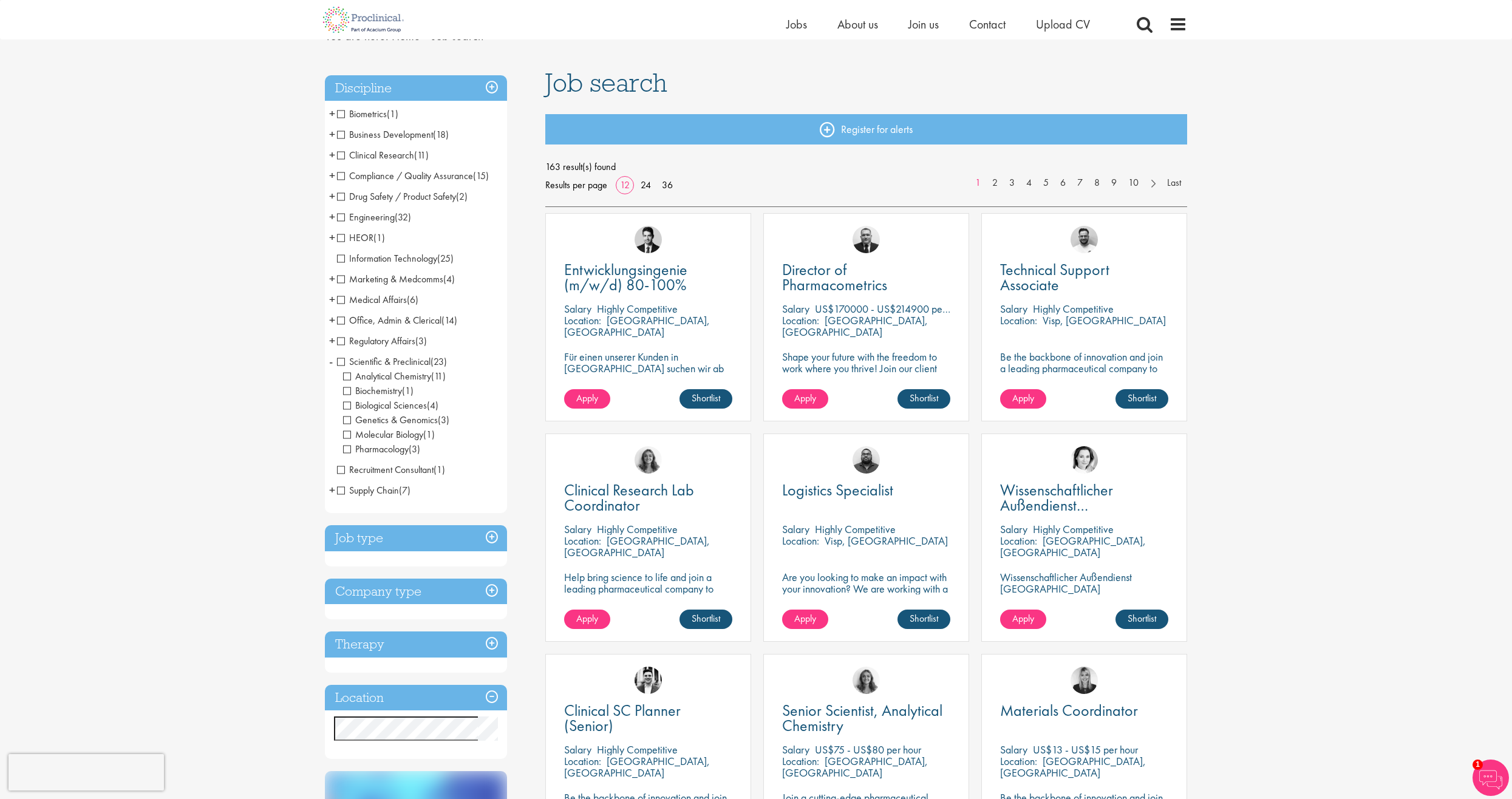
click at [331, 216] on span "+" at bounding box center [331, 217] width 6 height 18
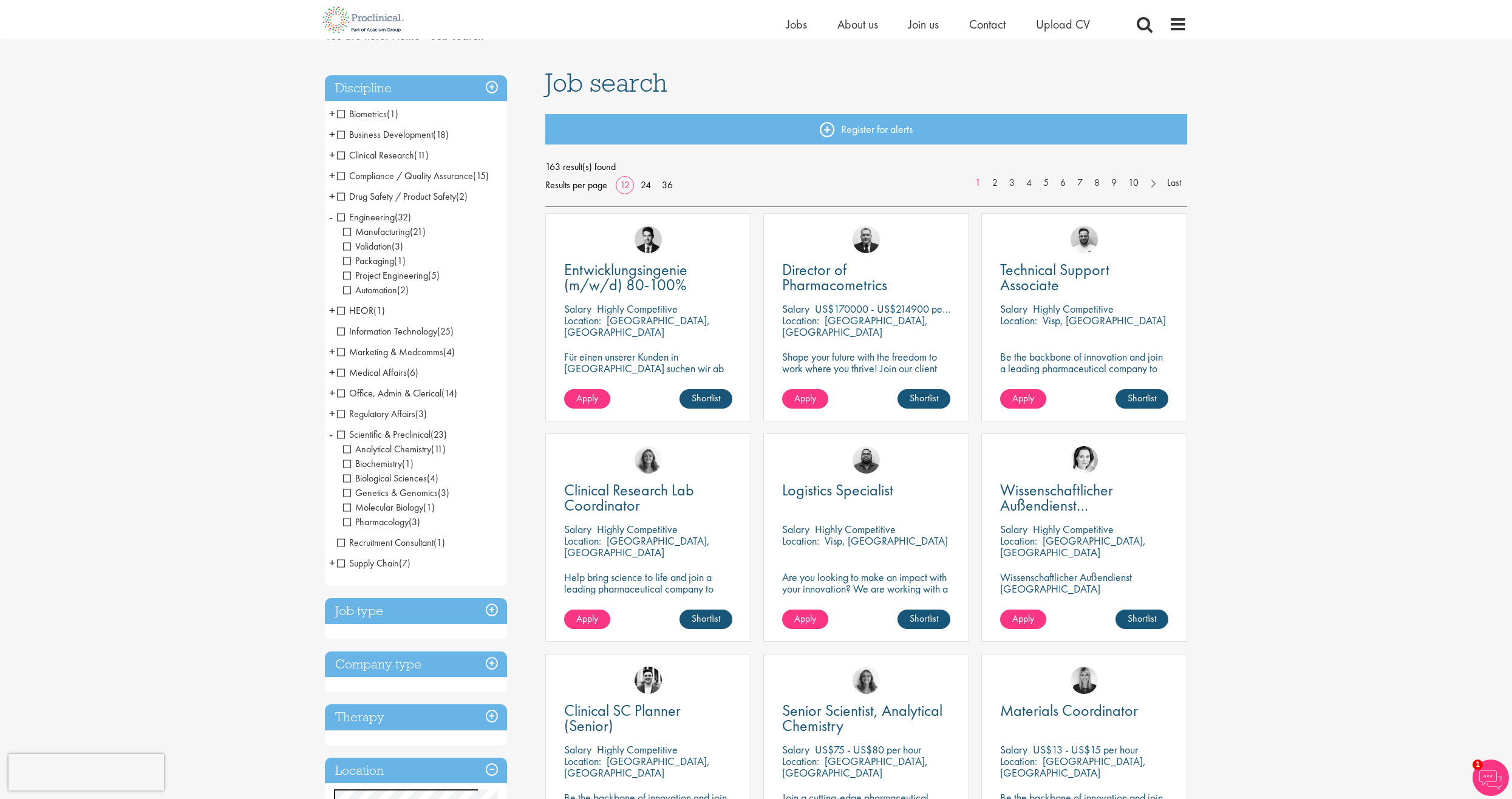
click at [346, 231] on span "Manufacturing" at bounding box center [376, 231] width 67 height 12
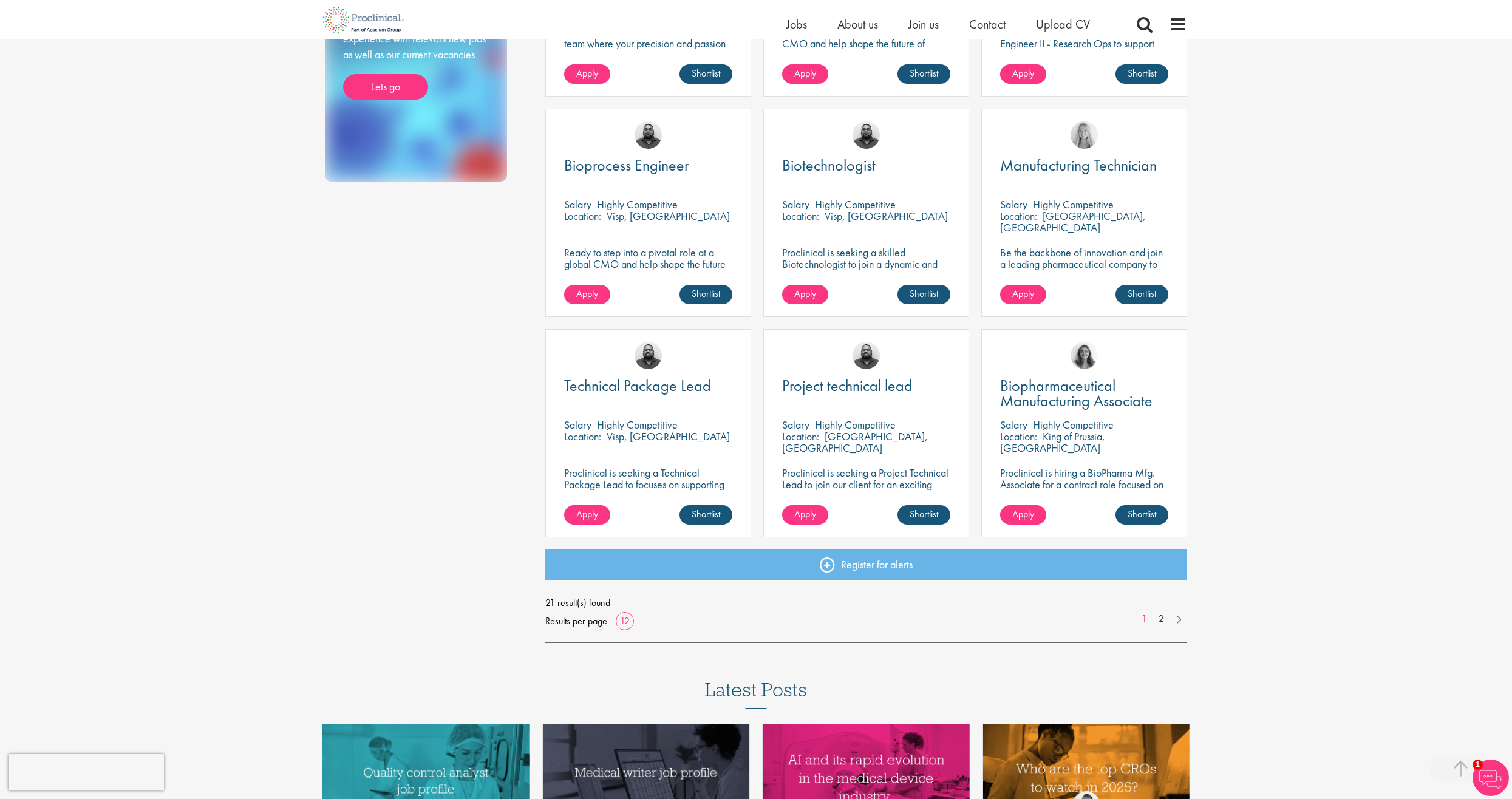
scroll to position [608, 0]
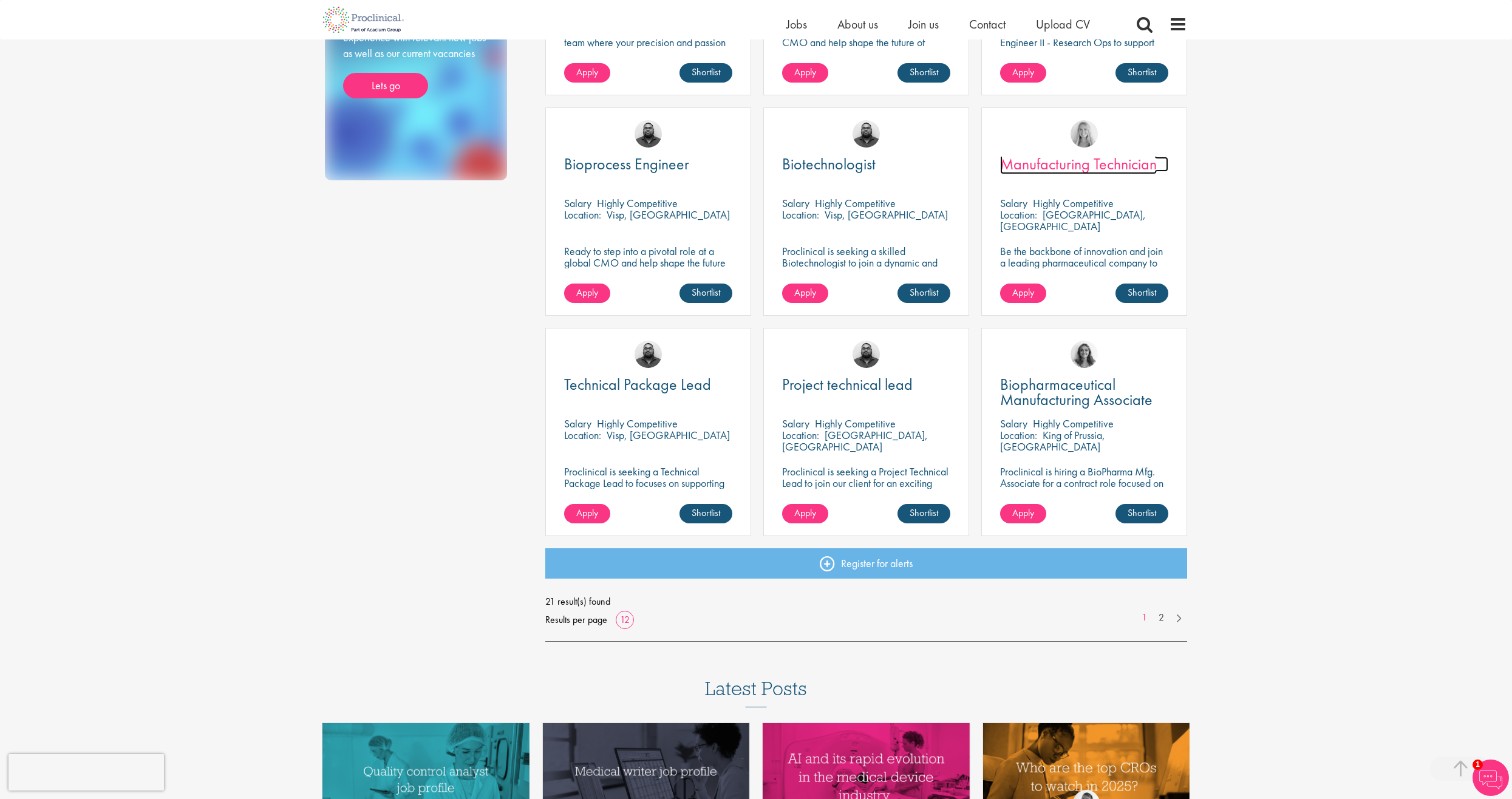
click at [1058, 161] on span "Manufacturing Technician" at bounding box center [1078, 164] width 156 height 21
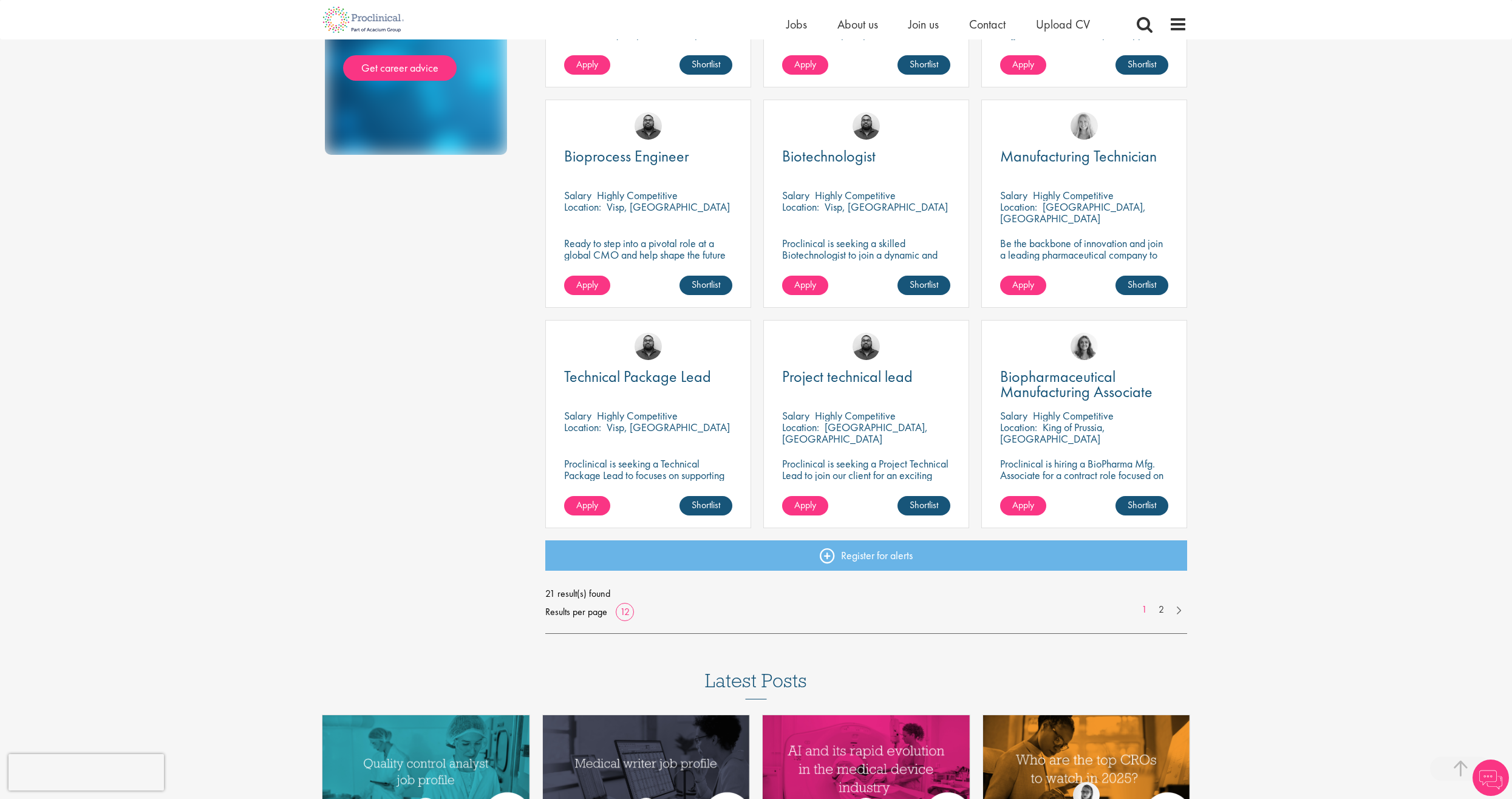
scroll to position [617, 0]
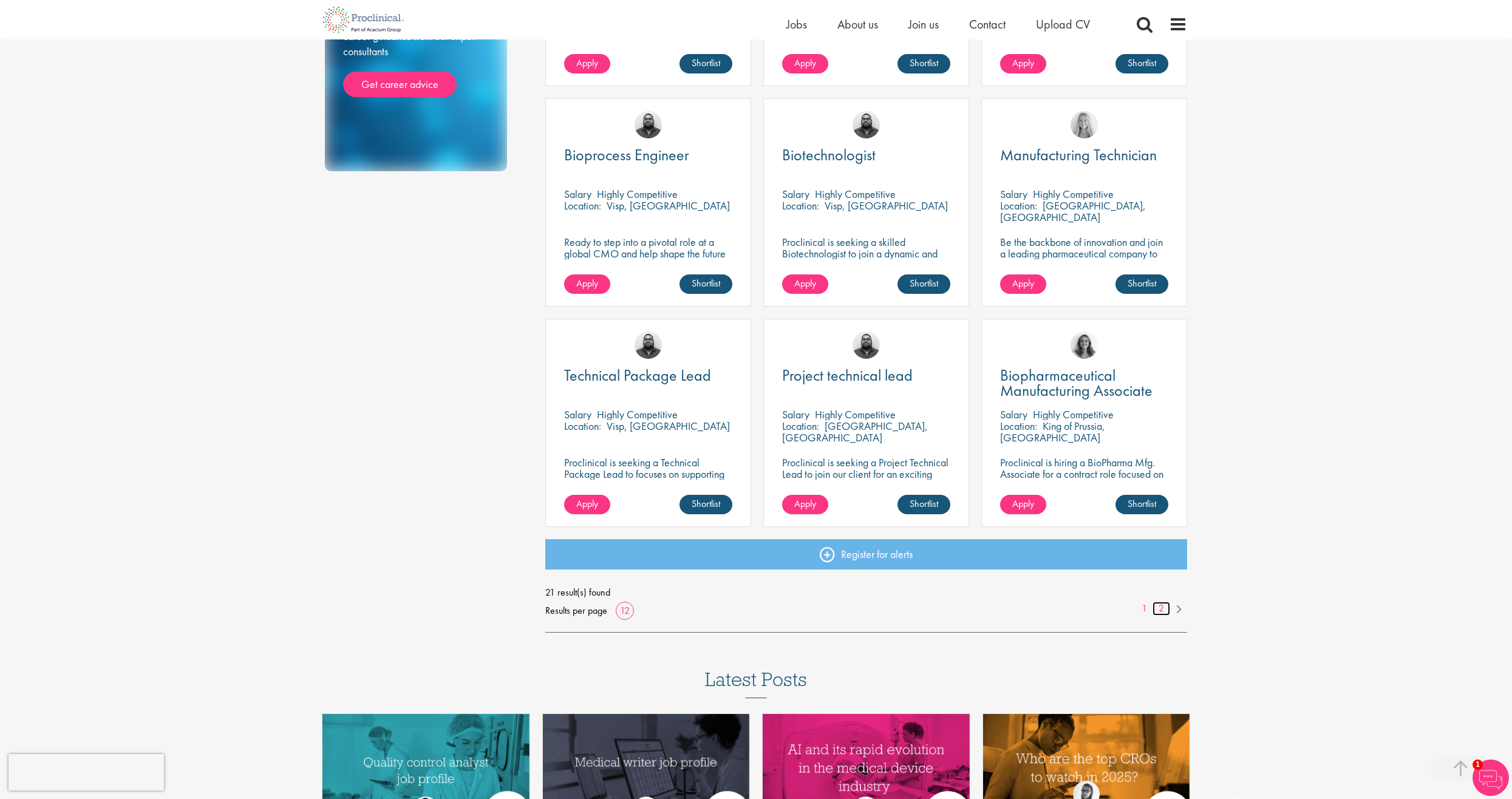
click at [1164, 612] on link "2" at bounding box center [1161, 608] width 17 height 14
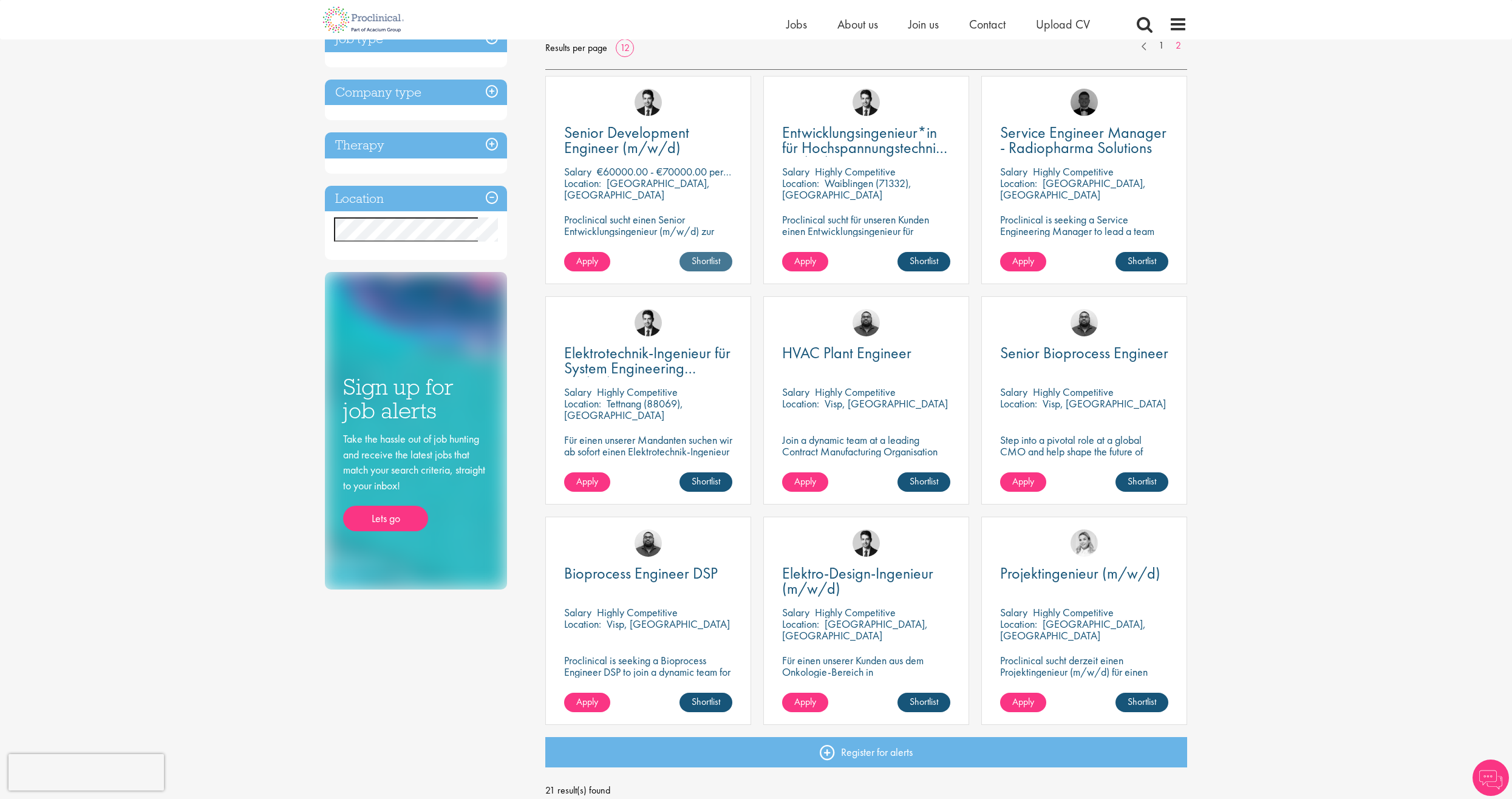
scroll to position [304, 0]
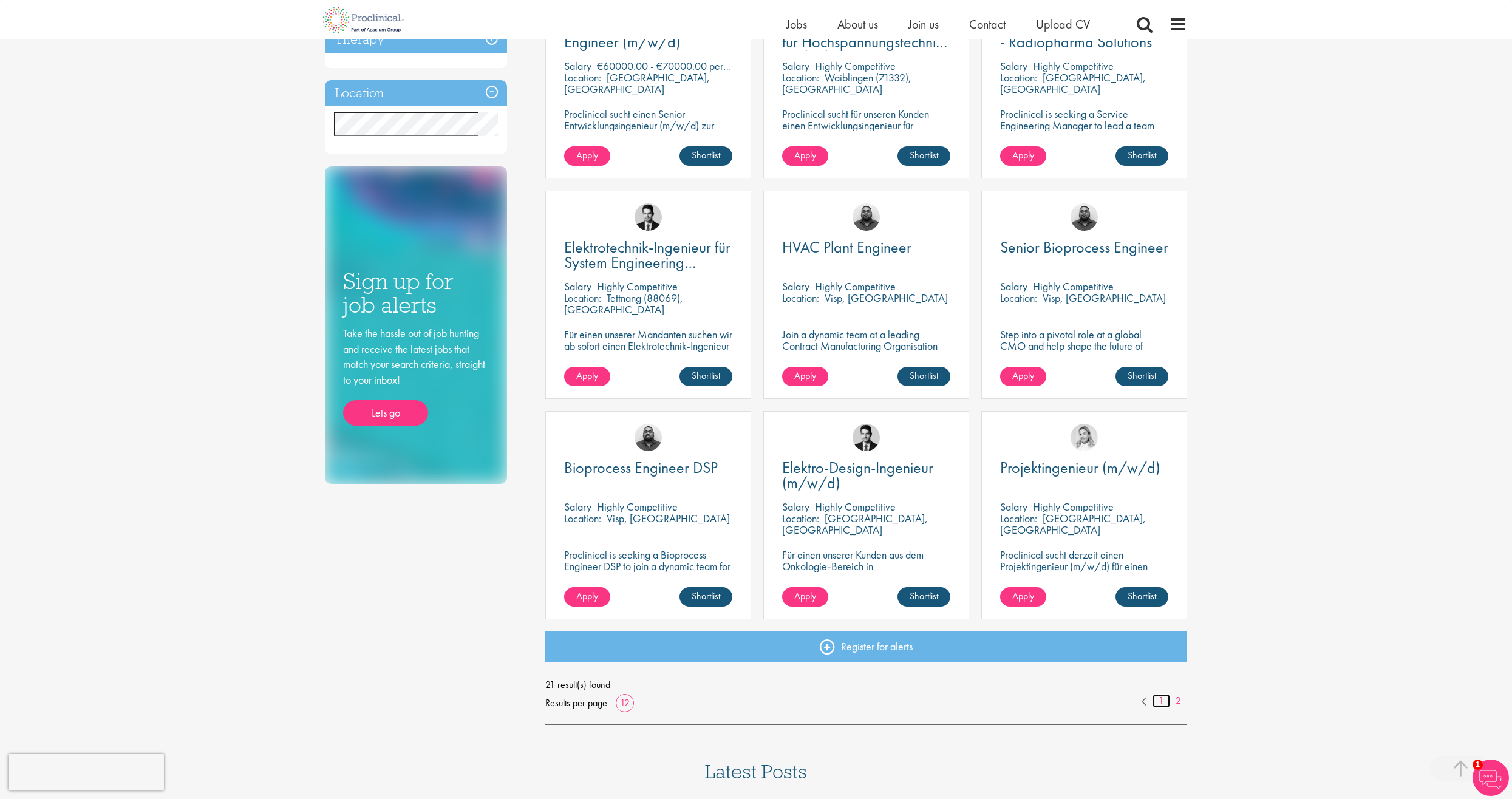
click at [1160, 700] on link "1" at bounding box center [1161, 701] width 17 height 14
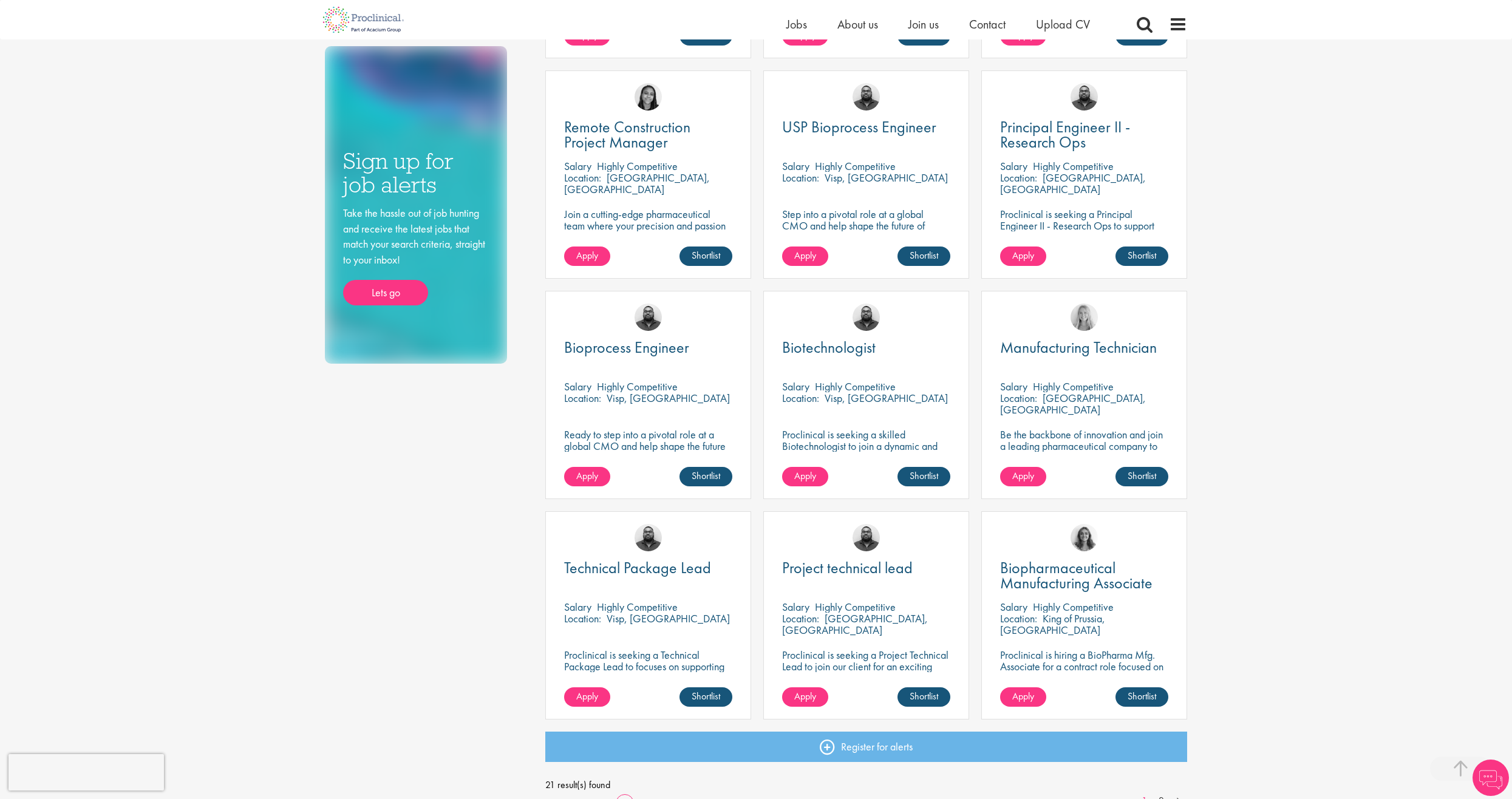
scroll to position [425, 0]
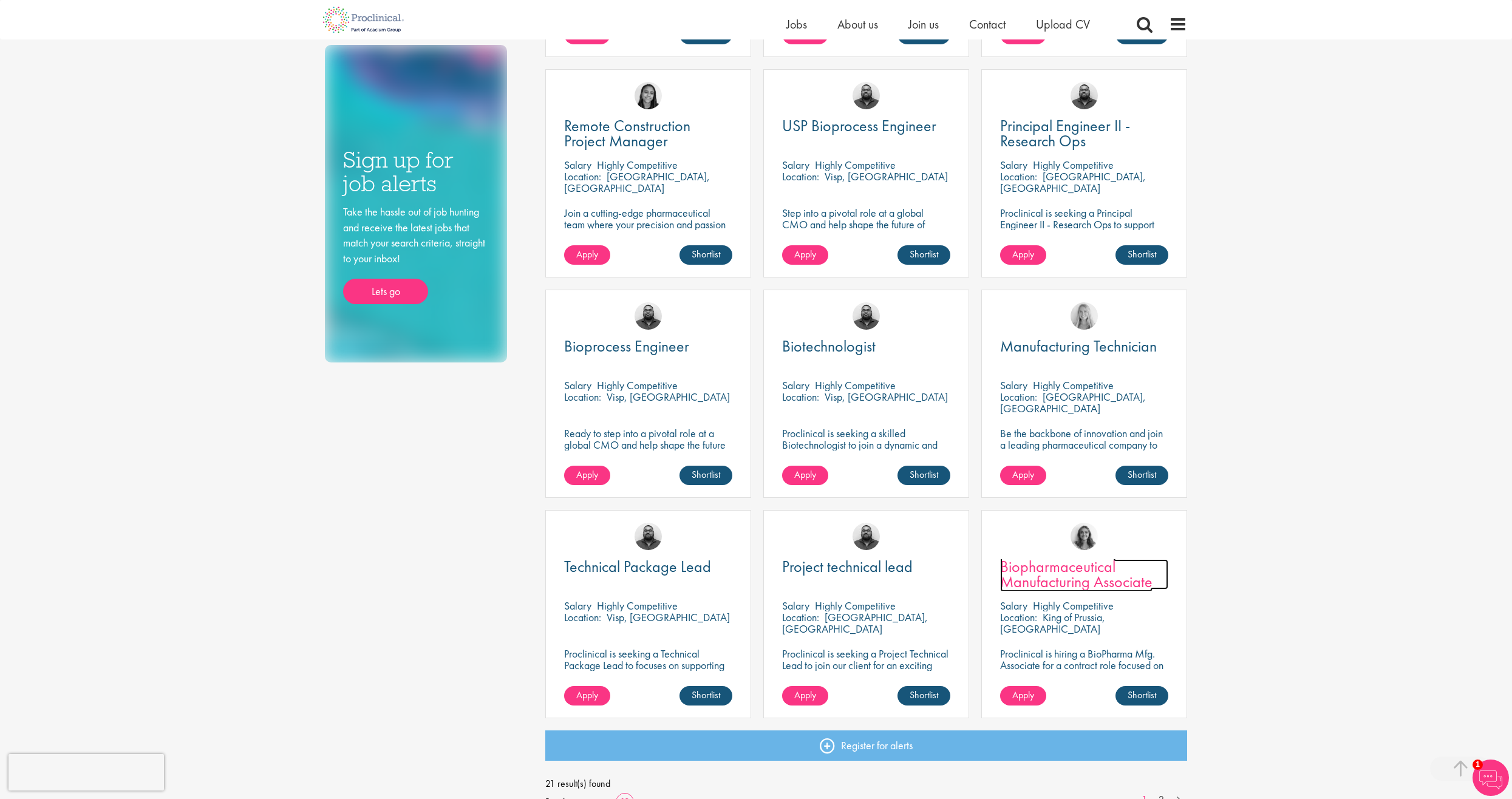
click at [1048, 577] on span "Biopharmaceutical Manufacturing Associate" at bounding box center [1076, 573] width 152 height 36
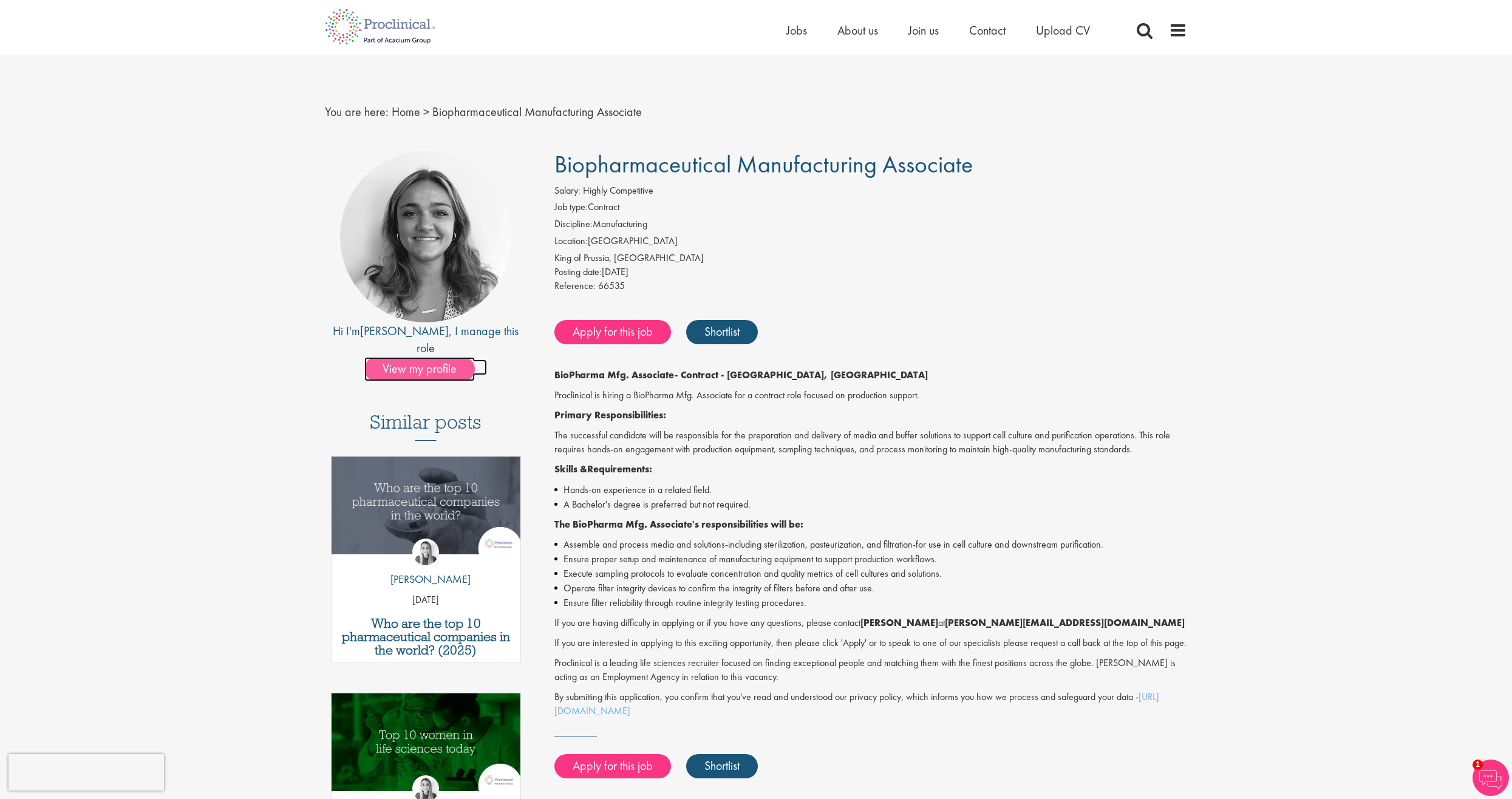
click at [424, 358] on span "View my profile" at bounding box center [419, 369] width 111 height 24
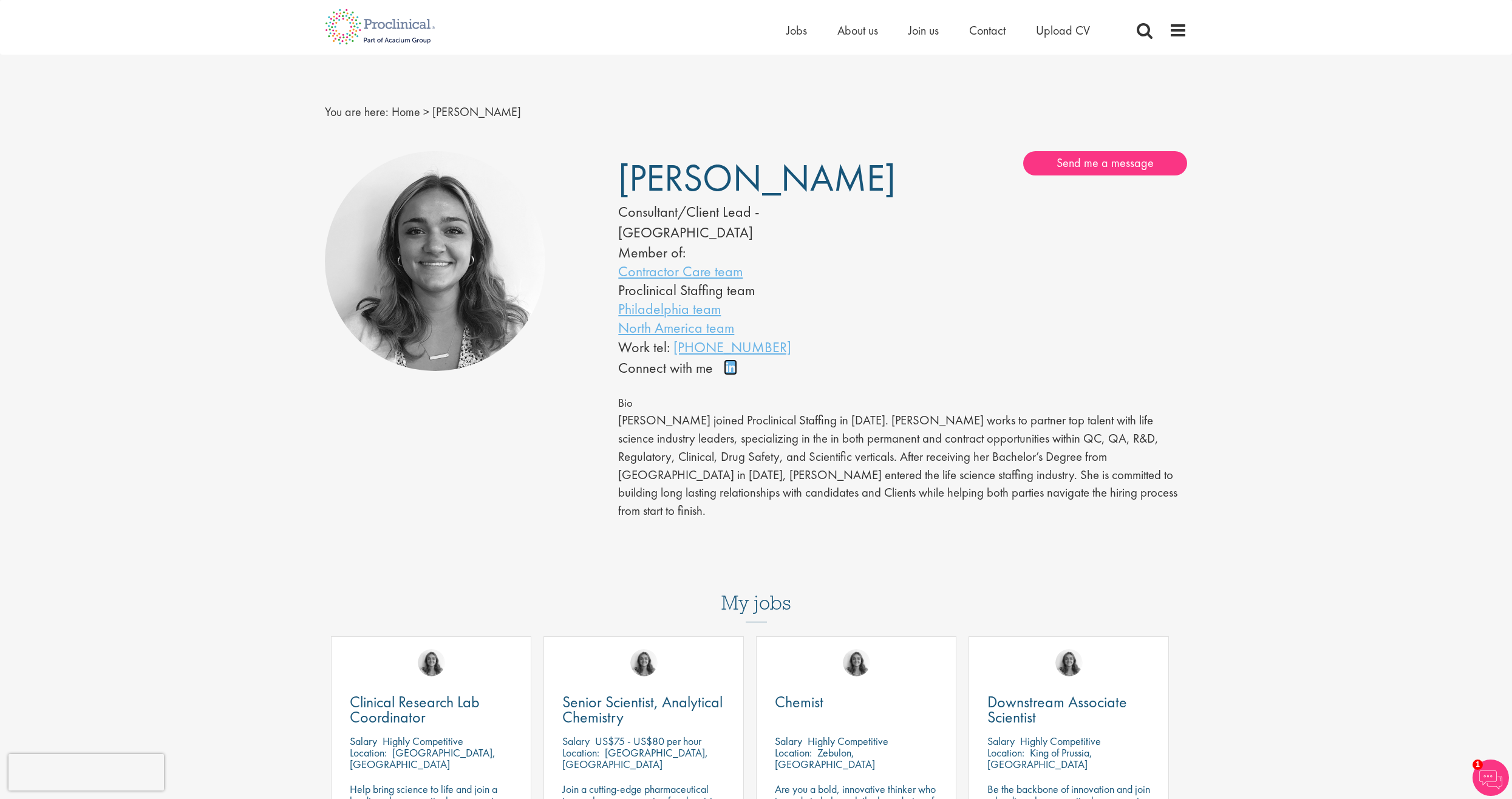
click at [732, 373] on link "Connect on LinkedIn" at bounding box center [735, 373] width 22 height 0
